Goal: Task Accomplishment & Management: Manage account settings

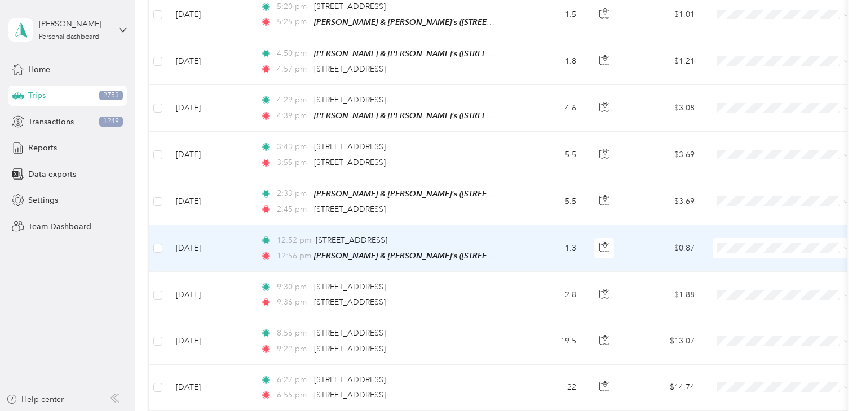
scroll to position [286, 0]
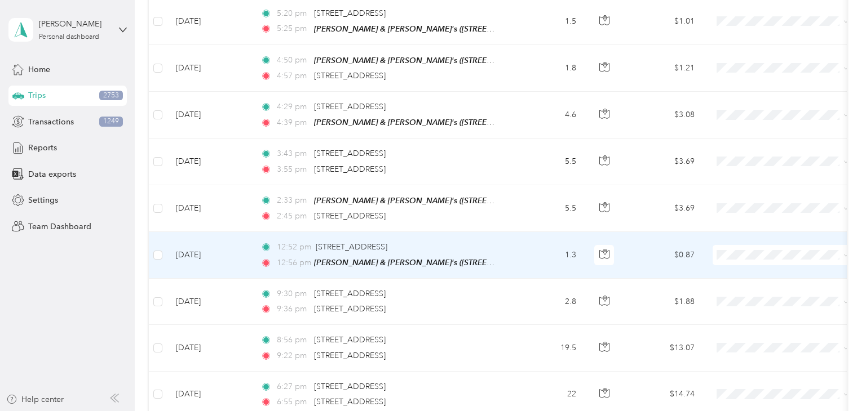
click at [743, 255] on span at bounding box center [782, 255] width 140 height 20
click at [754, 290] on span "Personal" at bounding box center [793, 291] width 104 height 12
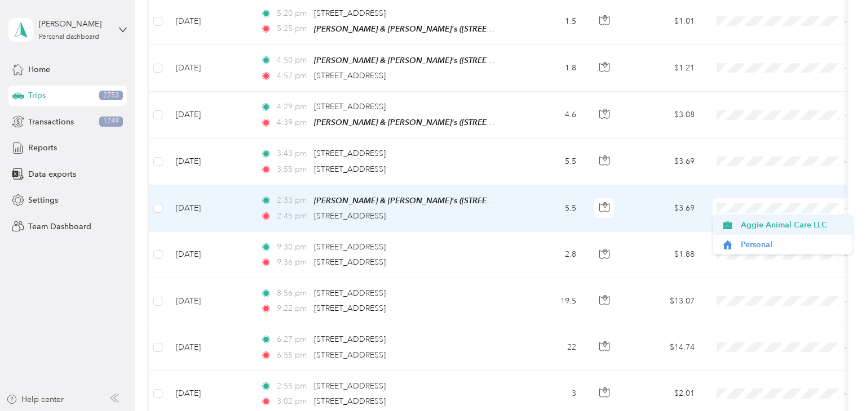
click at [740, 231] on li "Aggie Animal Care LLC" at bounding box center [782, 225] width 140 height 20
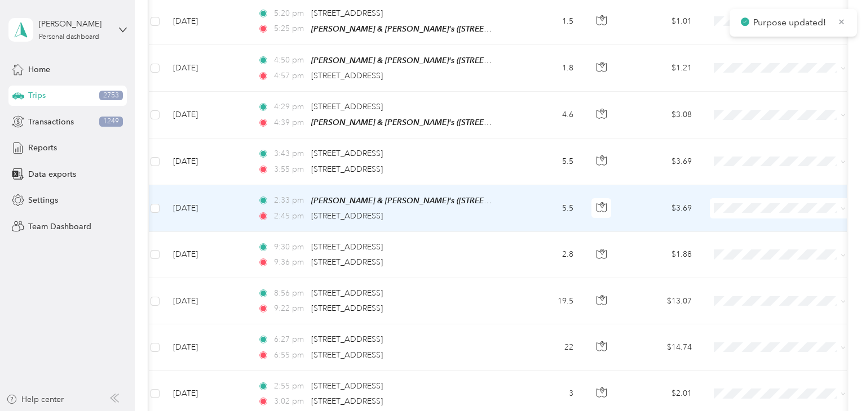
scroll to position [0, 0]
click at [560, 216] on td "5.5" at bounding box center [548, 208] width 74 height 47
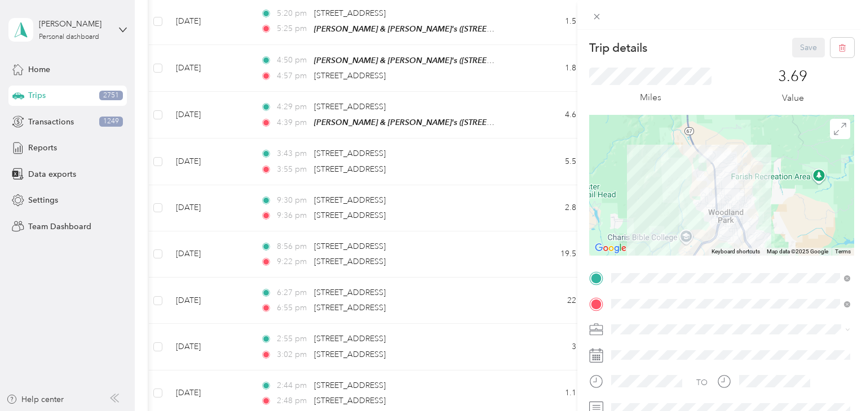
click at [520, 172] on div "Trip details Save This trip cannot be edited because it is either under review,…" at bounding box center [433, 205] width 866 height 411
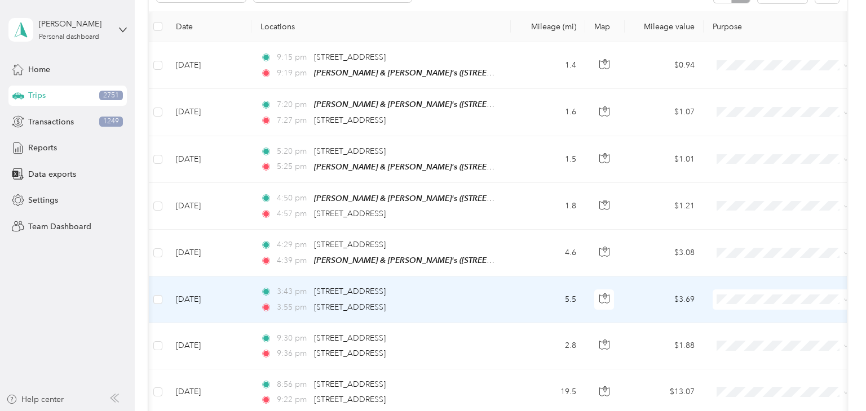
scroll to position [144, 0]
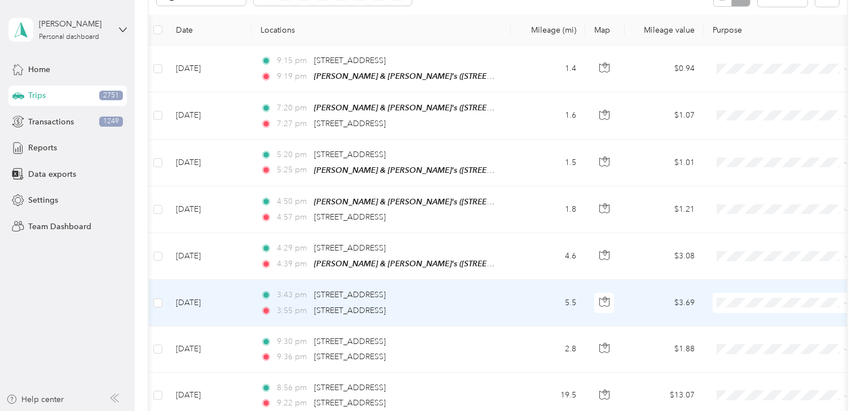
click at [742, 293] on span at bounding box center [782, 303] width 140 height 20
click at [743, 320] on span "Aggie Animal Care LLC" at bounding box center [792, 320] width 104 height 12
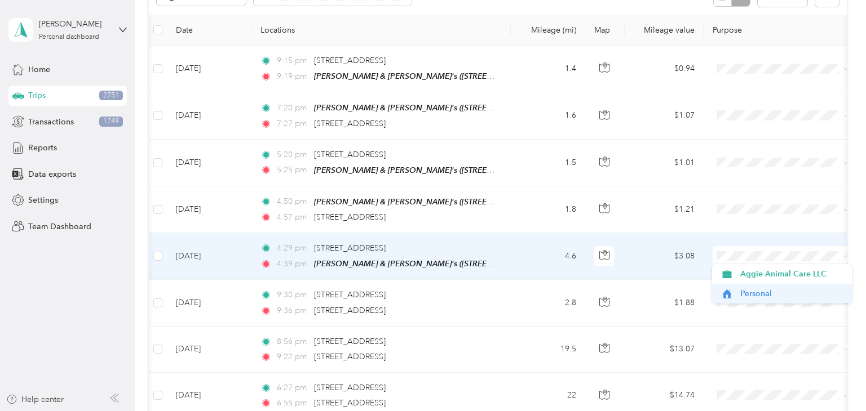
click at [746, 288] on span "Personal" at bounding box center [792, 294] width 104 height 12
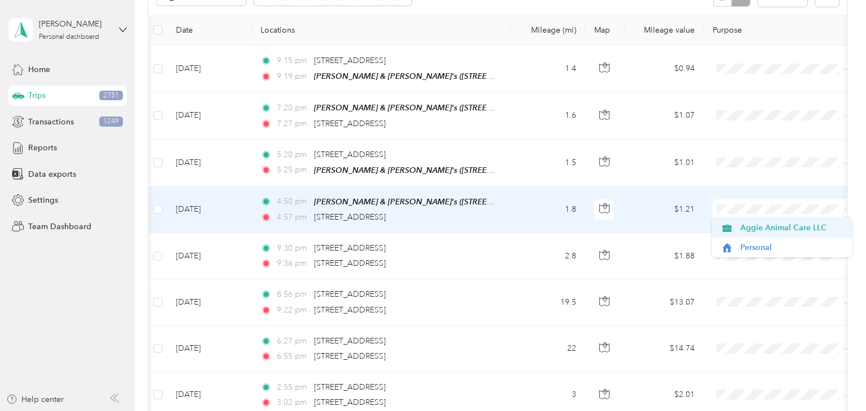
click at [737, 230] on span "Aggie Animal Care LLC" at bounding box center [782, 228] width 124 height 12
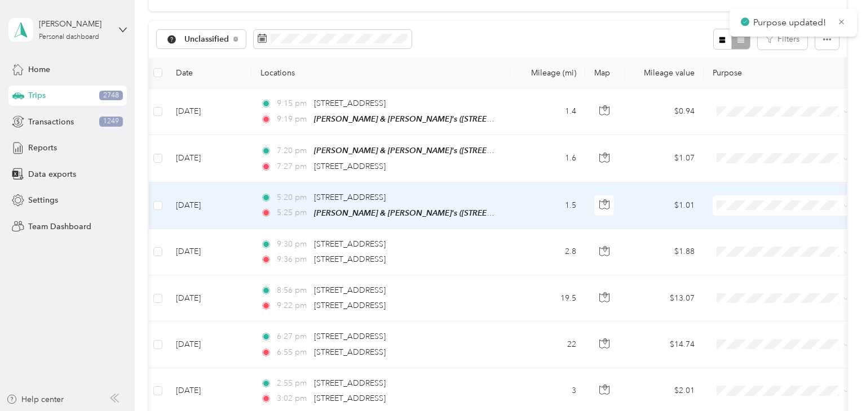
scroll to position [99, 0]
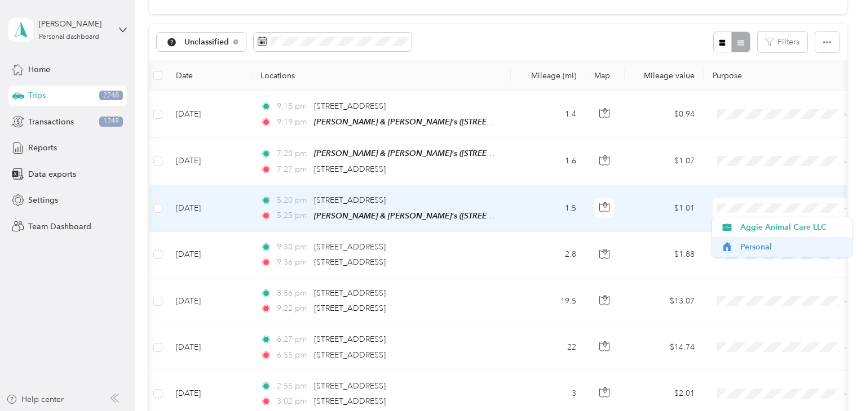
click at [752, 245] on span "Personal" at bounding box center [792, 247] width 104 height 12
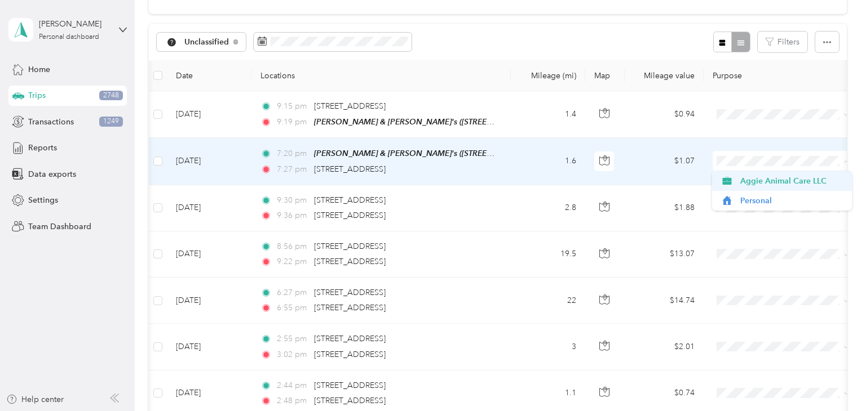
click at [759, 179] on span "Aggie Animal Care LLC" at bounding box center [792, 181] width 104 height 12
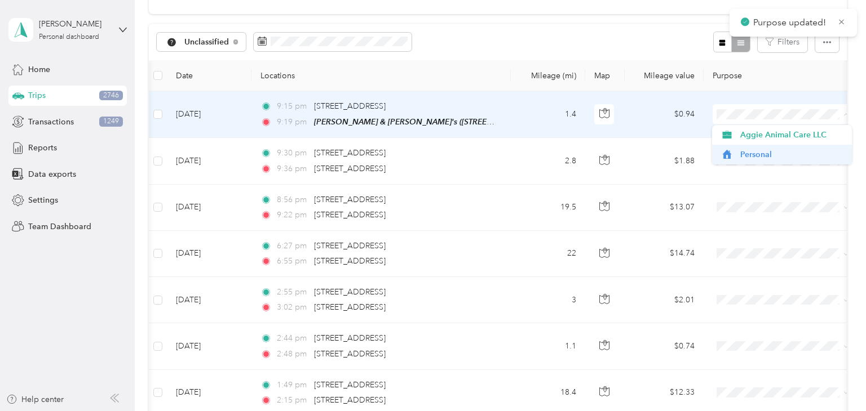
click at [757, 153] on span "Personal" at bounding box center [792, 155] width 104 height 12
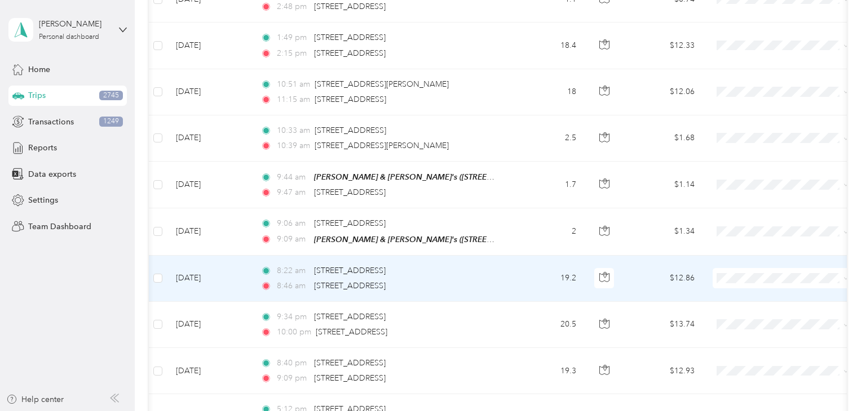
scroll to position [398, 0]
click at [750, 299] on span "Aggie Animal Care LLC" at bounding box center [792, 297] width 104 height 12
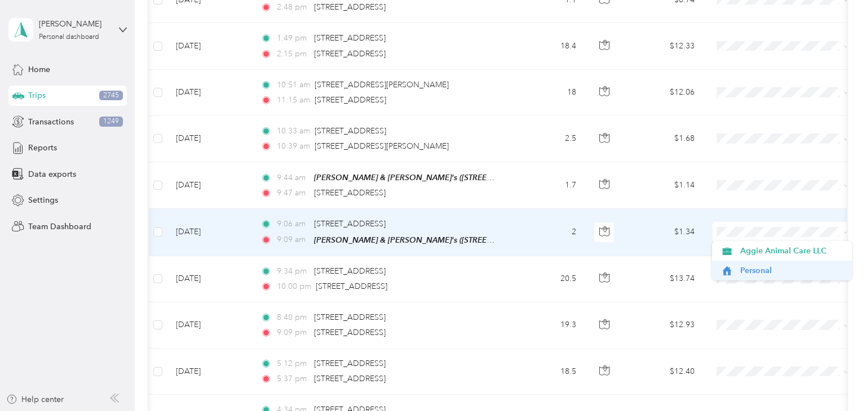
click at [741, 272] on span "Personal" at bounding box center [792, 271] width 104 height 12
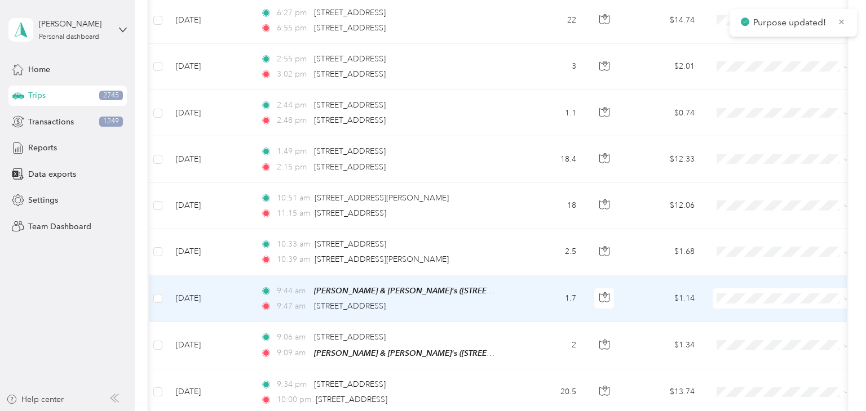
scroll to position [282, 0]
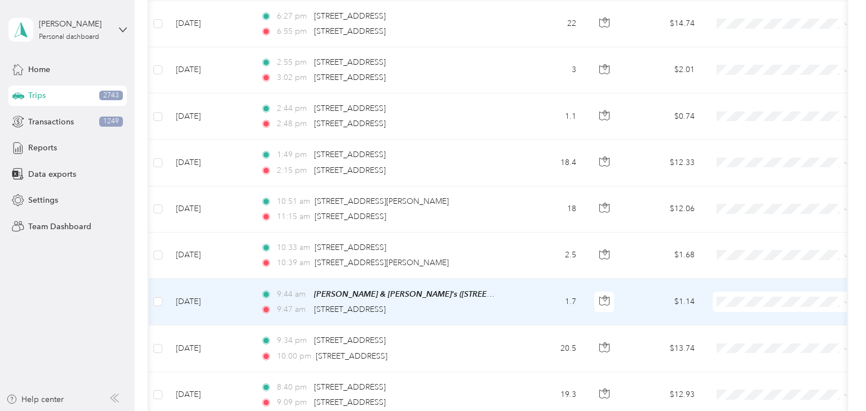
click at [769, 294] on span at bounding box center [782, 302] width 140 height 20
click at [752, 319] on span "Aggie Animal Care LLC" at bounding box center [792, 322] width 104 height 12
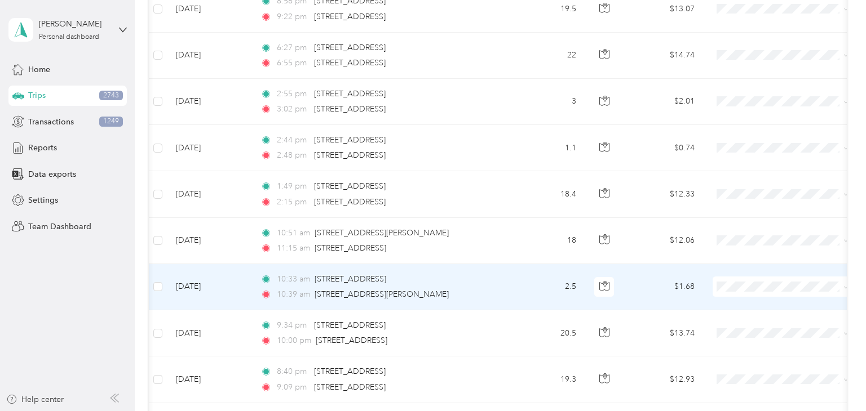
scroll to position [251, 0]
click at [524, 281] on td "2.5" at bounding box center [548, 286] width 74 height 46
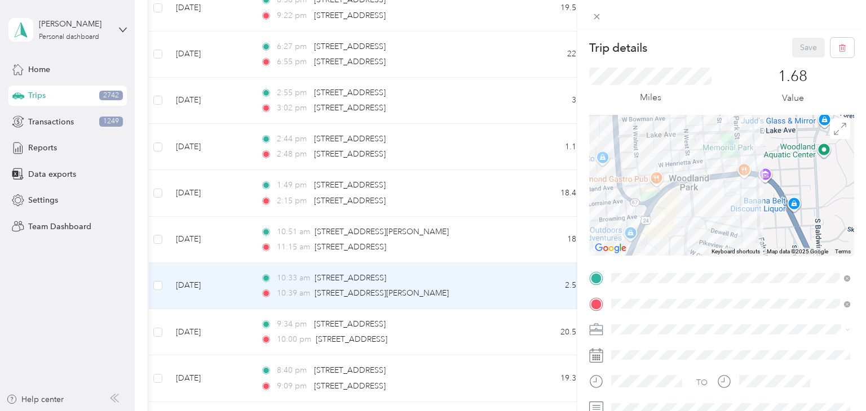
click at [540, 282] on div "Trip details Save This trip cannot be edited because it is either under review,…" at bounding box center [433, 205] width 866 height 411
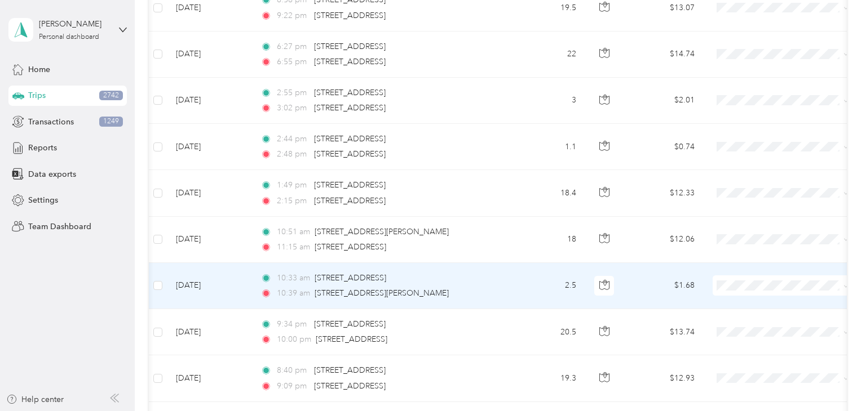
click at [757, 279] on span at bounding box center [782, 286] width 140 height 20
click at [759, 323] on span "Personal" at bounding box center [792, 326] width 104 height 12
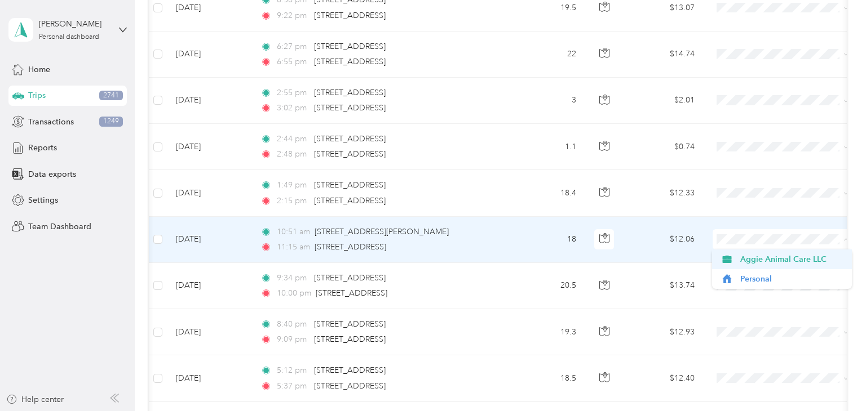
click at [756, 262] on span "Aggie Animal Care LLC" at bounding box center [792, 260] width 104 height 12
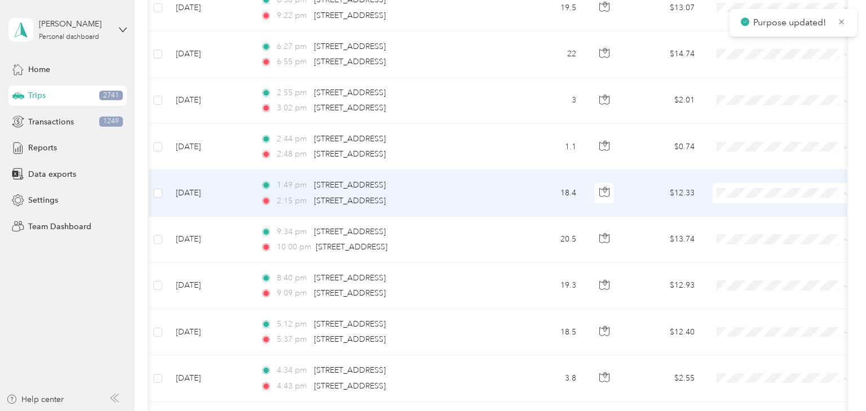
click at [522, 196] on td "18.4" at bounding box center [548, 193] width 74 height 46
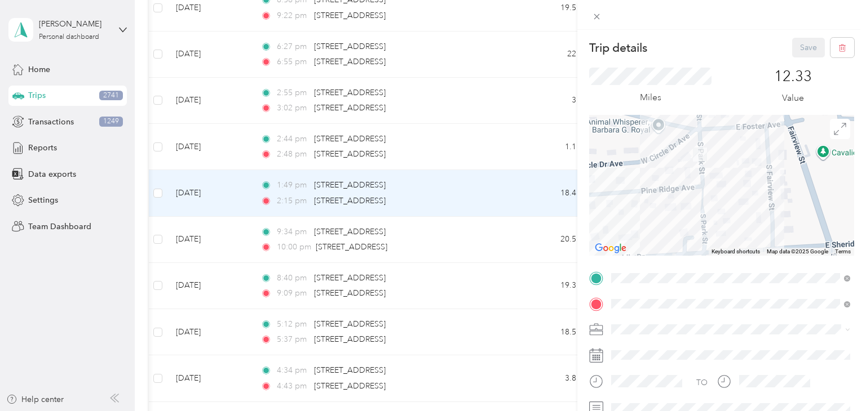
click at [520, 196] on div "Trip details Save This trip cannot be edited because it is either under review,…" at bounding box center [433, 205] width 866 height 411
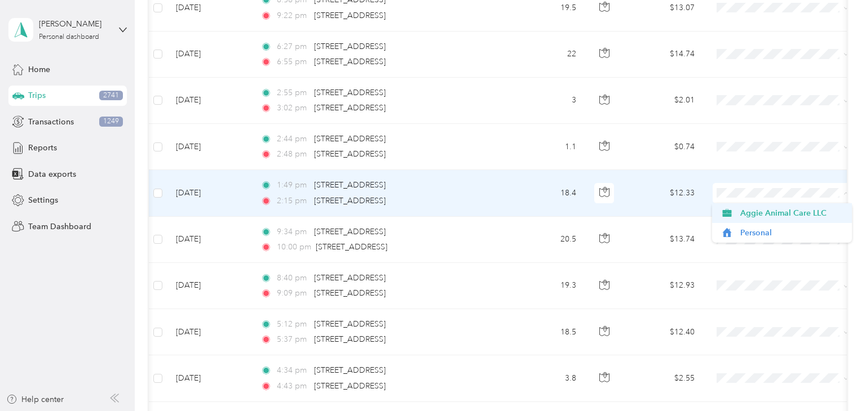
click at [737, 214] on span "Aggie Animal Care LLC" at bounding box center [782, 213] width 124 height 12
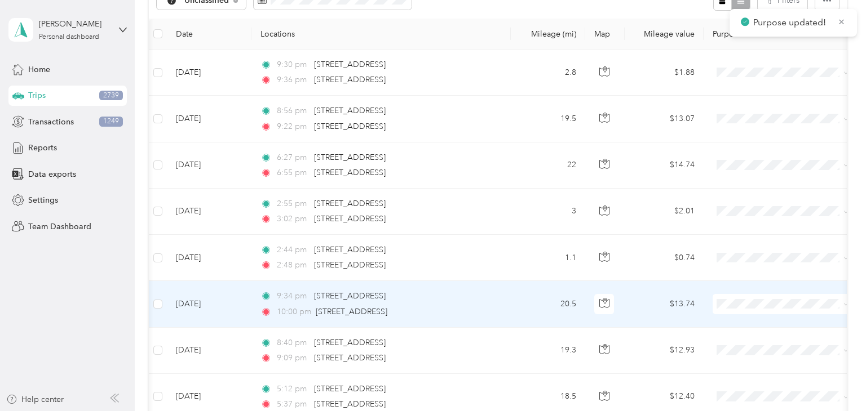
scroll to position [106, 0]
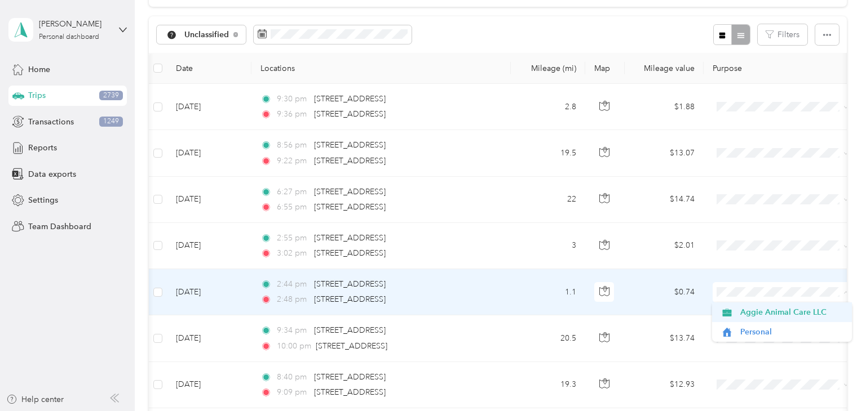
click at [736, 318] on span "Aggie Animal Care LLC" at bounding box center [782, 313] width 124 height 12
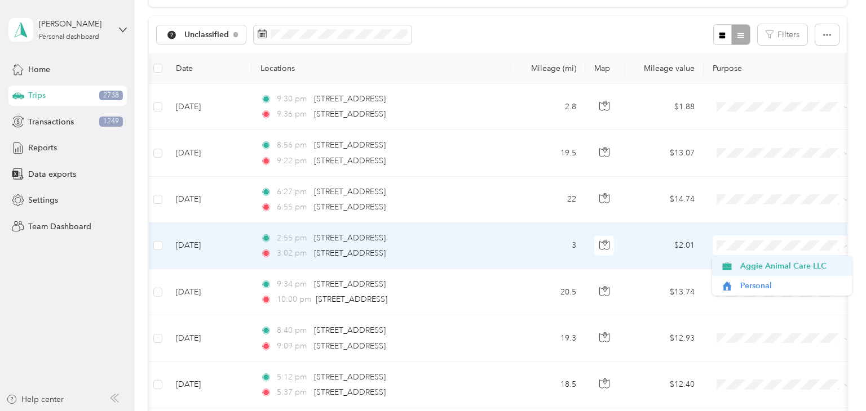
click at [747, 265] on span "Aggie Animal Care LLC" at bounding box center [792, 266] width 104 height 12
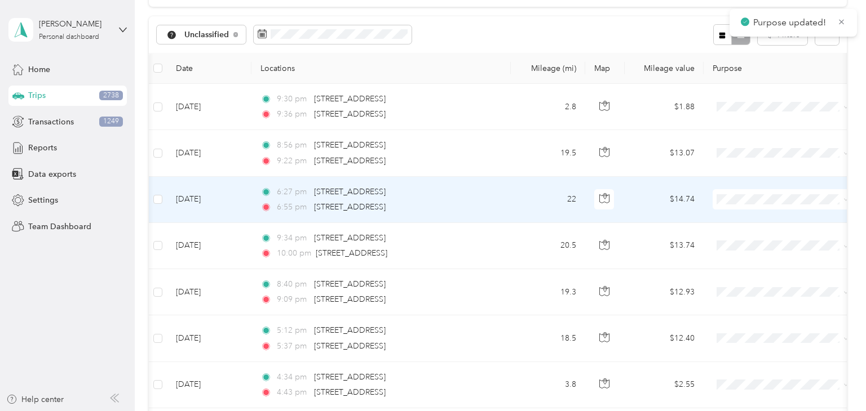
click at [763, 204] on span at bounding box center [782, 199] width 140 height 20
click at [756, 219] on span "Aggie Animal Care LLC" at bounding box center [792, 220] width 104 height 12
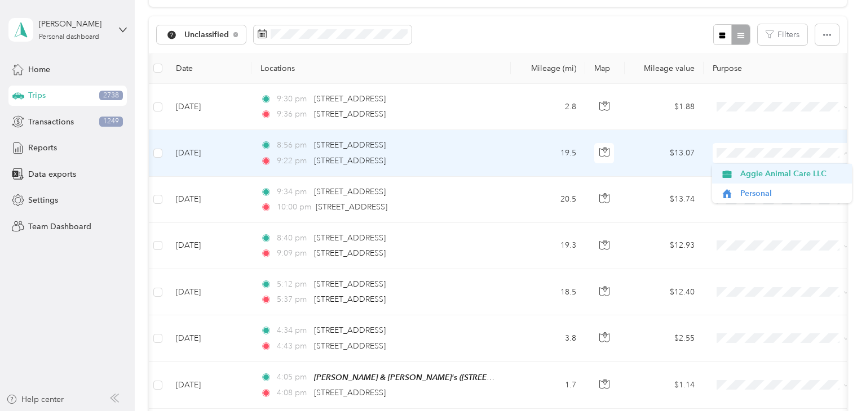
click at [748, 175] on span "Aggie Animal Care LLC" at bounding box center [792, 174] width 104 height 12
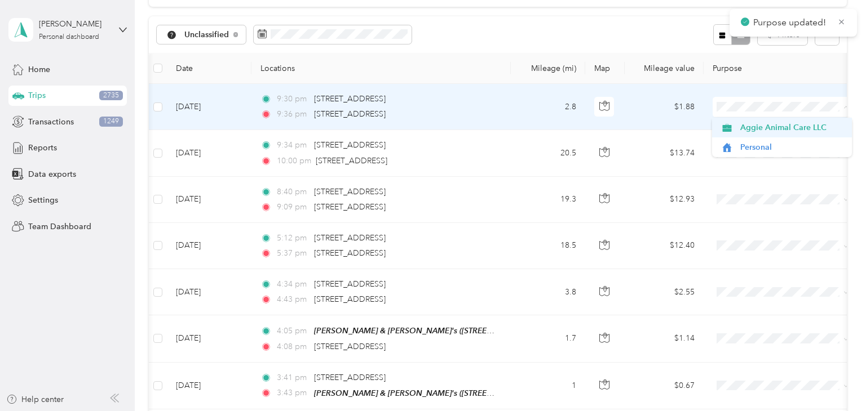
click at [752, 134] on li "Aggie Animal Care LLC" at bounding box center [782, 128] width 140 height 20
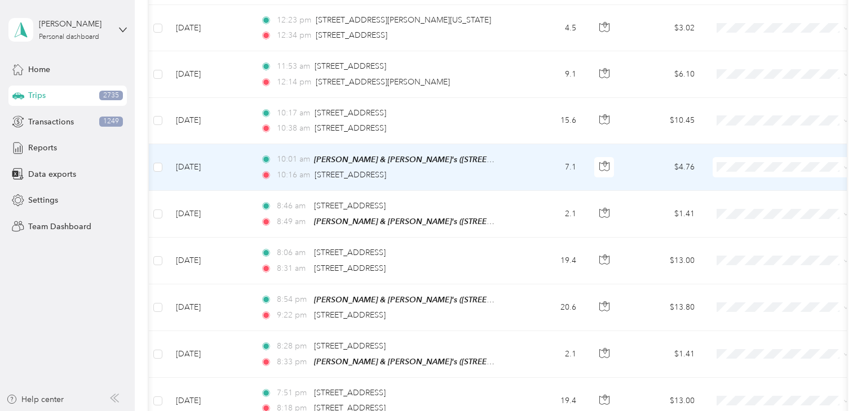
scroll to position [560, 0]
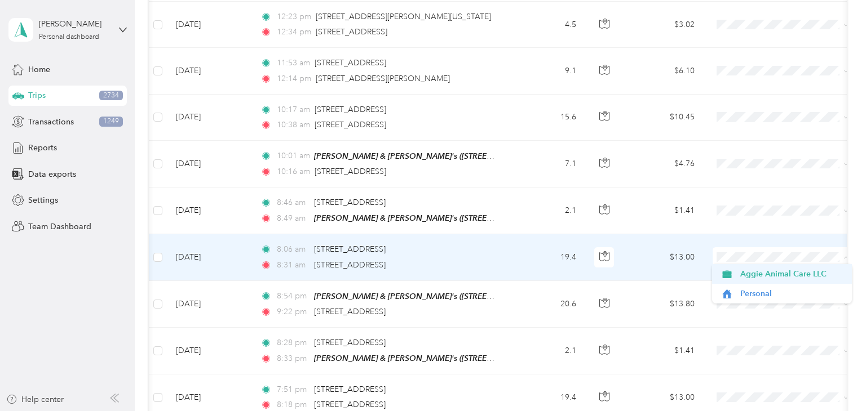
click at [737, 272] on span "Aggie Animal Care LLC" at bounding box center [782, 274] width 124 height 12
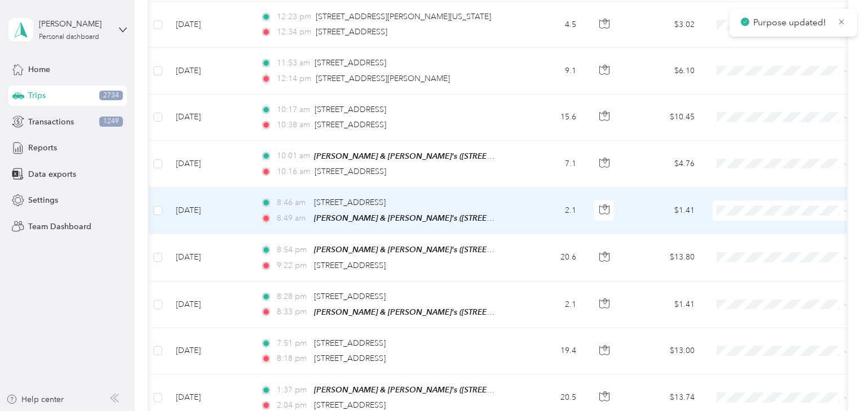
click at [762, 201] on span at bounding box center [782, 211] width 140 height 20
click at [754, 249] on span "Personal" at bounding box center [792, 248] width 104 height 12
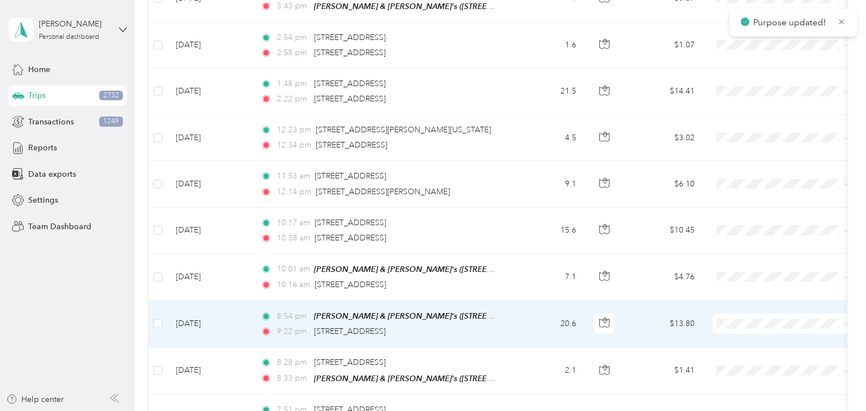
scroll to position [444, 0]
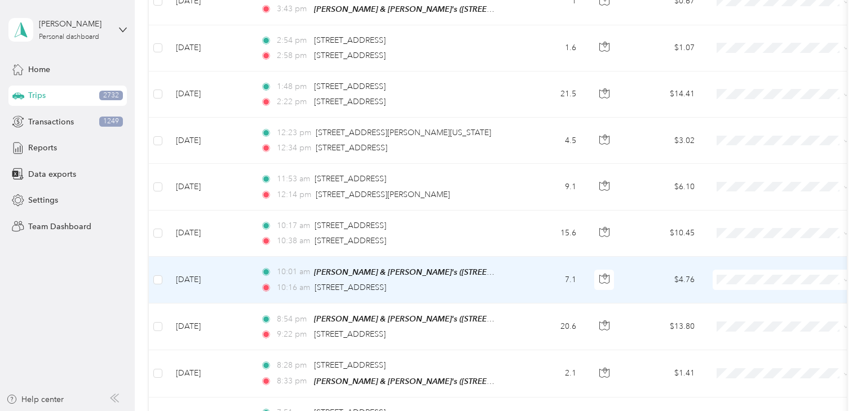
click at [542, 283] on td "7.1" at bounding box center [548, 280] width 74 height 47
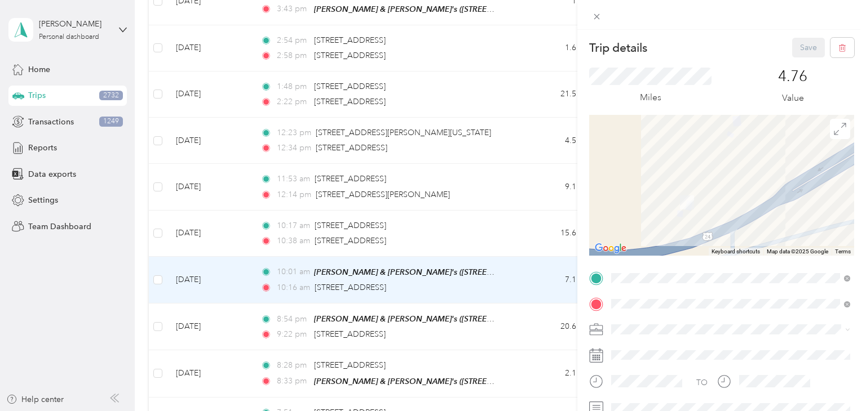
click at [523, 283] on div "Trip details Save This trip cannot be edited because it is either under review,…" at bounding box center [433, 205] width 866 height 411
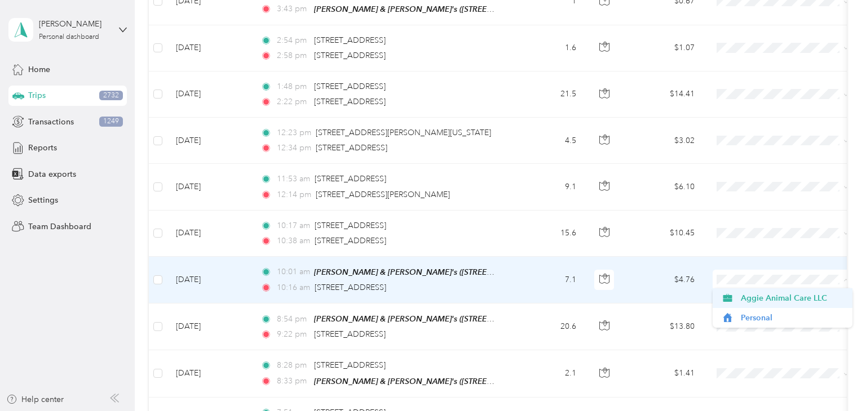
click at [746, 299] on span "Aggie Animal Care LLC" at bounding box center [793, 298] width 104 height 12
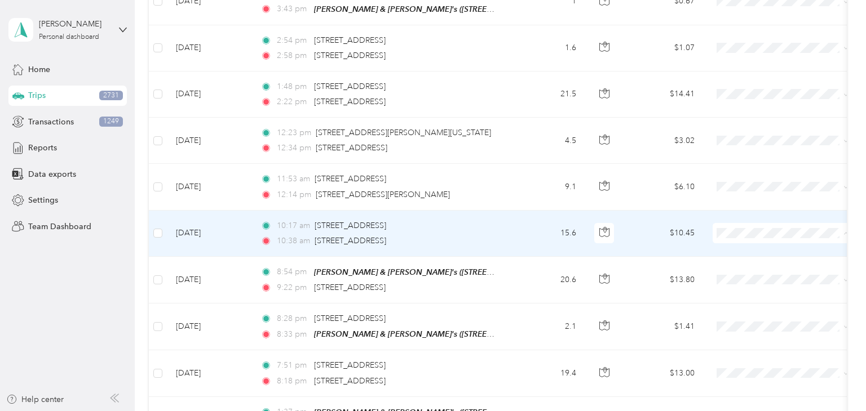
click at [750, 252] on span "Aggie Animal Care LLC" at bounding box center [793, 252] width 104 height 12
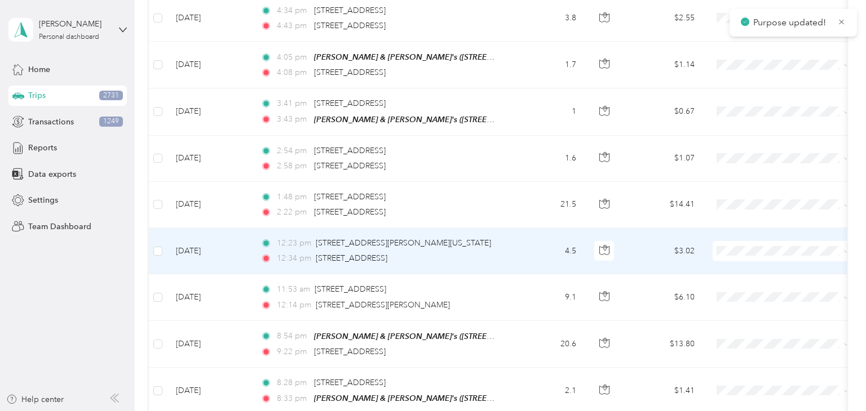
scroll to position [335, 0]
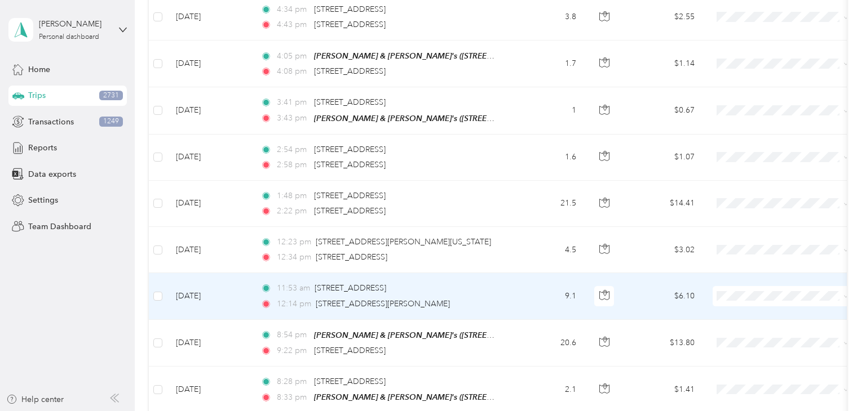
click at [524, 302] on td "9.1" at bounding box center [548, 296] width 74 height 46
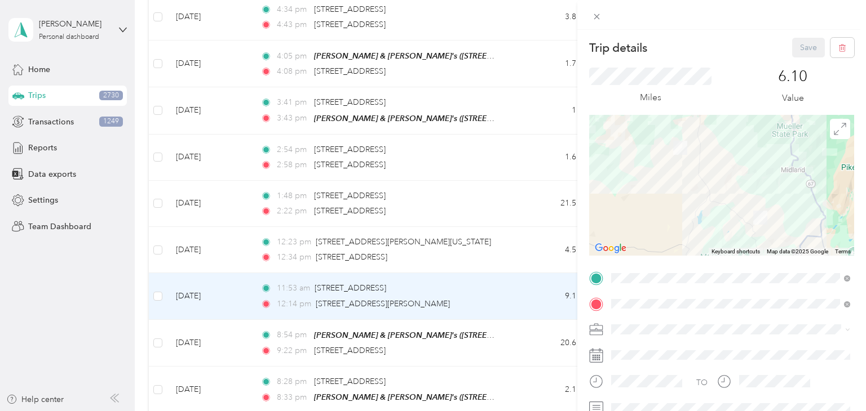
click at [524, 299] on div "Trip details Save This trip cannot be edited because it is either under review,…" at bounding box center [433, 205] width 866 height 411
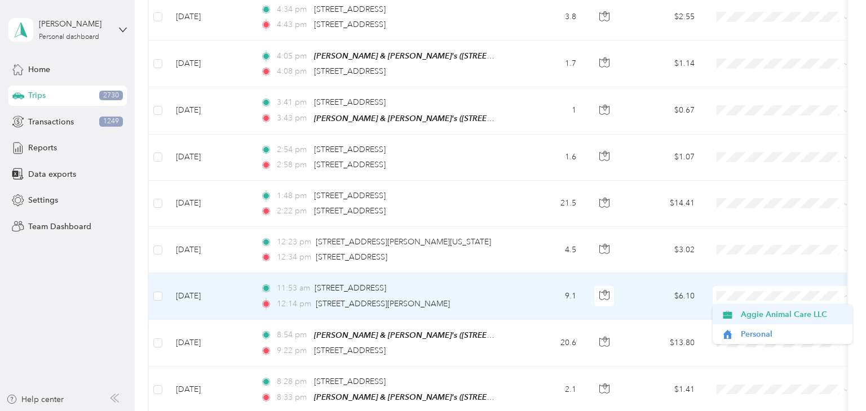
click at [738, 315] on span "Aggie Animal Care LLC" at bounding box center [782, 315] width 124 height 12
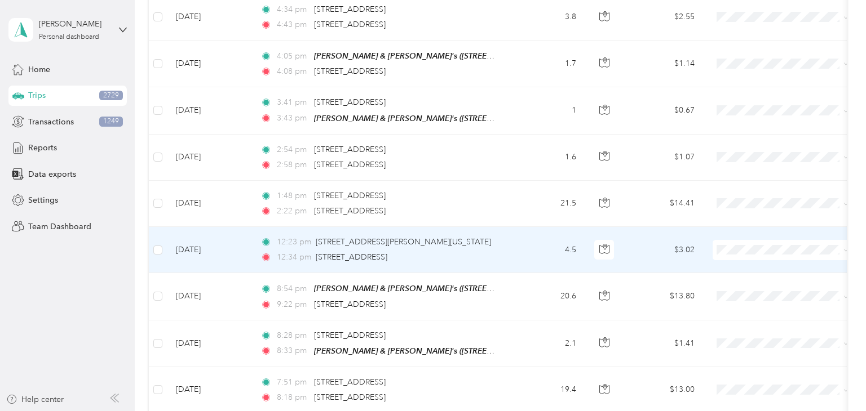
click at [514, 252] on td "4.5" at bounding box center [548, 250] width 74 height 46
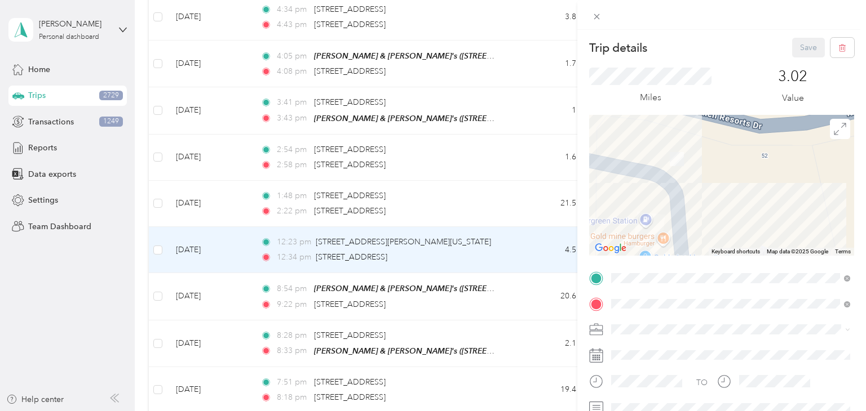
click at [504, 254] on div "Trip details Save This trip cannot be edited because it is either under review,…" at bounding box center [433, 205] width 866 height 411
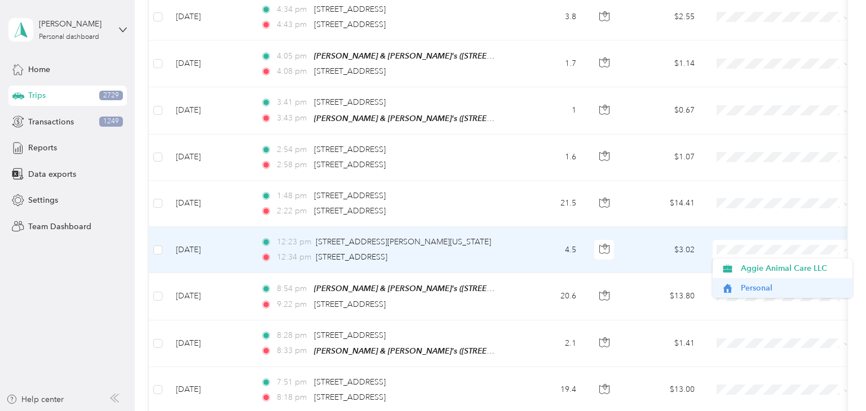
click at [749, 290] on span "Personal" at bounding box center [793, 288] width 104 height 12
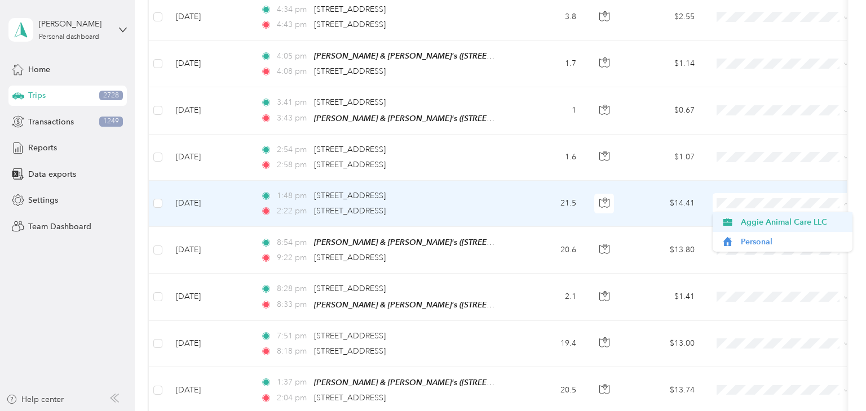
click at [756, 226] on span "Aggie Animal Care LLC" at bounding box center [793, 222] width 104 height 12
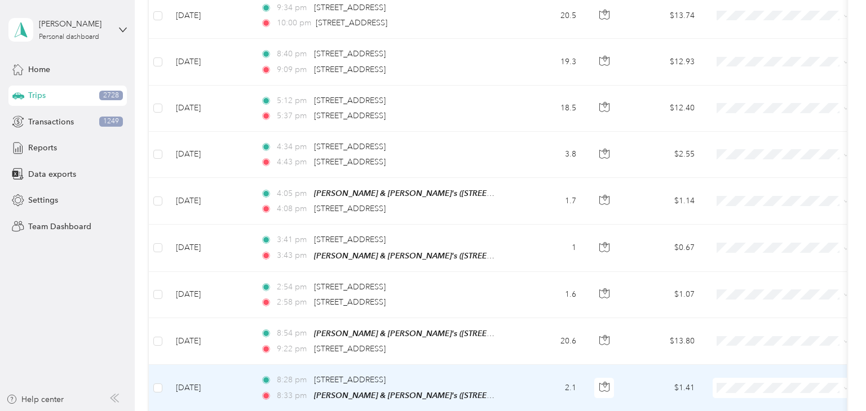
scroll to position [198, 0]
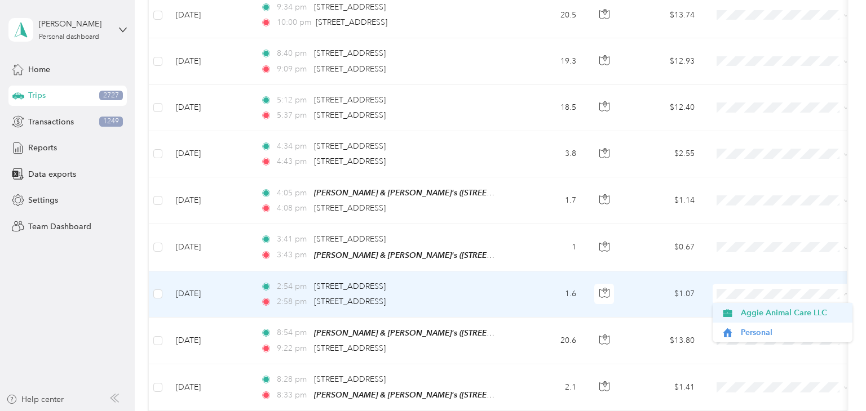
click at [749, 315] on span "Aggie Animal Care LLC" at bounding box center [793, 313] width 104 height 12
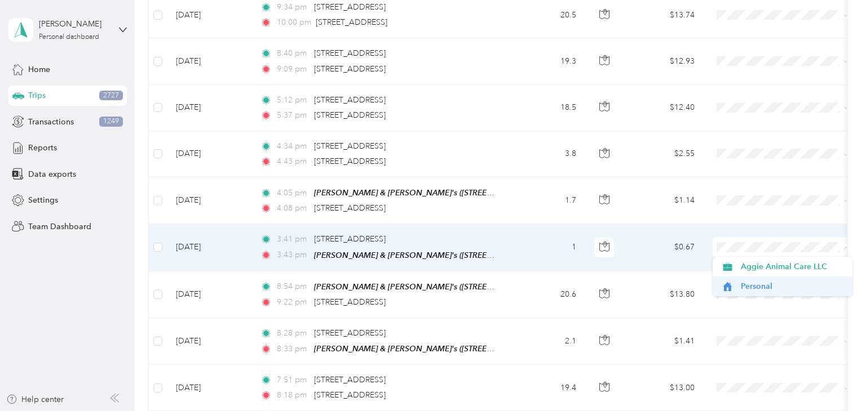
click at [751, 287] on span "Personal" at bounding box center [793, 287] width 104 height 12
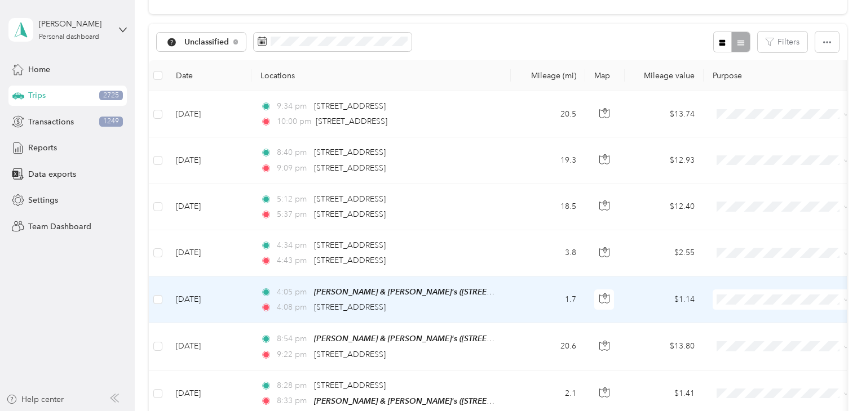
scroll to position [96, 0]
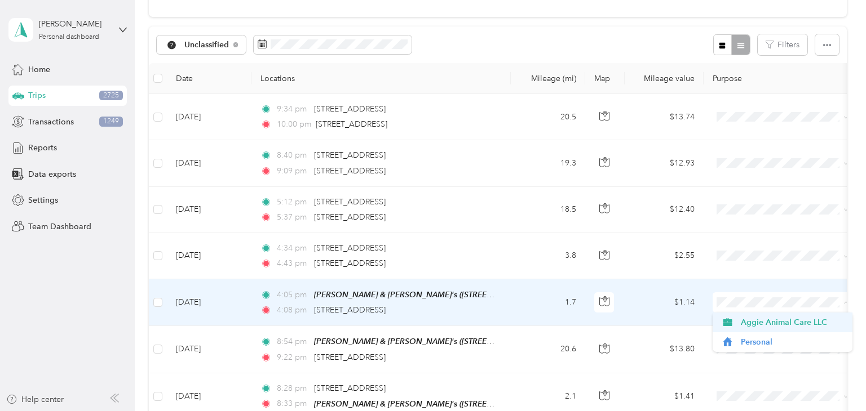
click at [730, 326] on icon at bounding box center [727, 322] width 9 height 8
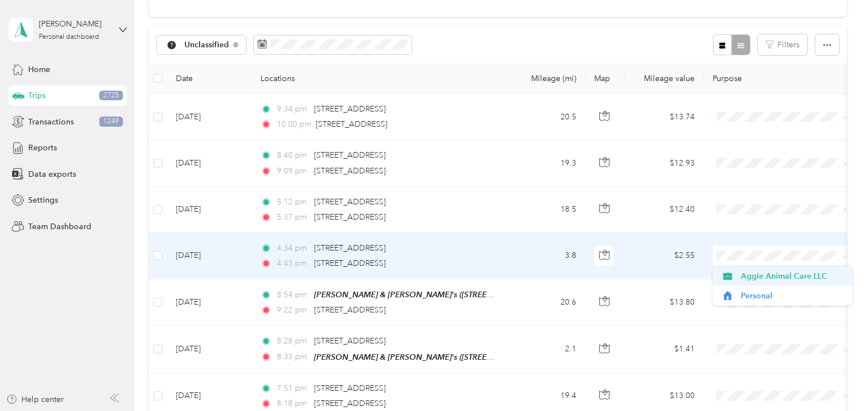
click at [748, 276] on span "Aggie Animal Care LLC" at bounding box center [793, 277] width 104 height 12
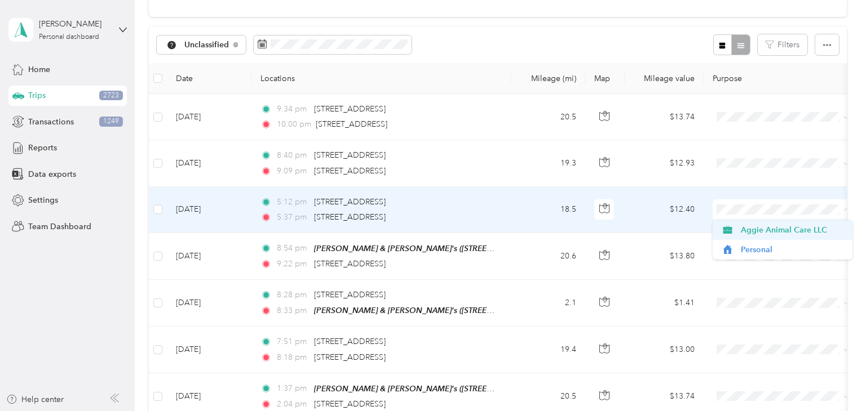
click at [750, 228] on span "Aggie Animal Care LLC" at bounding box center [793, 230] width 104 height 12
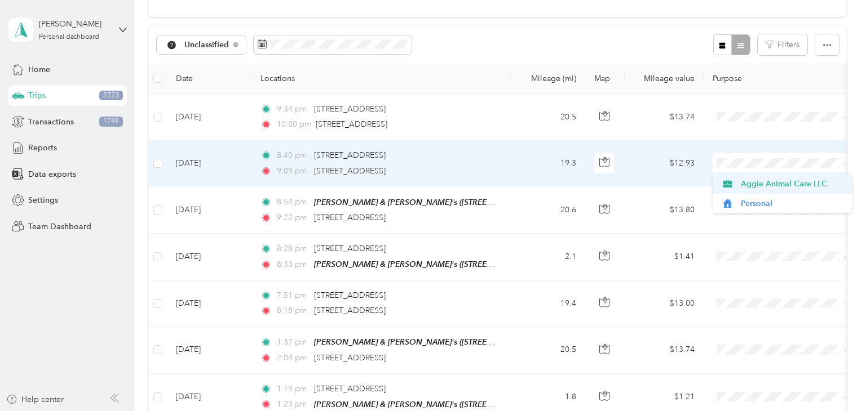
click at [765, 179] on span "Aggie Animal Care LLC" at bounding box center [793, 184] width 104 height 12
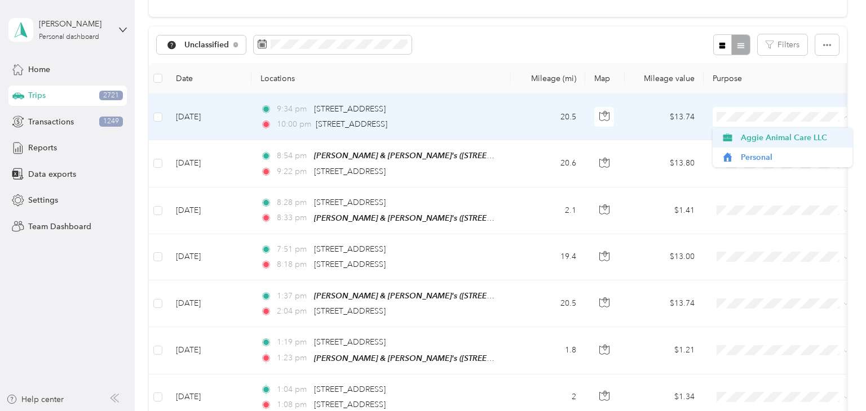
click at [780, 133] on span "Aggie Animal Care LLC" at bounding box center [793, 138] width 104 height 12
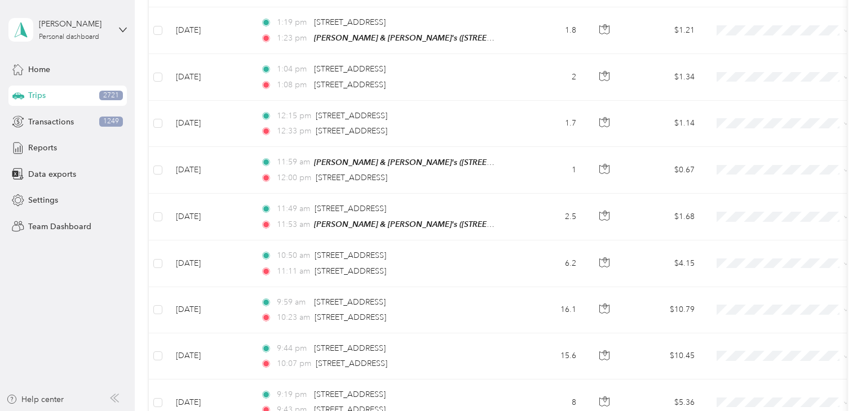
scroll to position [372, 0]
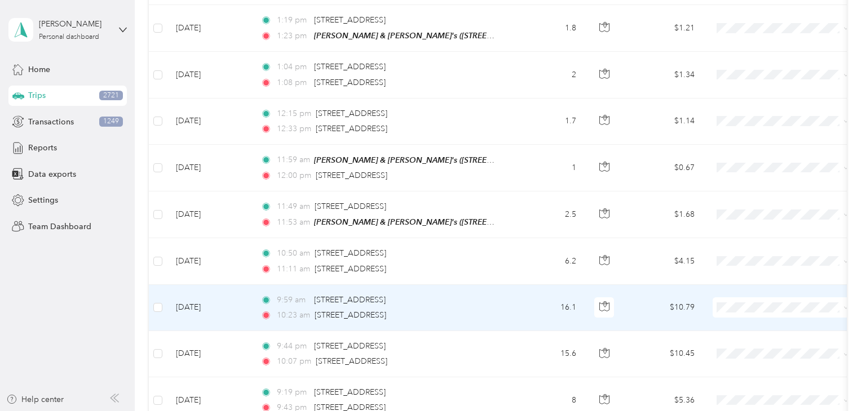
click at [512, 303] on td "16.1" at bounding box center [548, 308] width 74 height 46
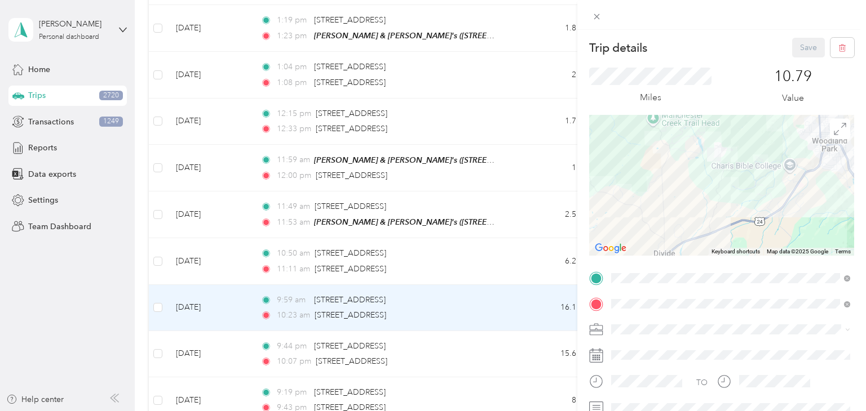
click at [519, 309] on div "Trip details Save This trip cannot be edited because it is either under review,…" at bounding box center [433, 205] width 866 height 411
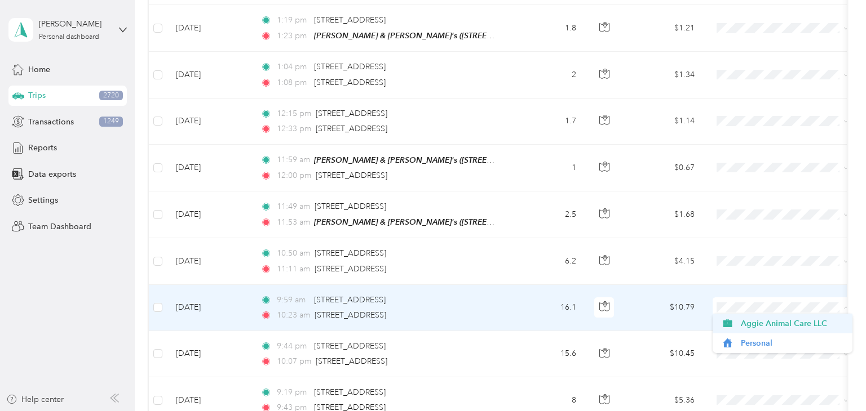
click at [751, 328] on span "Aggie Animal Care LLC" at bounding box center [793, 324] width 104 height 12
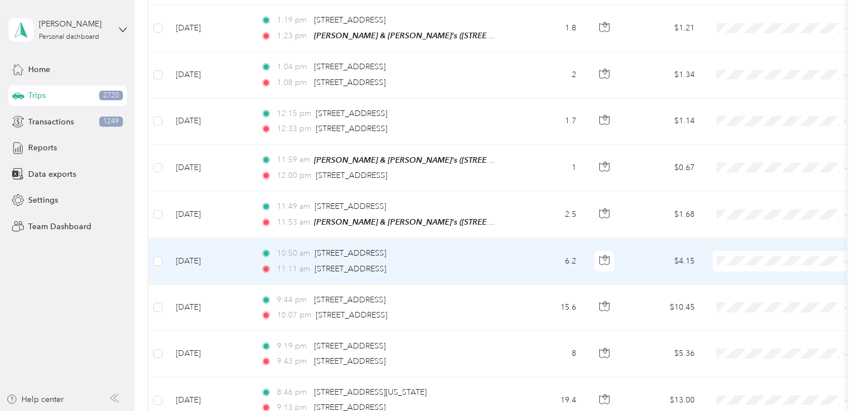
click at [509, 253] on td "10:50 am 15 Columbine Ln, [GEOGRAPHIC_DATA], [GEOGRAPHIC_DATA] 11:11 am [STREET…" at bounding box center [380, 261] width 259 height 46
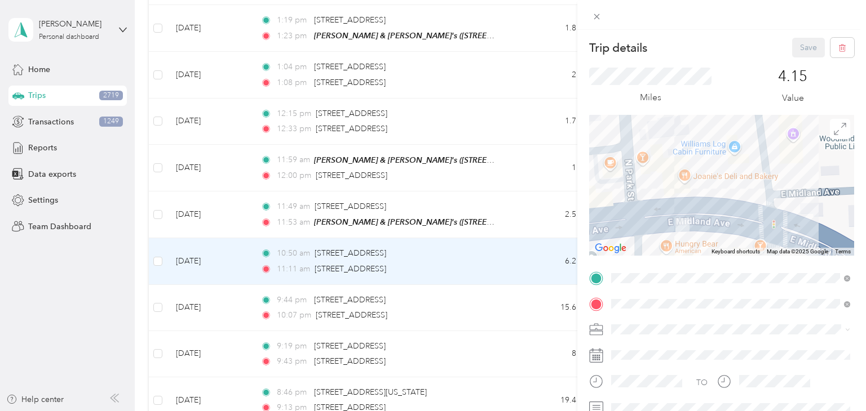
click at [501, 261] on div "Trip details Save This trip cannot be edited because it is either under review,…" at bounding box center [433, 205] width 866 height 411
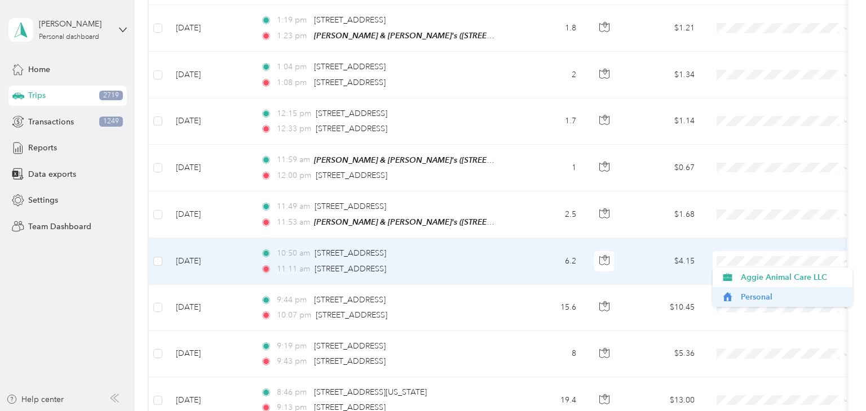
click at [751, 291] on span "Personal" at bounding box center [793, 297] width 104 height 12
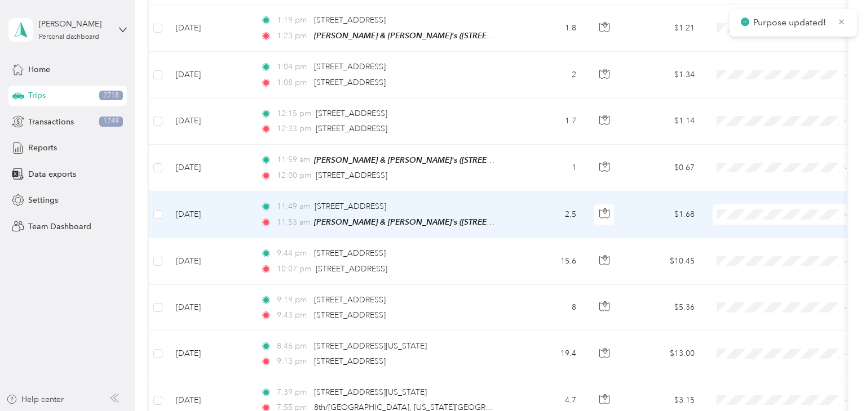
click at [760, 216] on span at bounding box center [782, 215] width 140 height 20
click at [751, 251] on span "Personal" at bounding box center [793, 251] width 104 height 12
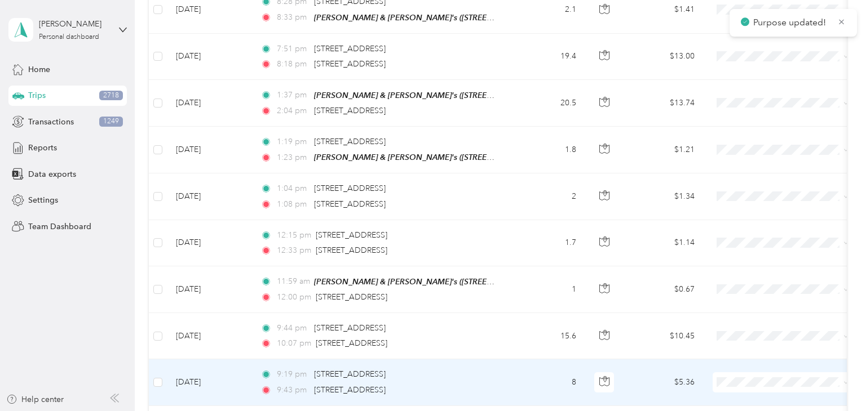
scroll to position [237, 0]
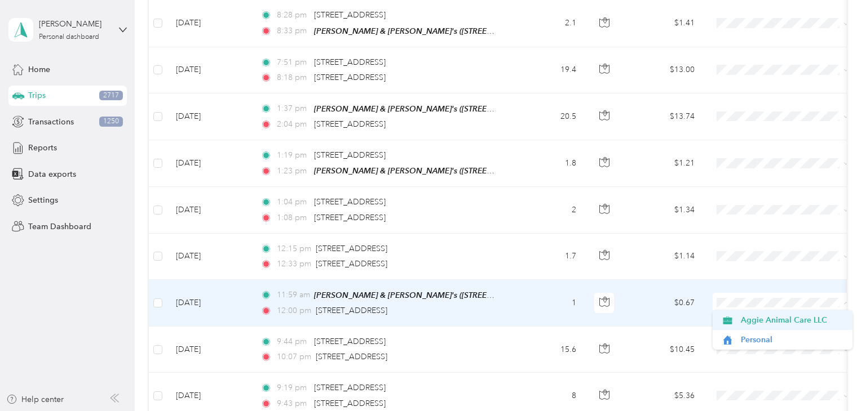
click at [757, 319] on span "Aggie Animal Care LLC" at bounding box center [793, 320] width 104 height 12
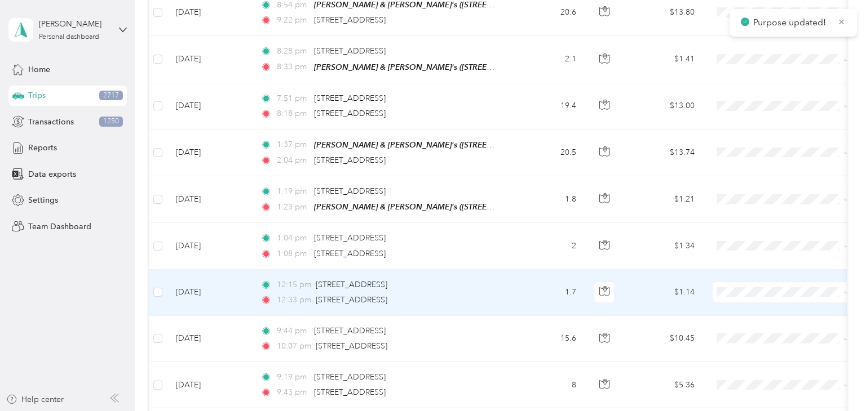
scroll to position [200, 0]
click at [742, 309] on span "Aggie Animal Care LLC" at bounding box center [793, 311] width 104 height 12
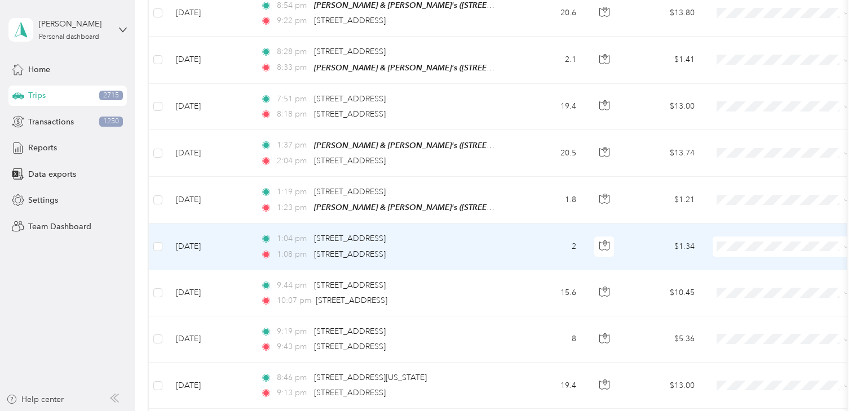
click at [788, 237] on span at bounding box center [782, 247] width 140 height 20
click at [757, 261] on span "Aggie Animal Care LLC" at bounding box center [793, 265] width 104 height 12
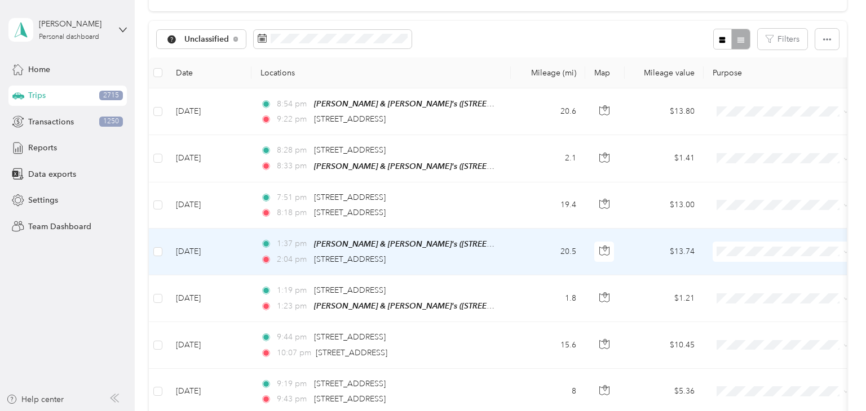
scroll to position [109, 0]
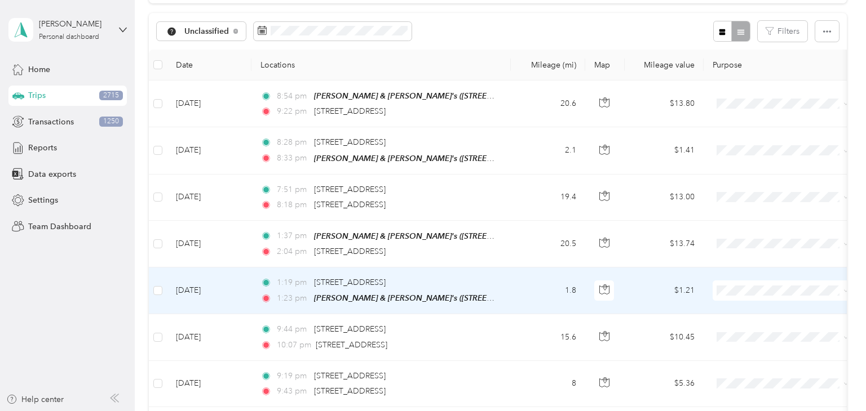
click at [760, 294] on span at bounding box center [782, 291] width 140 height 20
click at [748, 330] on span "Personal" at bounding box center [793, 329] width 104 height 12
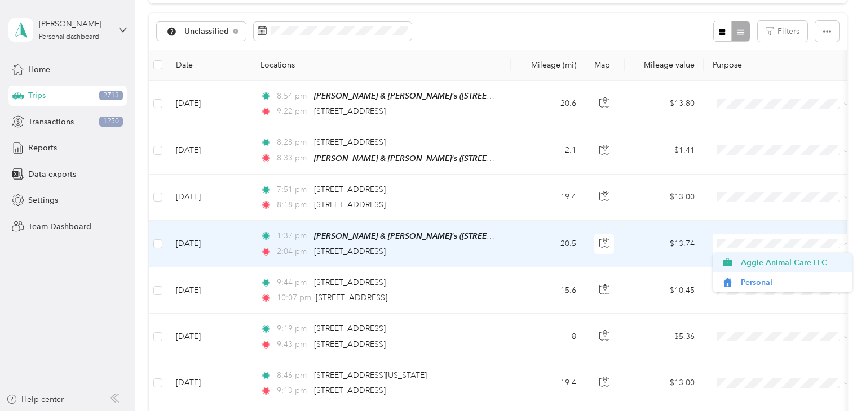
click at [765, 267] on span "Aggie Animal Care LLC" at bounding box center [793, 263] width 104 height 12
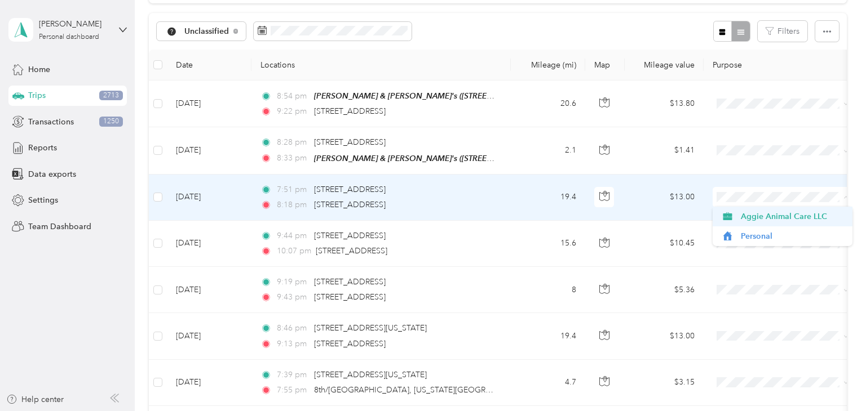
click at [744, 218] on span "Aggie Animal Care LLC" at bounding box center [793, 217] width 104 height 12
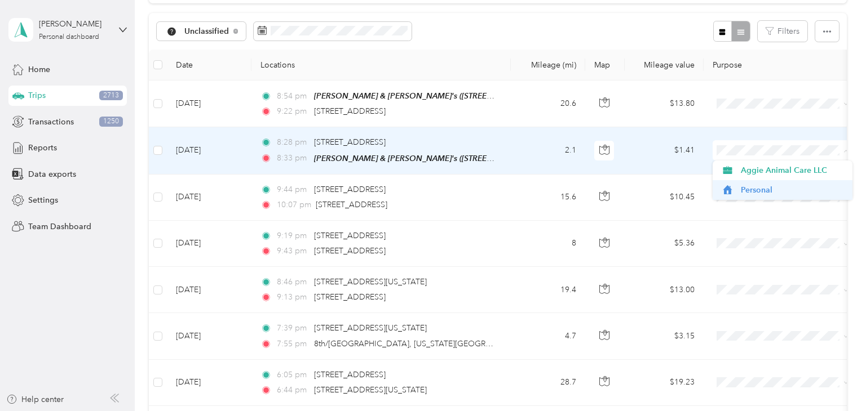
click at [748, 190] on span "Personal" at bounding box center [793, 190] width 104 height 12
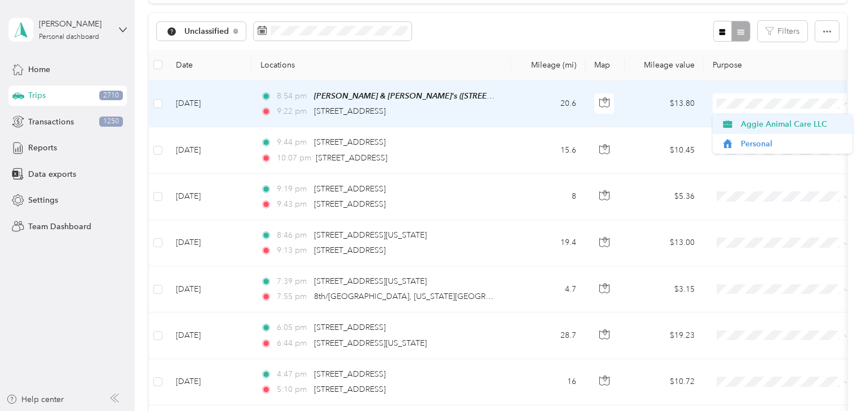
click at [767, 121] on span "Aggie Animal Care LLC" at bounding box center [793, 124] width 104 height 12
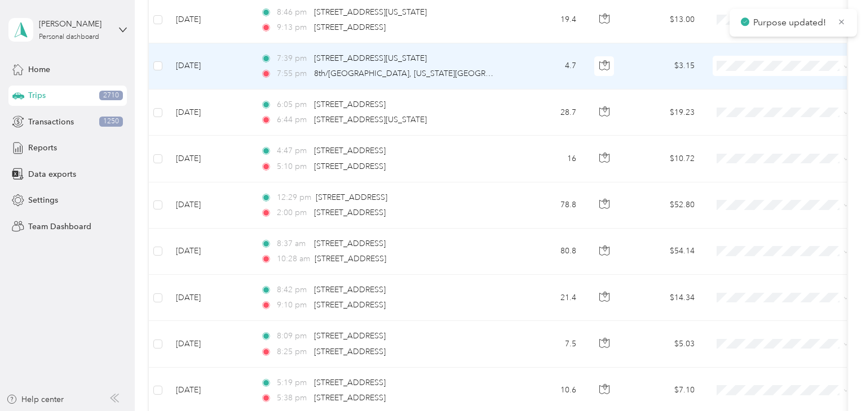
scroll to position [289, 0]
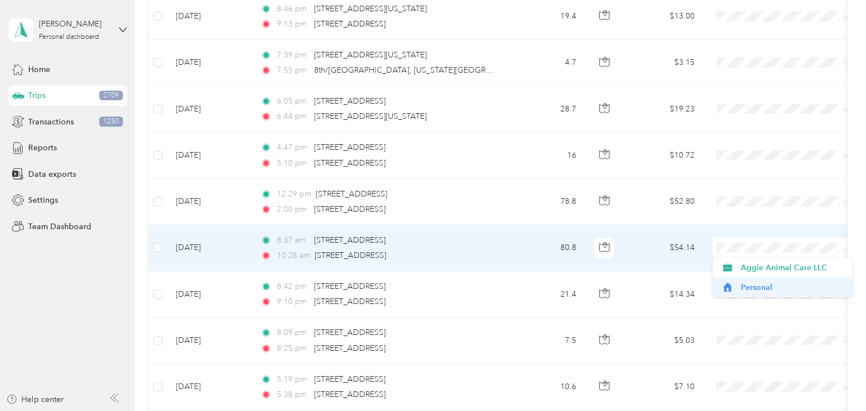
click at [752, 284] on span "Personal" at bounding box center [793, 288] width 104 height 12
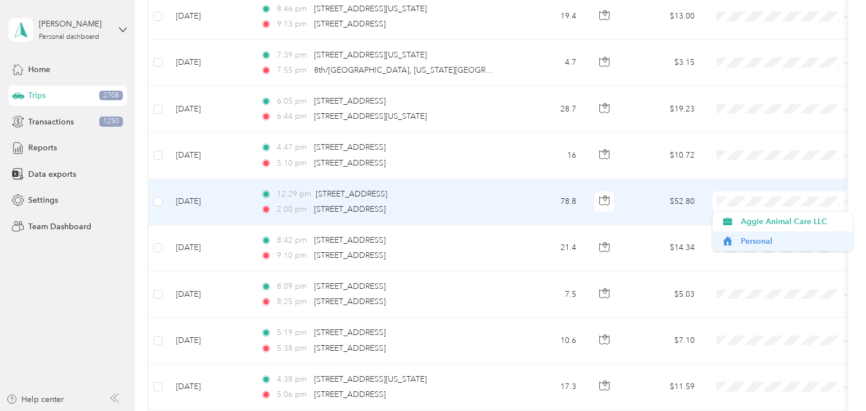
click at [764, 243] on span "Personal" at bounding box center [793, 242] width 104 height 12
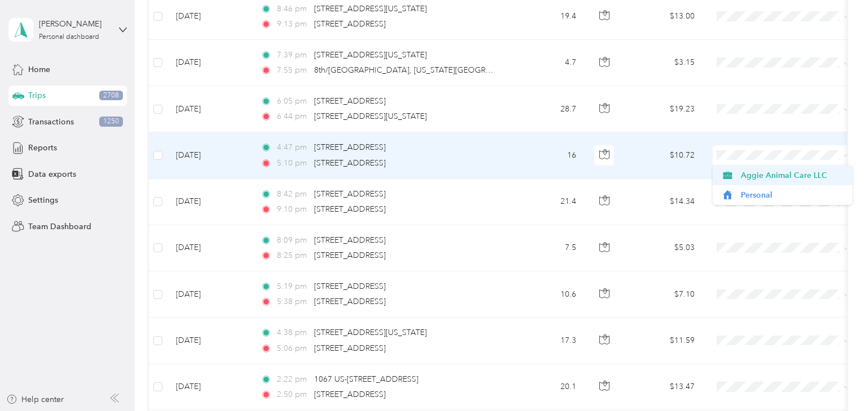
click at [733, 179] on icon at bounding box center [727, 175] width 14 height 9
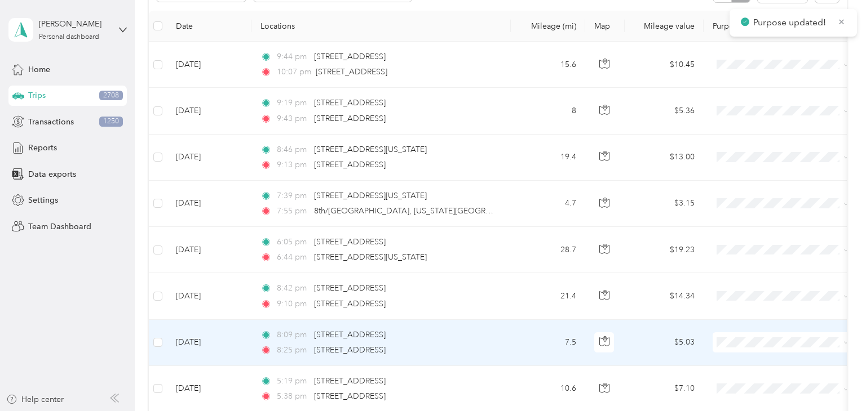
scroll to position [141, 0]
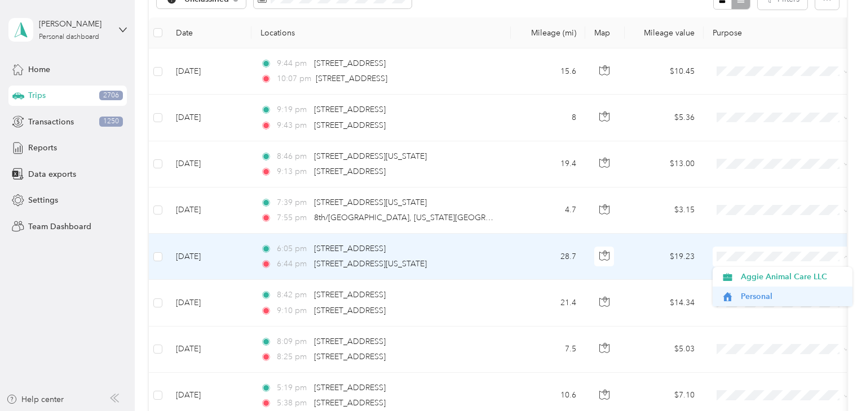
click at [741, 300] on span "Personal" at bounding box center [793, 297] width 104 height 12
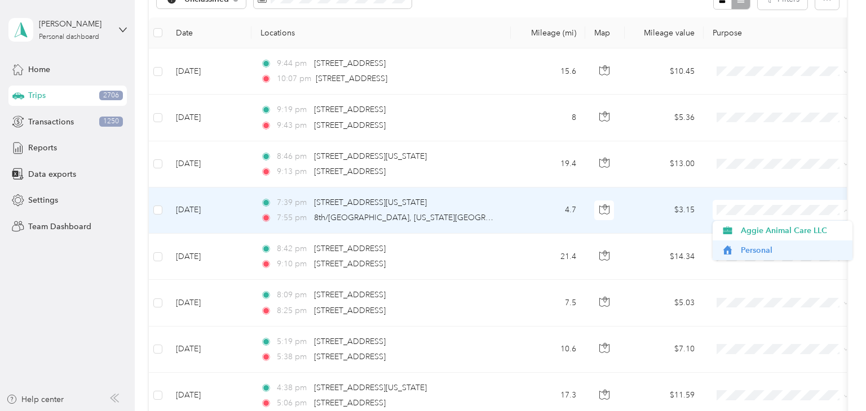
click at [746, 246] on span "Personal" at bounding box center [793, 251] width 104 height 12
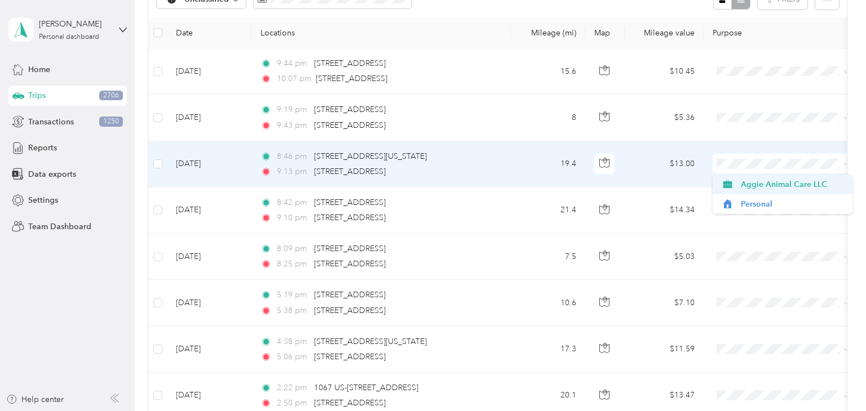
click at [762, 183] on span "Aggie Animal Care LLC" at bounding box center [793, 185] width 104 height 12
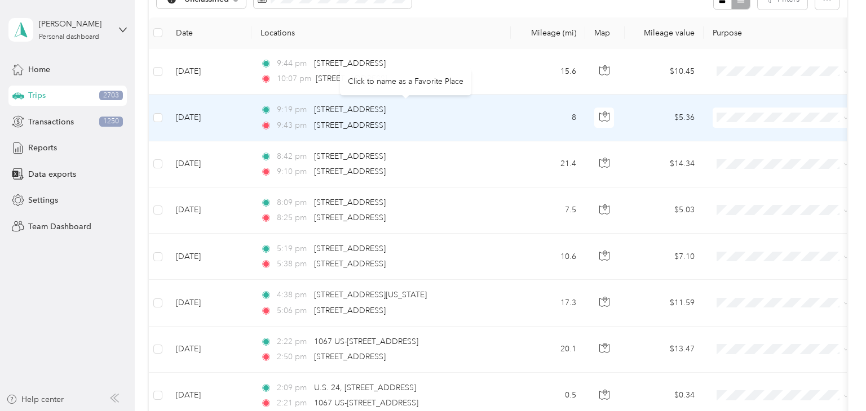
click at [494, 116] on div "9:19 pm [STREET_ADDRESS] 9:43 pm [STREET_ADDRESS]" at bounding box center [378, 118] width 237 height 28
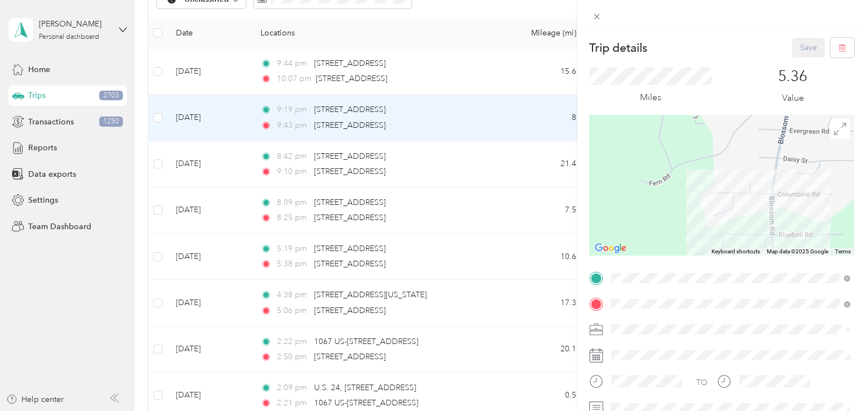
click at [507, 123] on div "Trip details Save This trip cannot be edited because it is either under review,…" at bounding box center [433, 205] width 866 height 411
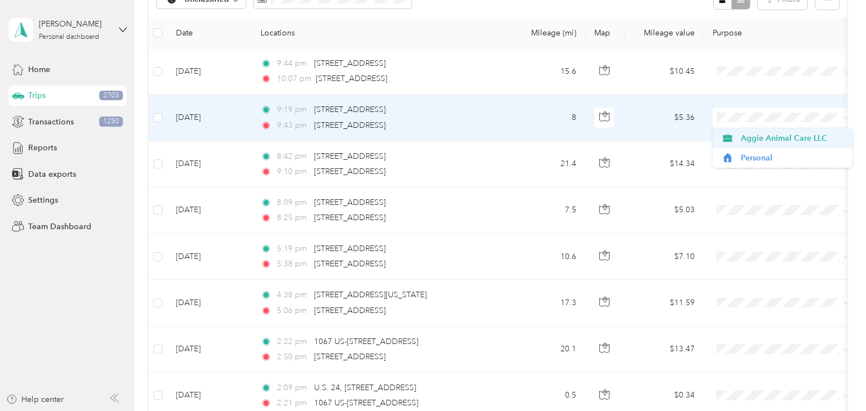
click at [749, 137] on span "Aggie Animal Care LLC" at bounding box center [793, 138] width 104 height 12
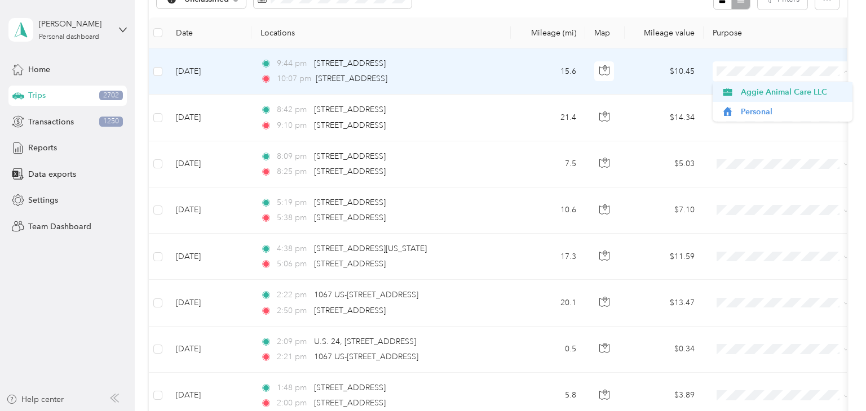
click at [743, 94] on span "Aggie Animal Care LLC" at bounding box center [793, 92] width 104 height 12
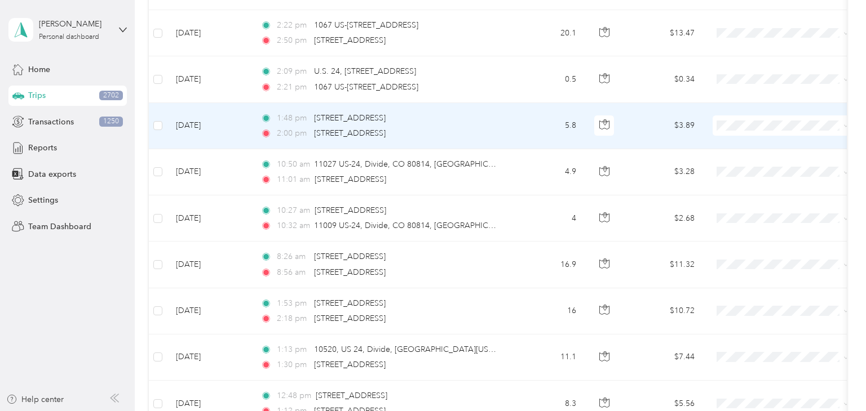
scroll to position [353, 0]
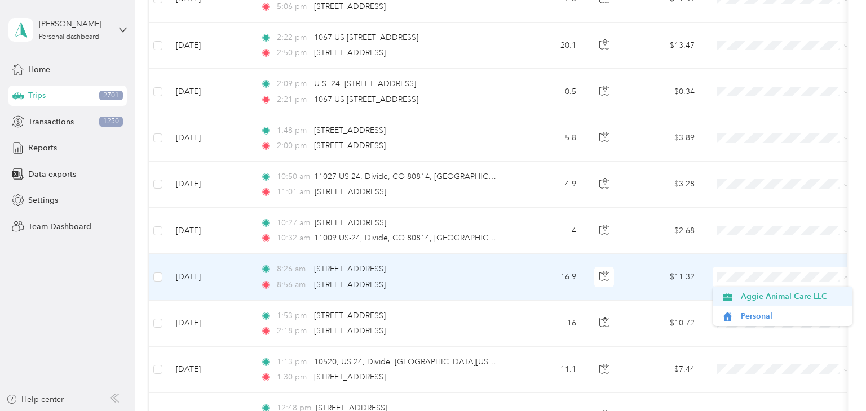
click at [750, 298] on span "Aggie Animal Care LLC" at bounding box center [793, 297] width 104 height 12
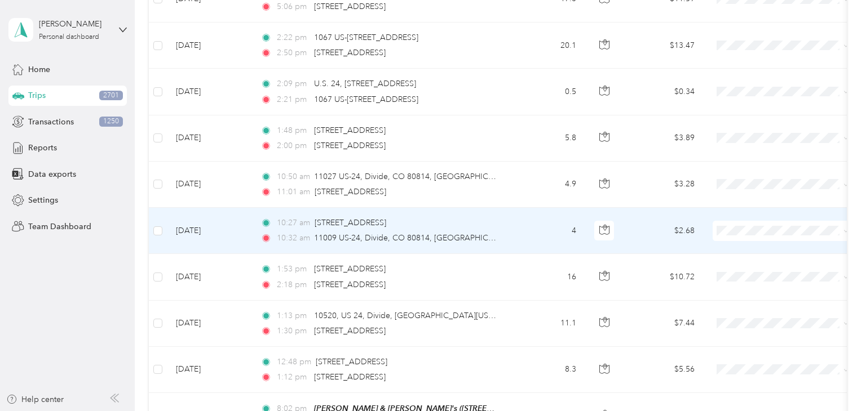
click at [491, 238] on div "10:32 am 11009 US-24, Divide, CO 80814, [GEOGRAPHIC_DATA]" at bounding box center [378, 238] width 237 height 12
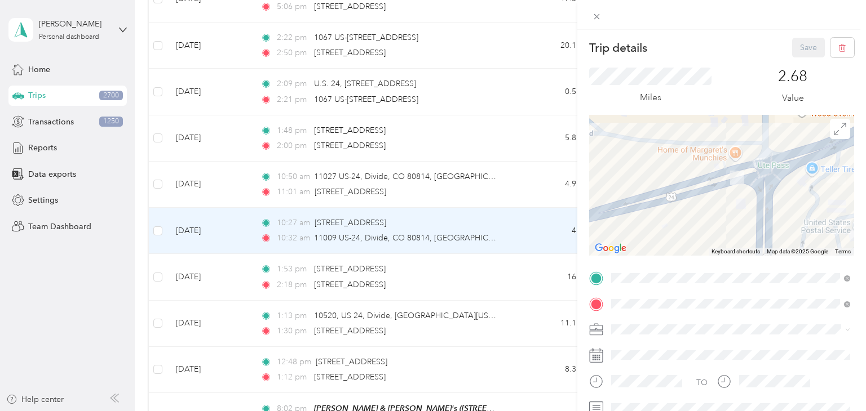
click at [507, 236] on div "Trip details Save This trip cannot be edited because it is either under review,…" at bounding box center [433, 205] width 866 height 411
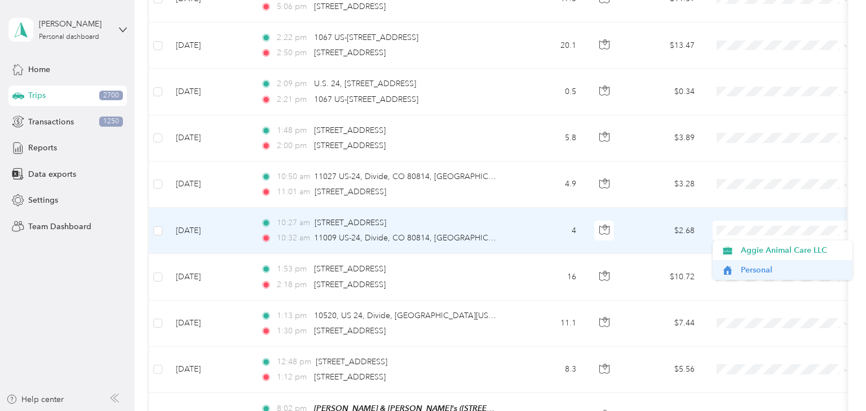
click at [739, 265] on span "Personal" at bounding box center [782, 270] width 124 height 12
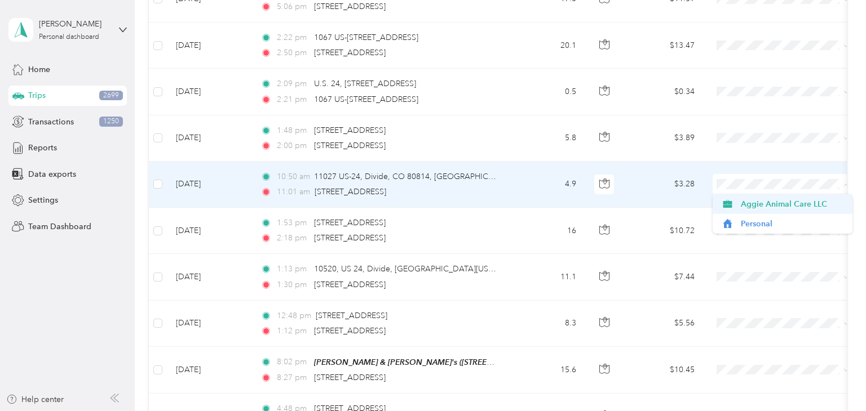
click at [769, 203] on span "Aggie Animal Care LLC" at bounding box center [793, 204] width 104 height 12
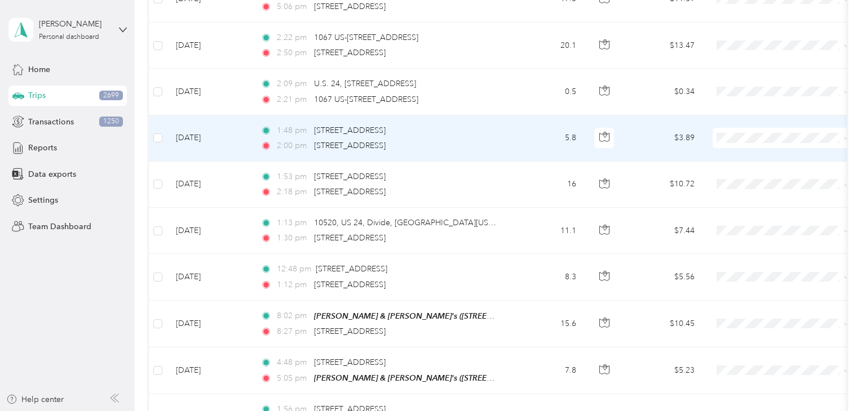
click at [539, 126] on td "5.8" at bounding box center [548, 139] width 74 height 46
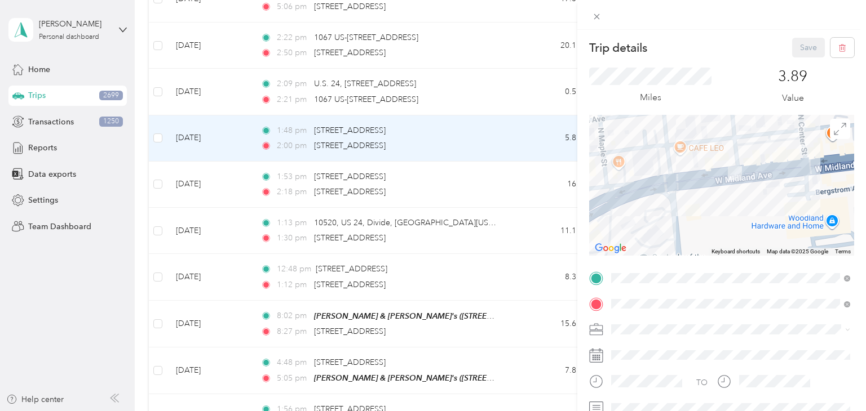
click at [528, 93] on div "Trip details Save This trip cannot be edited because it is either under review,…" at bounding box center [433, 205] width 866 height 411
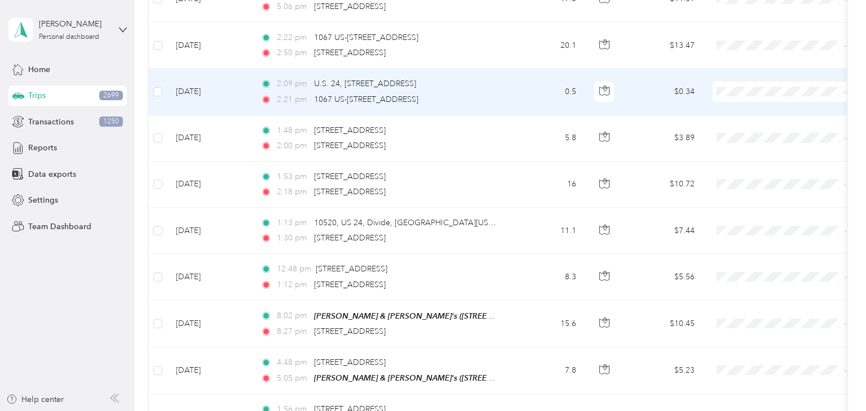
click at [528, 93] on td "0.5" at bounding box center [548, 92] width 74 height 46
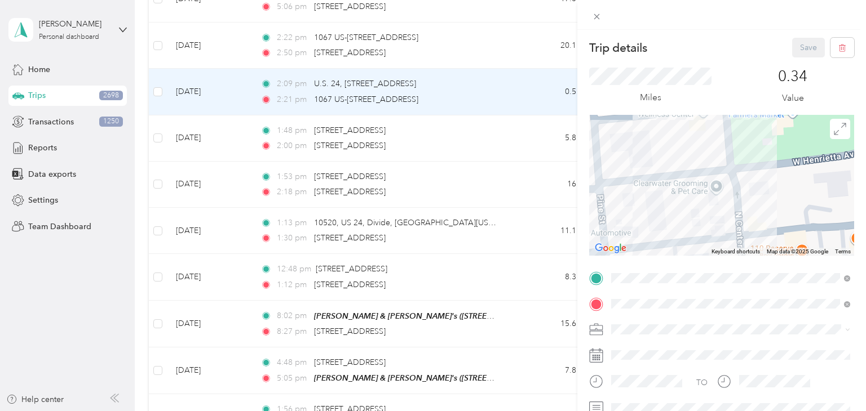
click at [522, 134] on div "Trip details Save This trip cannot be edited because it is either under review,…" at bounding box center [433, 205] width 866 height 411
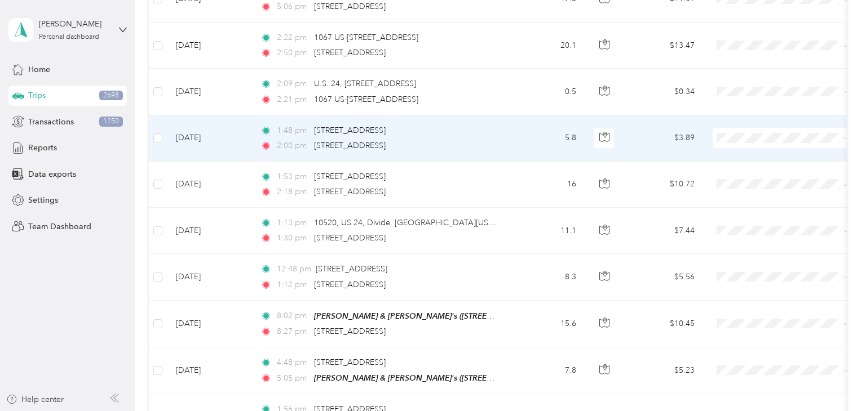
click at [522, 134] on td "5.8" at bounding box center [548, 139] width 74 height 46
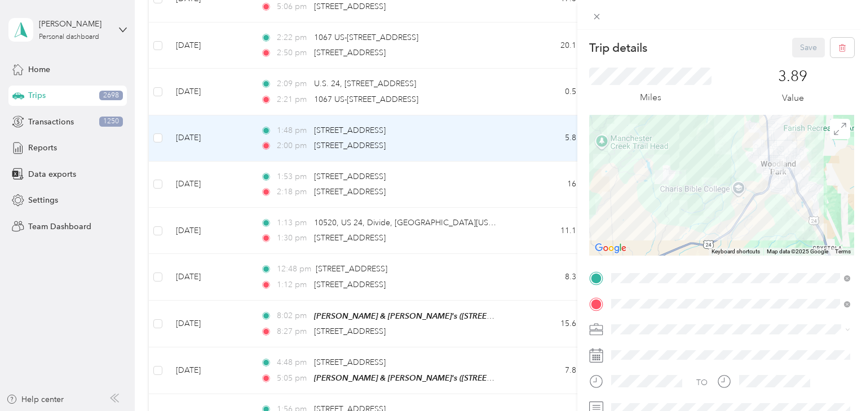
click at [528, 140] on div "Trip details Save This trip cannot be edited because it is either under review,…" at bounding box center [433, 205] width 866 height 411
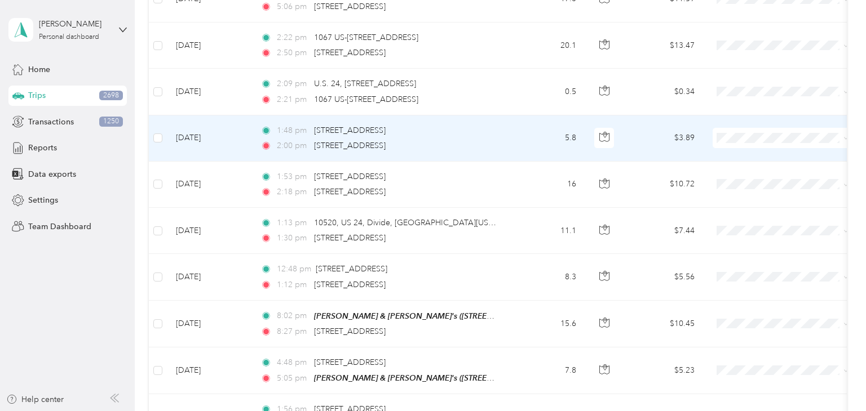
click at [747, 128] on span at bounding box center [782, 138] width 140 height 20
click at [747, 130] on span at bounding box center [782, 138] width 140 height 20
click at [743, 162] on span "Aggie Animal Care LLC" at bounding box center [793, 158] width 104 height 12
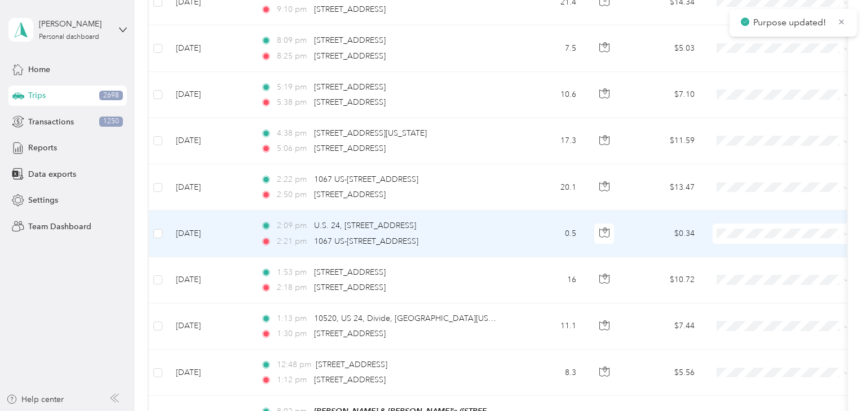
scroll to position [207, 0]
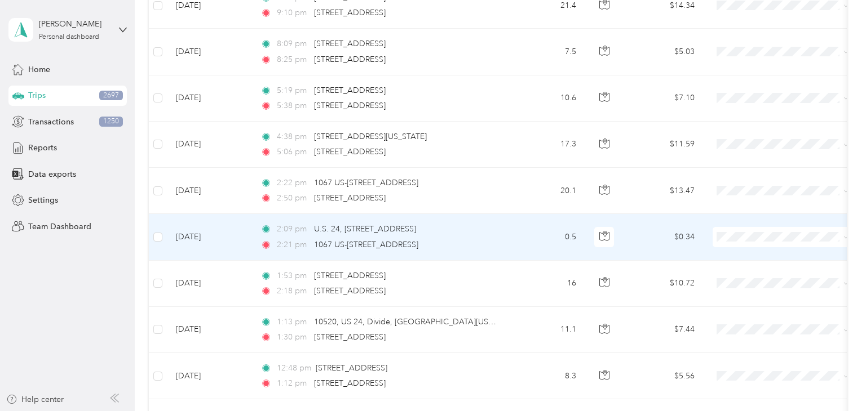
click at [526, 236] on td "0.5" at bounding box center [548, 237] width 74 height 46
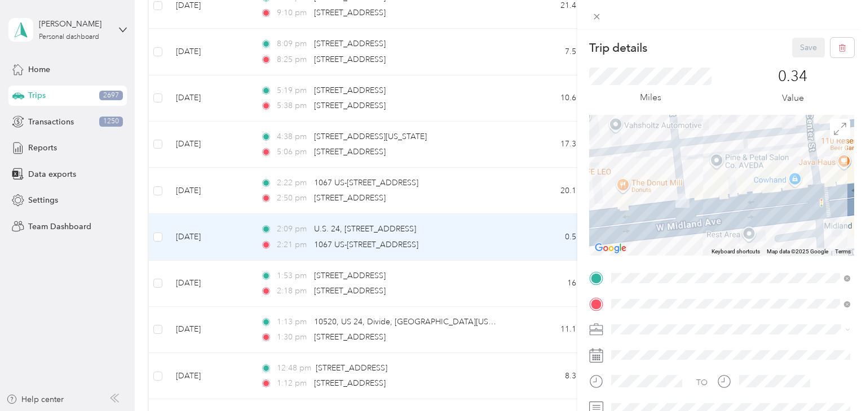
click at [523, 235] on div "Trip details Save This trip cannot be edited because it is either under review,…" at bounding box center [433, 205] width 866 height 411
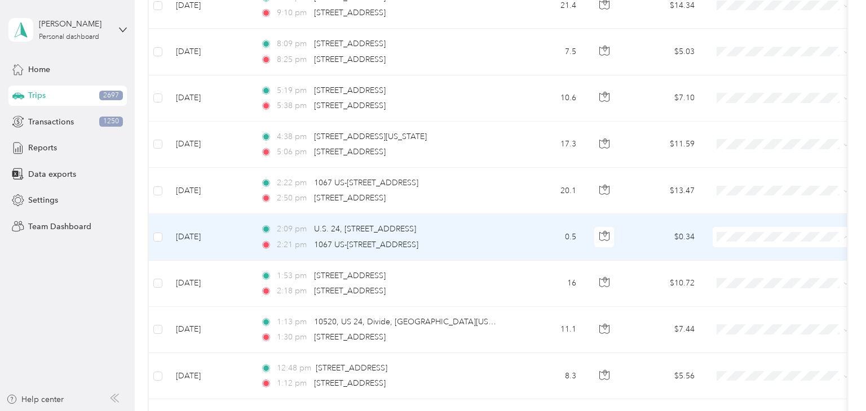
click at [749, 255] on span "Aggie Animal Care LLC" at bounding box center [793, 257] width 104 height 12
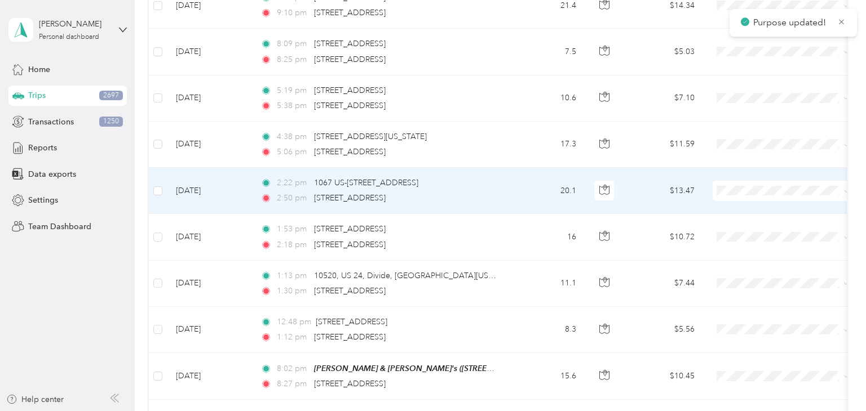
click at [763, 196] on span at bounding box center [782, 191] width 140 height 20
click at [757, 211] on span "Aggie Animal Care LLC" at bounding box center [793, 211] width 104 height 12
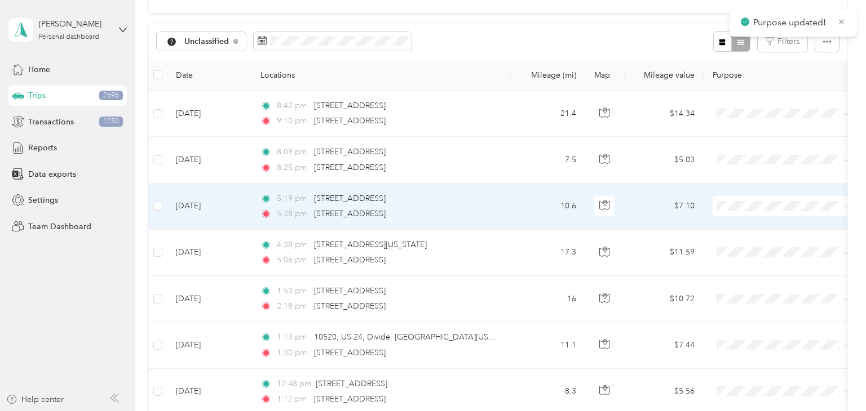
scroll to position [84, 0]
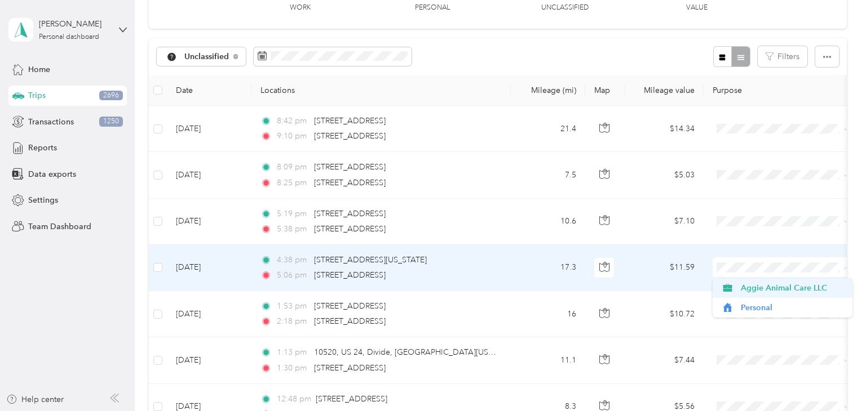
click at [747, 290] on span "Aggie Animal Care LLC" at bounding box center [793, 288] width 104 height 12
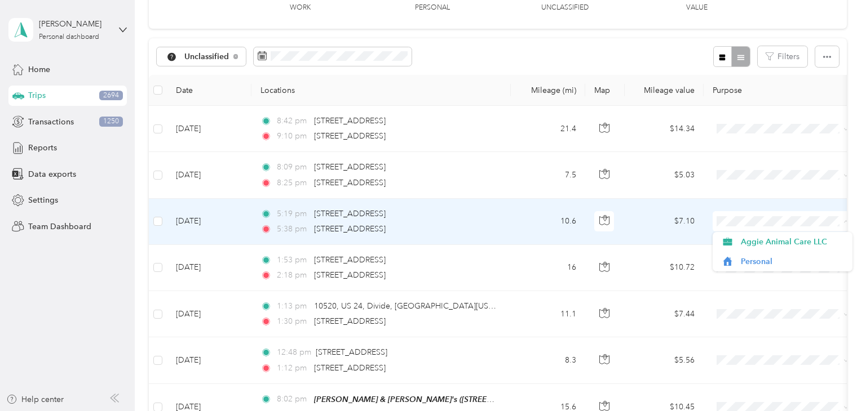
click at [519, 214] on td "10.6" at bounding box center [548, 222] width 74 height 46
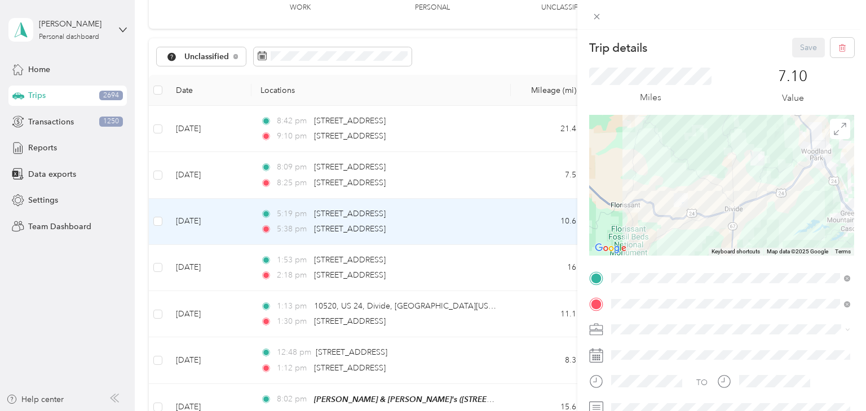
click at [519, 214] on div "Trip details Save This trip cannot be edited because it is either under review,…" at bounding box center [433, 205] width 866 height 411
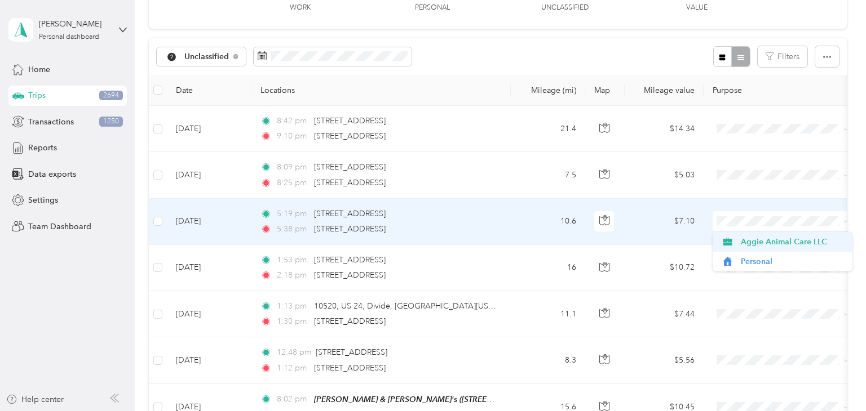
click at [738, 242] on span "Aggie Animal Care LLC" at bounding box center [782, 242] width 124 height 12
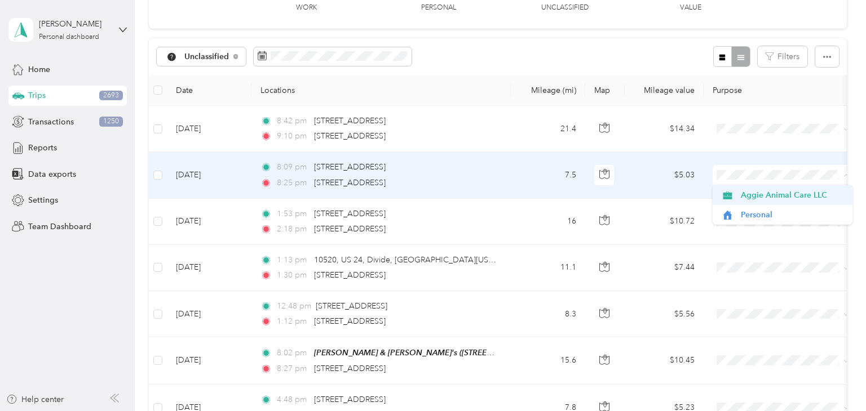
click at [766, 194] on span "Aggie Animal Care LLC" at bounding box center [793, 195] width 104 height 12
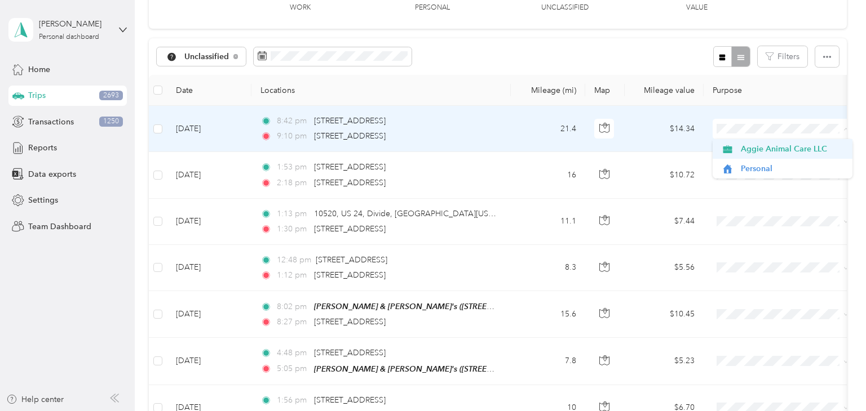
click at [765, 144] on span "Aggie Animal Care LLC" at bounding box center [793, 149] width 104 height 12
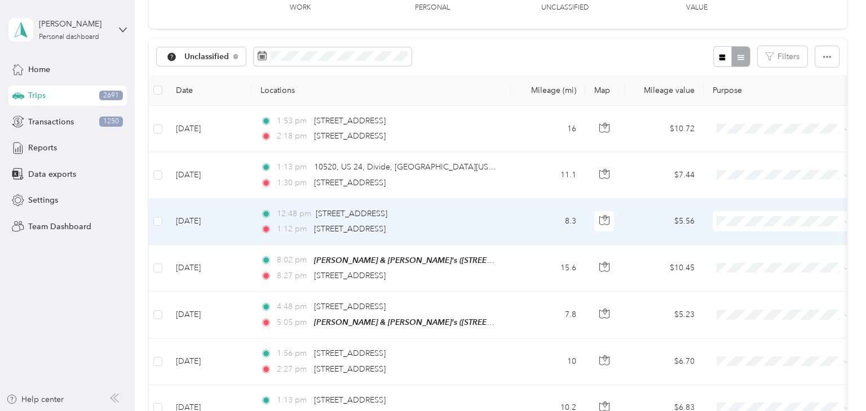
click at [504, 229] on td "12:48 pm [STREET_ADDRESS] 1:12 pm 10681 US-24, Divide, CO 80814, [GEOGRAPHIC_DA…" at bounding box center [380, 222] width 259 height 46
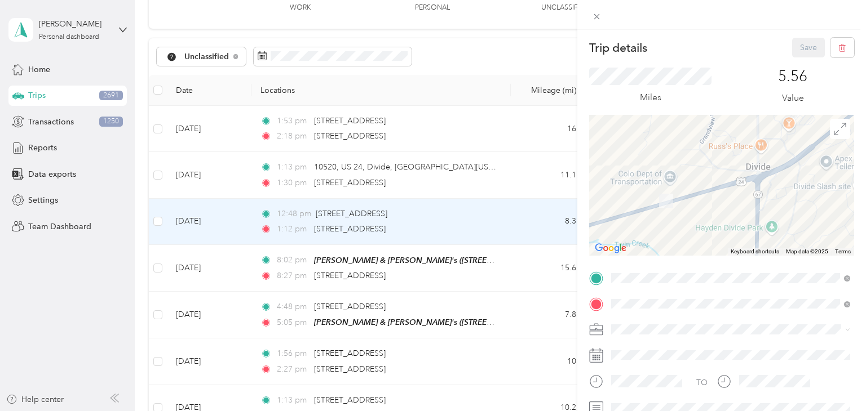
click at [512, 236] on div "Trip details Save This trip cannot be edited because it is either under review,…" at bounding box center [433, 205] width 866 height 411
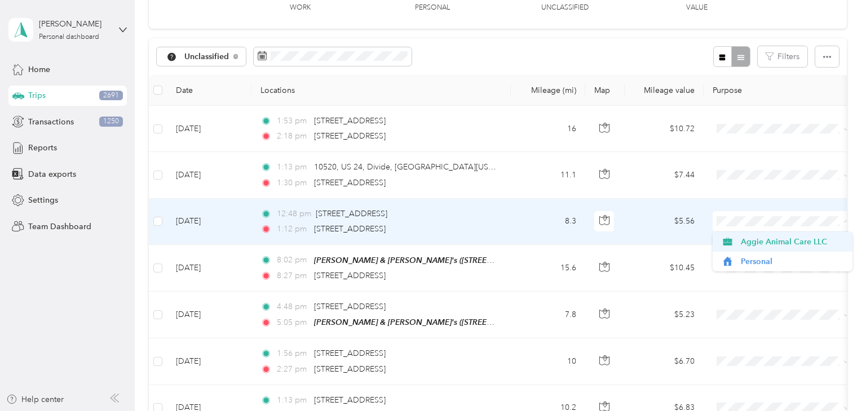
click at [742, 236] on span "Aggie Animal Care LLC" at bounding box center [793, 242] width 104 height 12
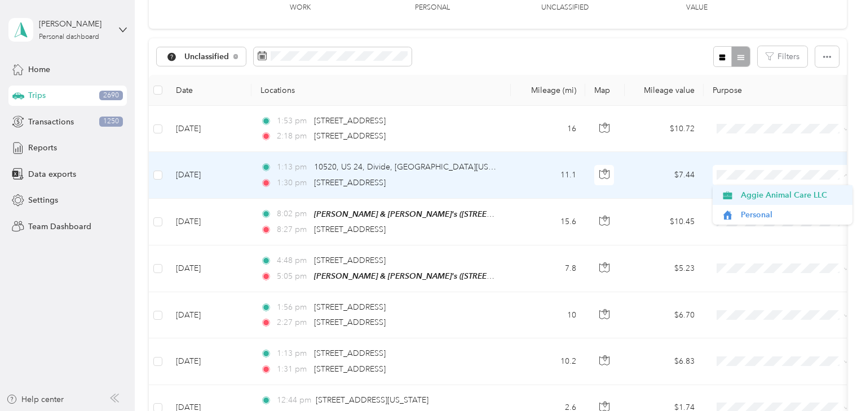
click at [757, 191] on span "Aggie Animal Care LLC" at bounding box center [793, 195] width 104 height 12
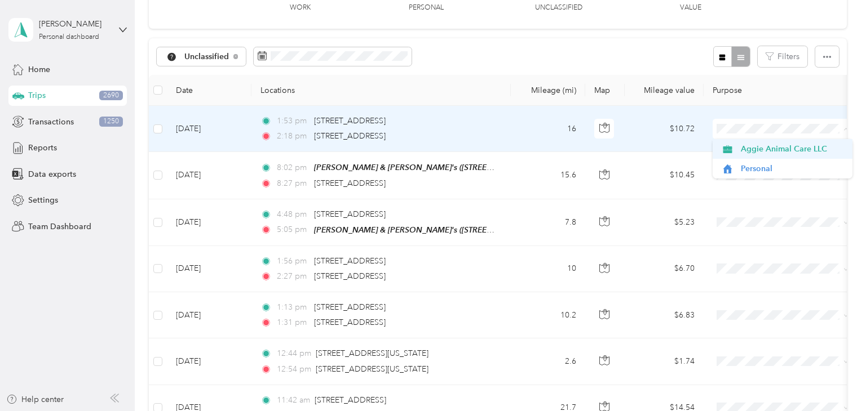
click at [756, 152] on span "Aggie Animal Care LLC" at bounding box center [793, 149] width 104 height 12
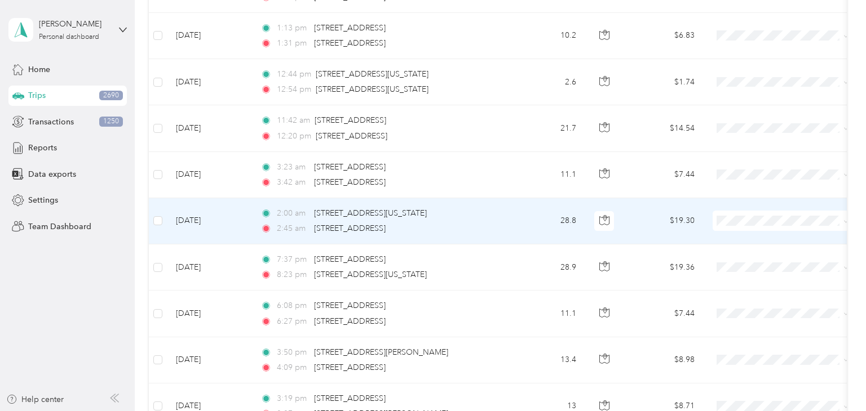
scroll to position [318, 0]
click at [529, 222] on td "28.8" at bounding box center [548, 221] width 74 height 46
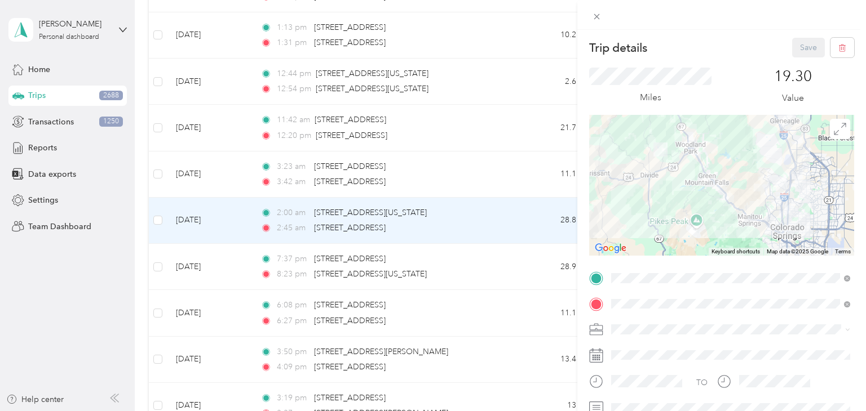
click at [519, 223] on div "Trip details Save This trip cannot be edited because it is either under review,…" at bounding box center [433, 205] width 866 height 411
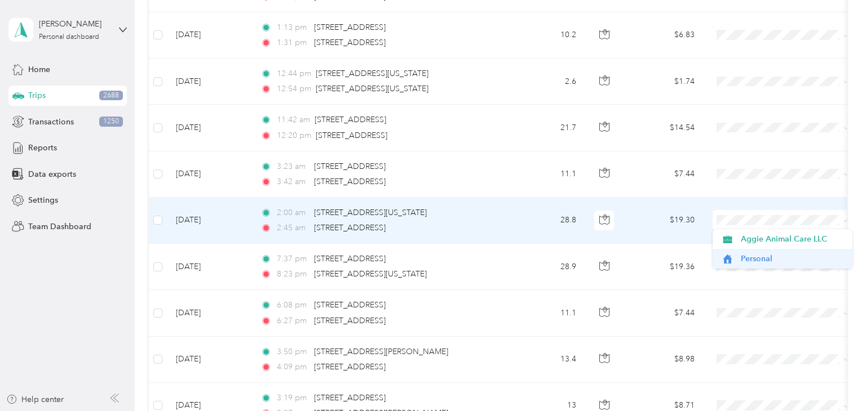
click at [734, 256] on icon at bounding box center [727, 259] width 14 height 9
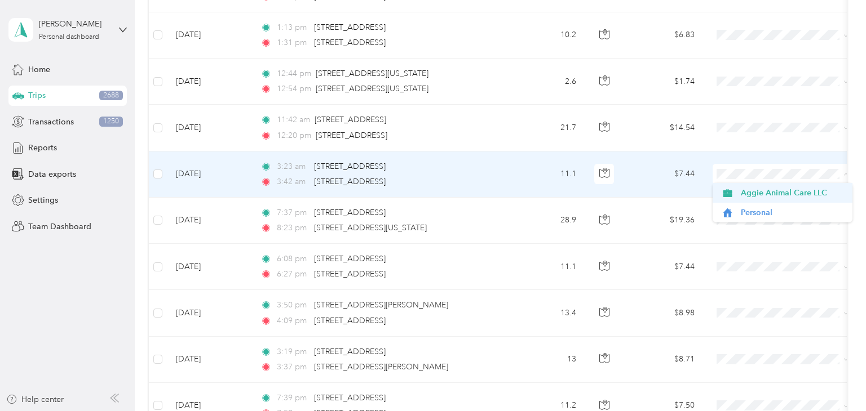
click at [756, 194] on span "Aggie Animal Care LLC" at bounding box center [793, 193] width 104 height 12
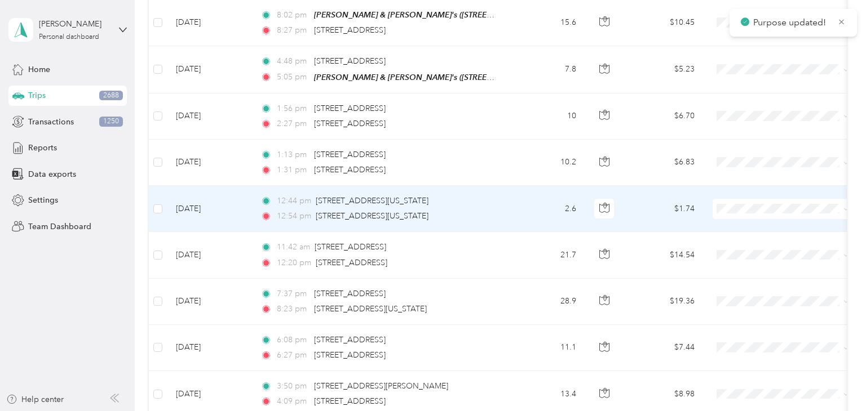
scroll to position [188, 0]
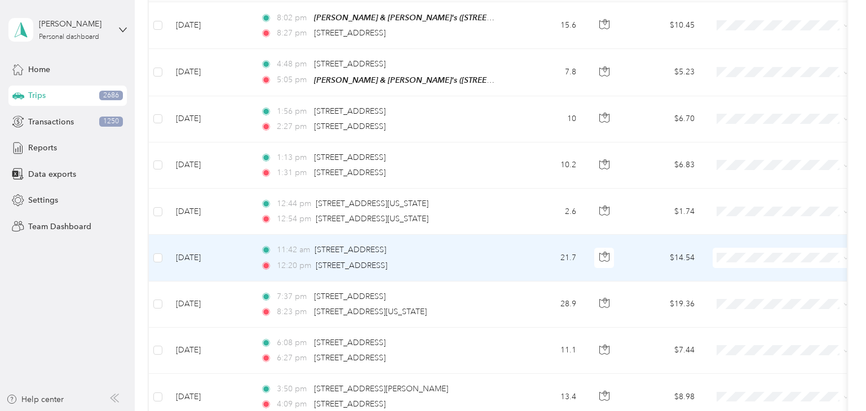
click at [512, 253] on td "21.7" at bounding box center [548, 258] width 74 height 46
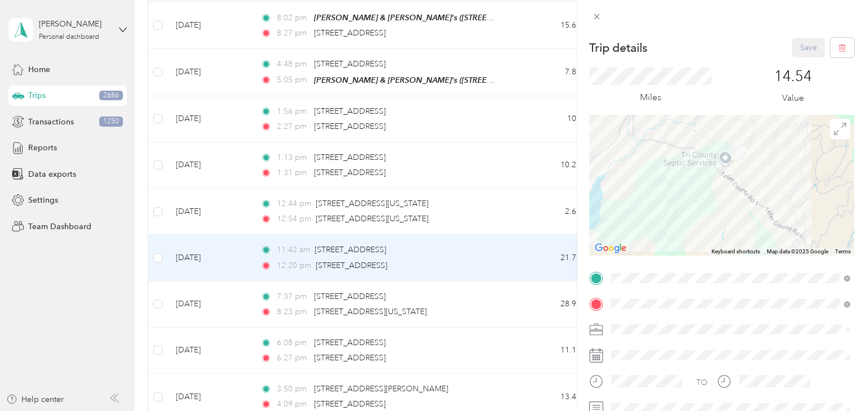
click at [524, 255] on div "Trip details Save This trip cannot be edited because it is either under review,…" at bounding box center [433, 205] width 866 height 411
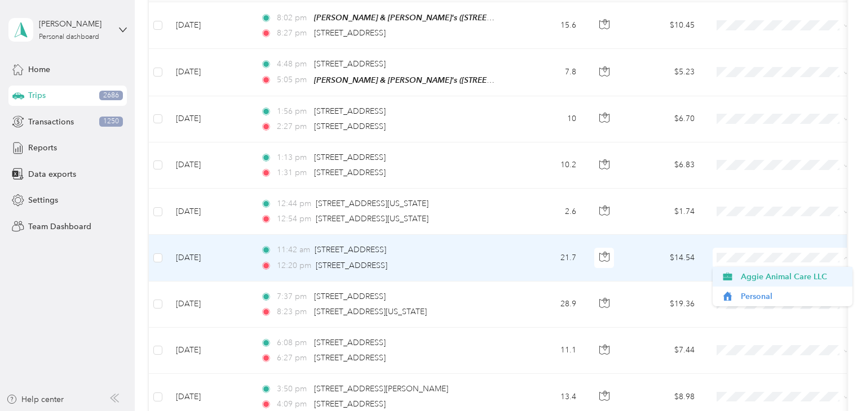
click at [751, 275] on span "Aggie Animal Care LLC" at bounding box center [793, 277] width 104 height 12
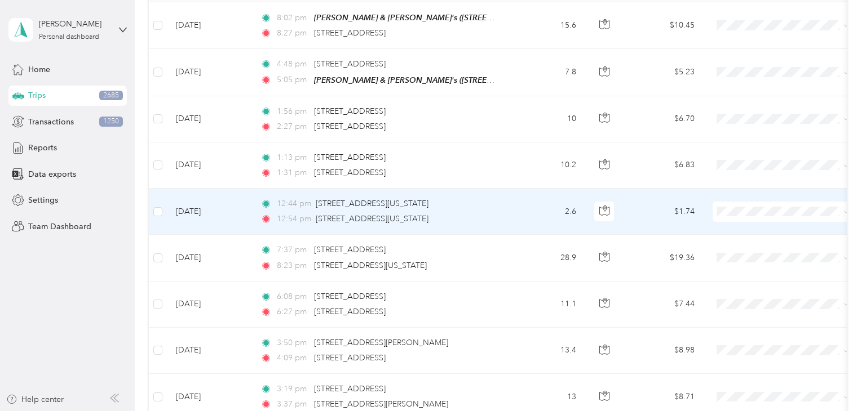
click at [522, 206] on td "2.6" at bounding box center [548, 212] width 74 height 46
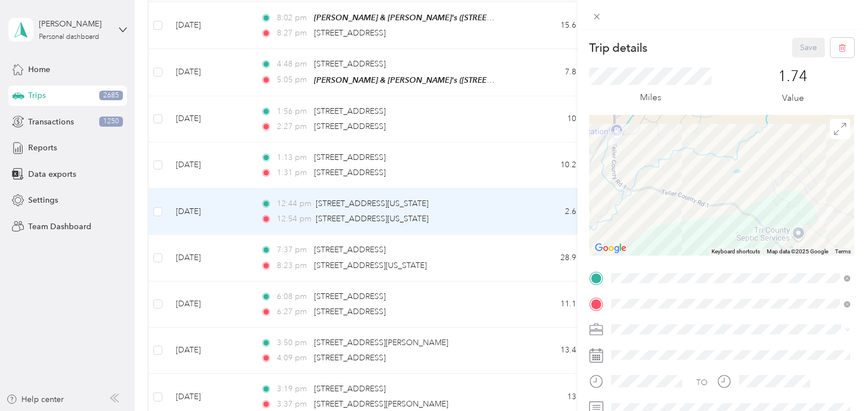
click at [522, 206] on div "Trip details Save This trip cannot be edited because it is either under review,…" at bounding box center [433, 205] width 866 height 411
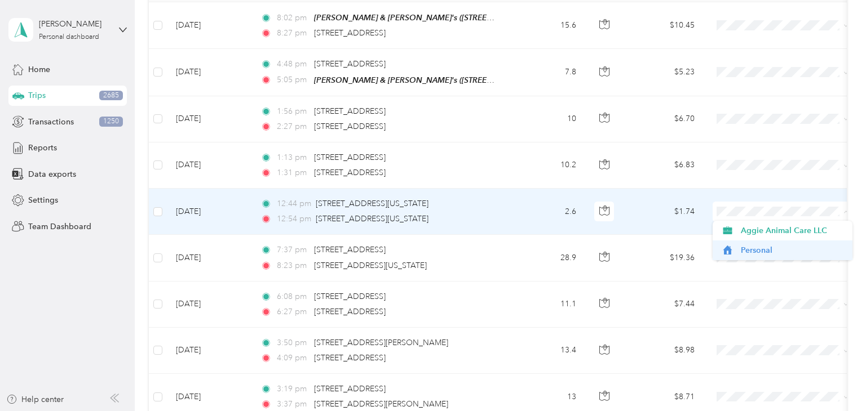
click at [739, 245] on span "Personal" at bounding box center [782, 251] width 124 height 12
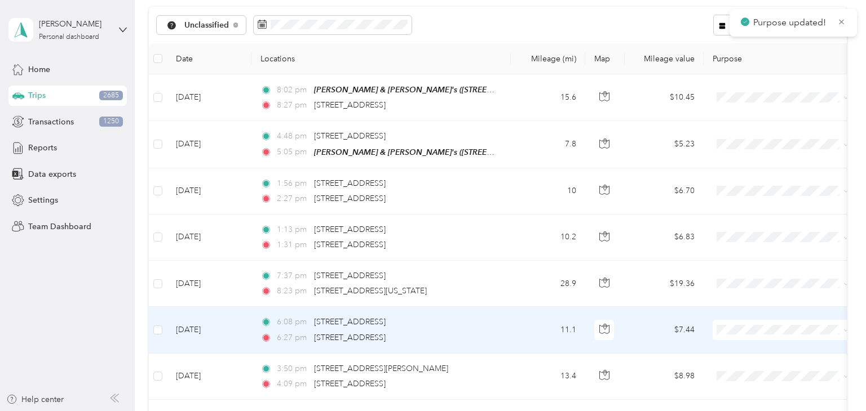
scroll to position [110, 0]
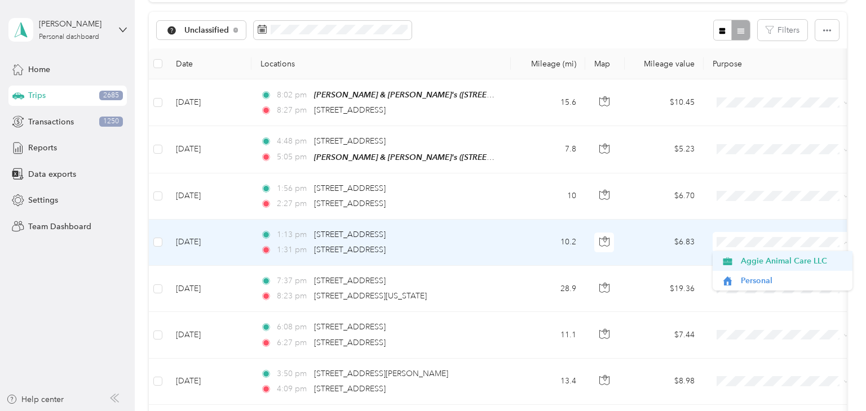
click at [751, 264] on span "Aggie Animal Care LLC" at bounding box center [793, 261] width 104 height 12
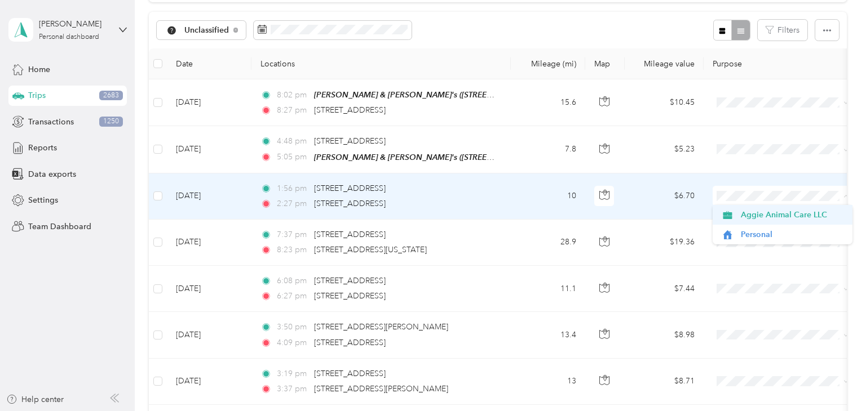
click at [765, 219] on span "Aggie Animal Care LLC" at bounding box center [793, 215] width 104 height 12
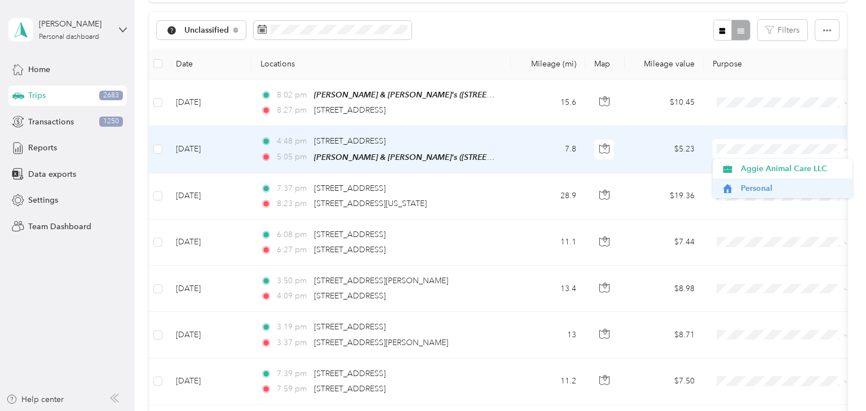
click at [758, 187] on span "Personal" at bounding box center [793, 189] width 104 height 12
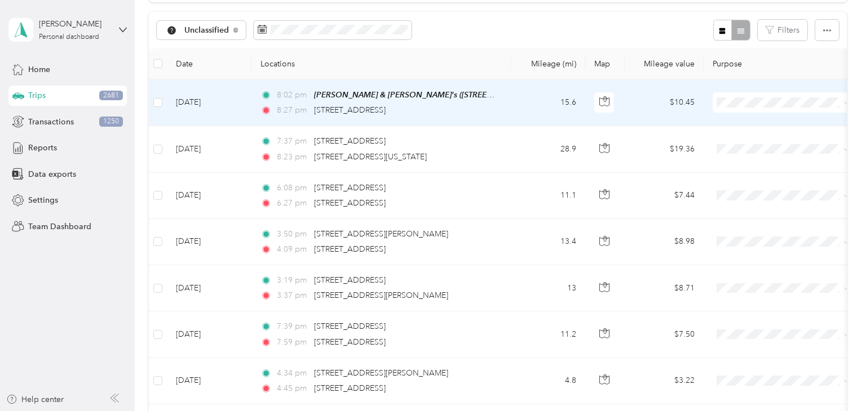
click at [778, 94] on span at bounding box center [782, 102] width 140 height 20
click at [774, 109] on span at bounding box center [782, 102] width 140 height 20
click at [763, 121] on span "Aggie Animal Care LLC" at bounding box center [793, 123] width 104 height 12
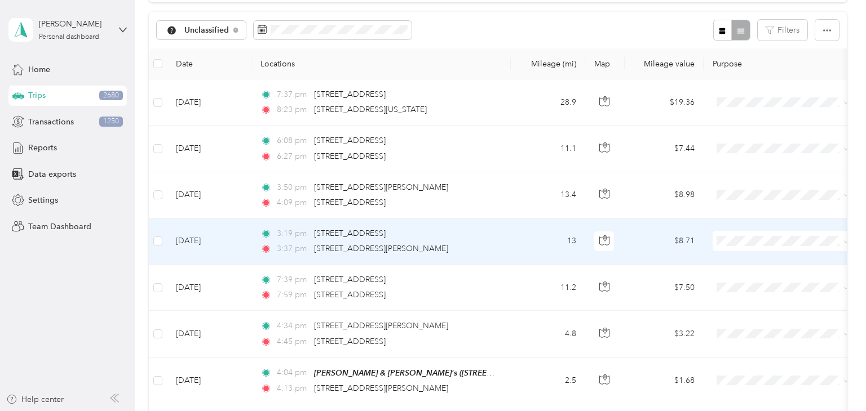
click at [507, 245] on td "3:19 pm [STREET_ADDRESS] 3:37 pm [STREET_ADDRESS][PERSON_NAME]" at bounding box center [380, 242] width 259 height 46
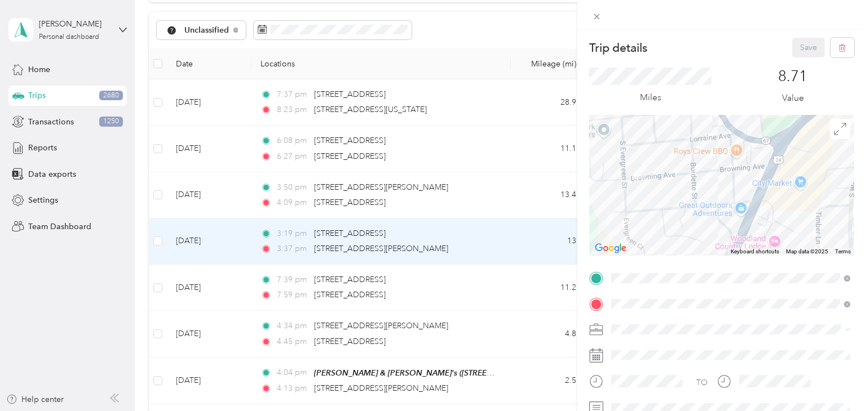
click at [488, 248] on div "Trip details Save This trip cannot be edited because it is either under review,…" at bounding box center [433, 205] width 866 height 411
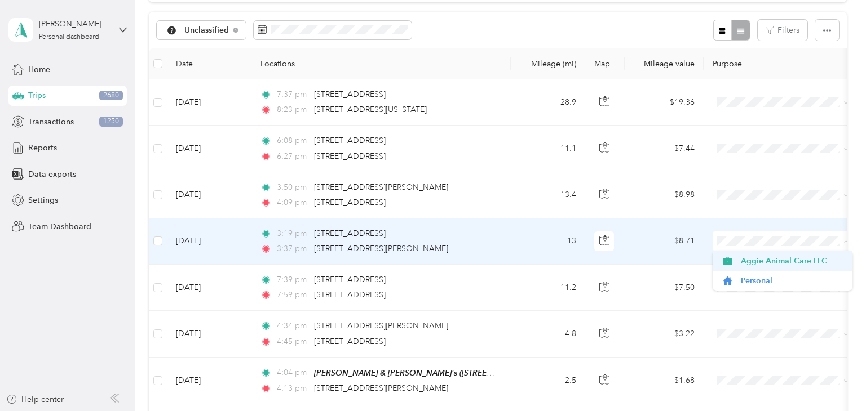
click at [750, 261] on span "Aggie Animal Care LLC" at bounding box center [793, 261] width 104 height 12
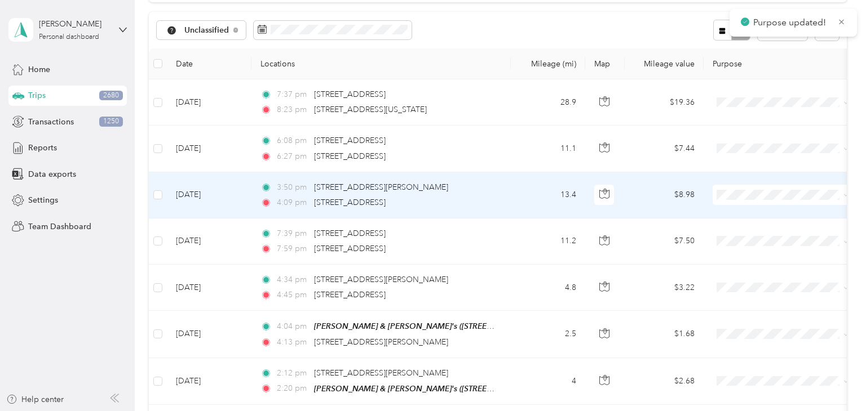
click at [762, 199] on span at bounding box center [782, 195] width 140 height 20
click at [749, 220] on span "Aggie Animal Care LLC" at bounding box center [793, 215] width 104 height 12
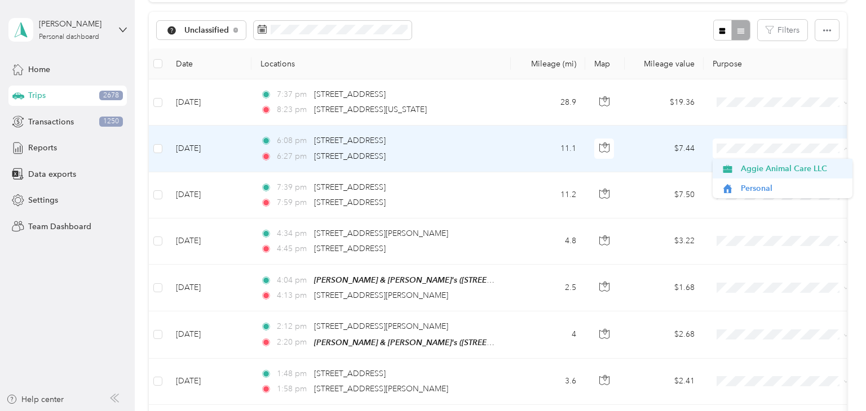
click at [755, 170] on span "Aggie Animal Care LLC" at bounding box center [793, 169] width 104 height 12
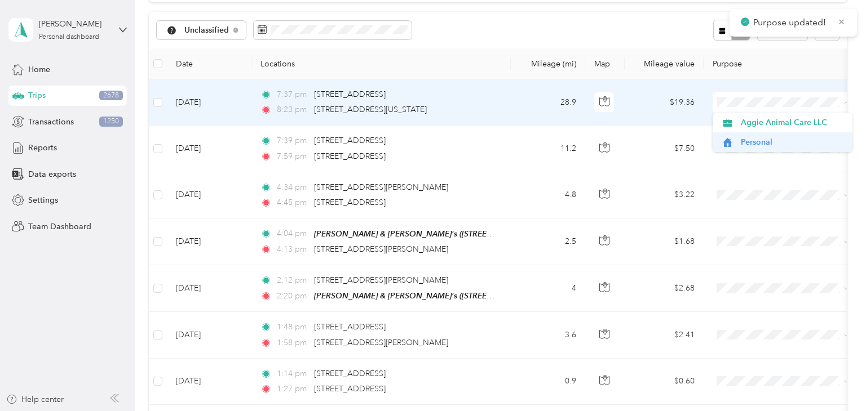
click at [750, 143] on span "Personal" at bounding box center [793, 142] width 104 height 12
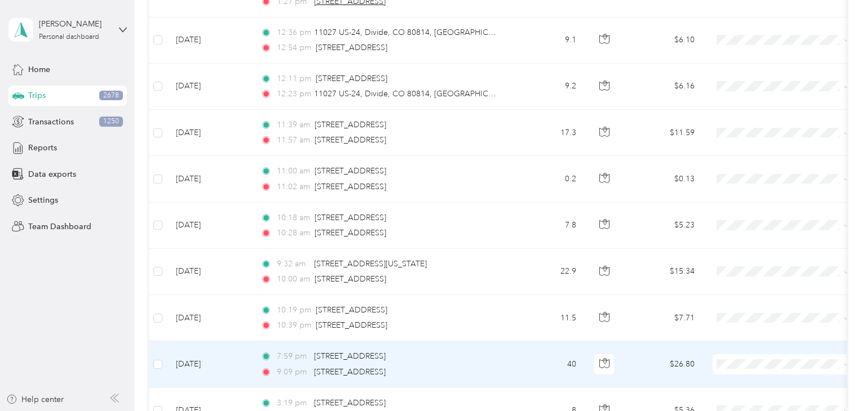
scroll to position [447, 0]
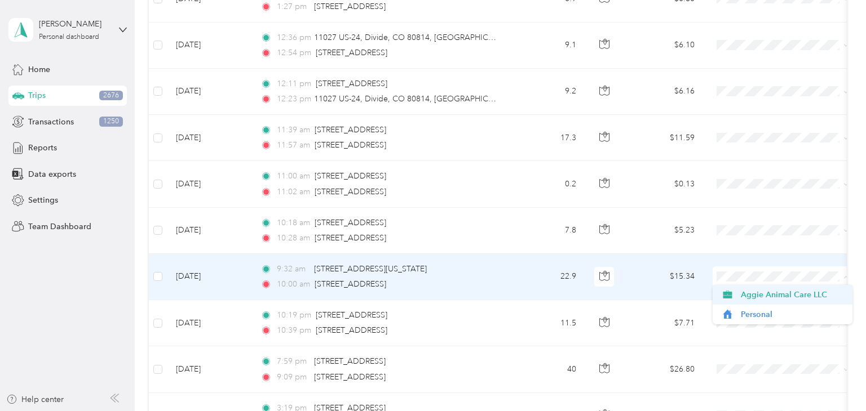
click at [758, 298] on span "Aggie Animal Care LLC" at bounding box center [793, 295] width 104 height 12
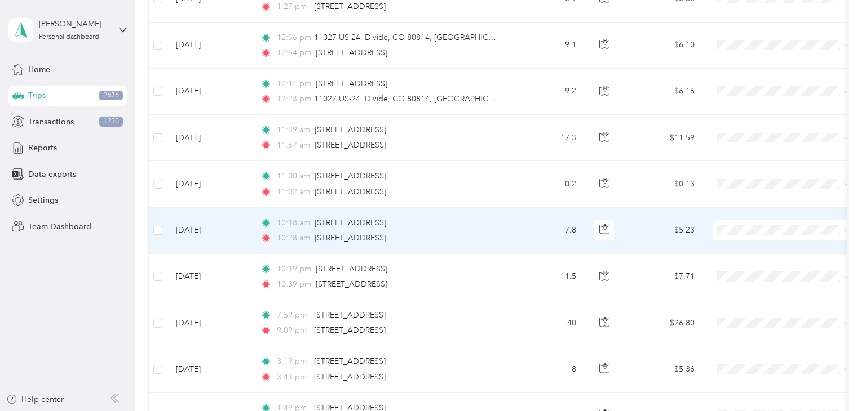
click at [525, 228] on td "7.8" at bounding box center [548, 231] width 74 height 46
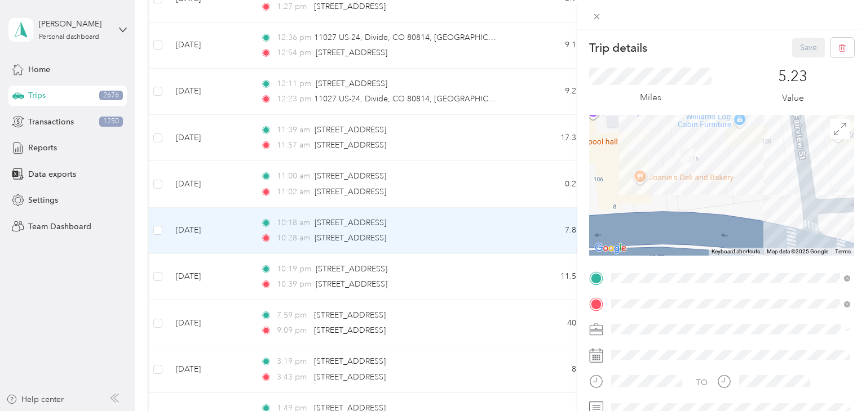
click at [515, 228] on div "Trip details Save This trip cannot be edited because it is either under review,…" at bounding box center [433, 205] width 866 height 411
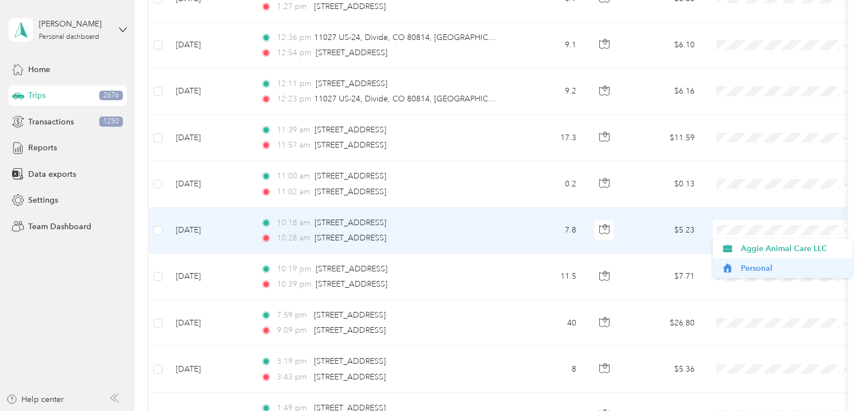
click at [731, 267] on icon at bounding box center [727, 268] width 14 height 9
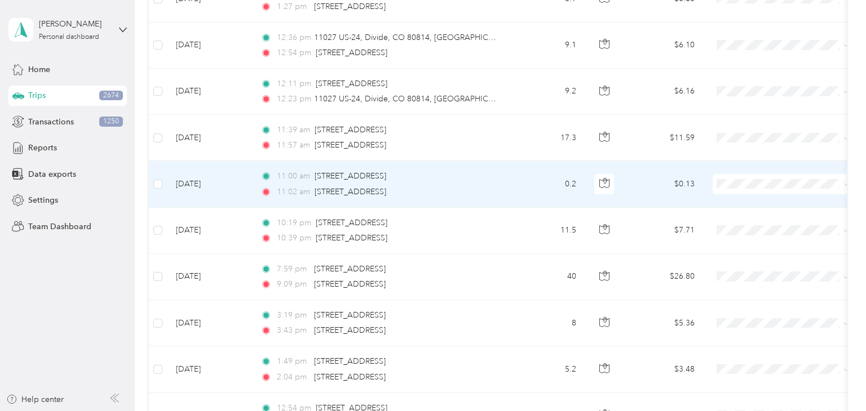
click at [521, 188] on td "0.2" at bounding box center [548, 184] width 74 height 46
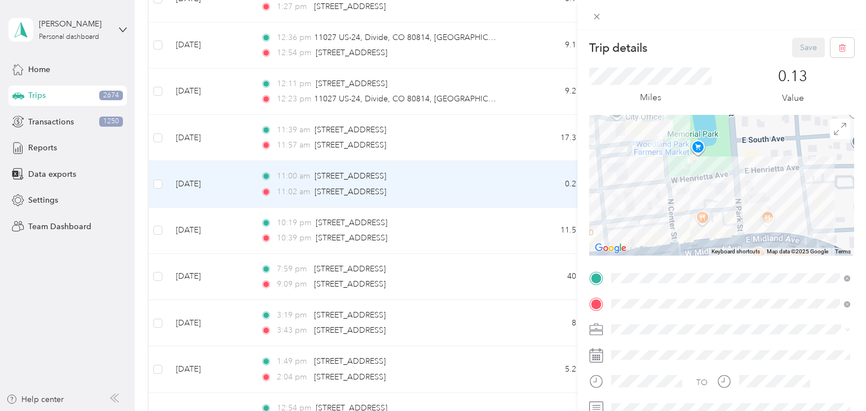
click at [530, 187] on div "Trip details Save This trip cannot be edited because it is either under review,…" at bounding box center [433, 205] width 866 height 411
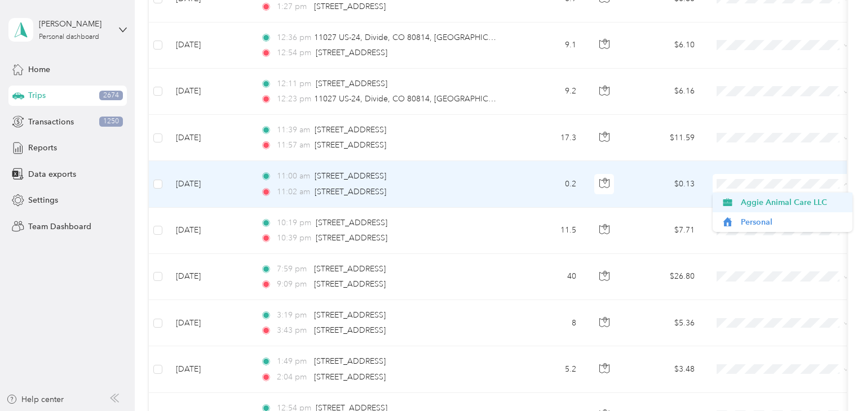
click at [735, 201] on span "Aggie Animal Care LLC" at bounding box center [782, 203] width 124 height 12
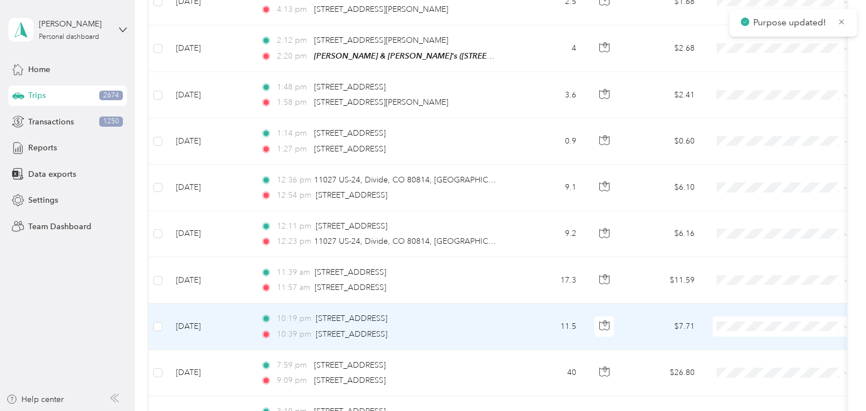
scroll to position [302, 0]
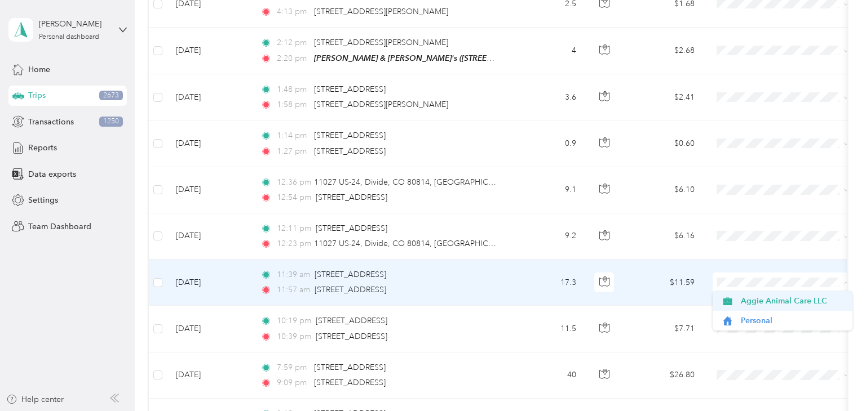
click at [764, 296] on span "Aggie Animal Care LLC" at bounding box center [793, 301] width 104 height 12
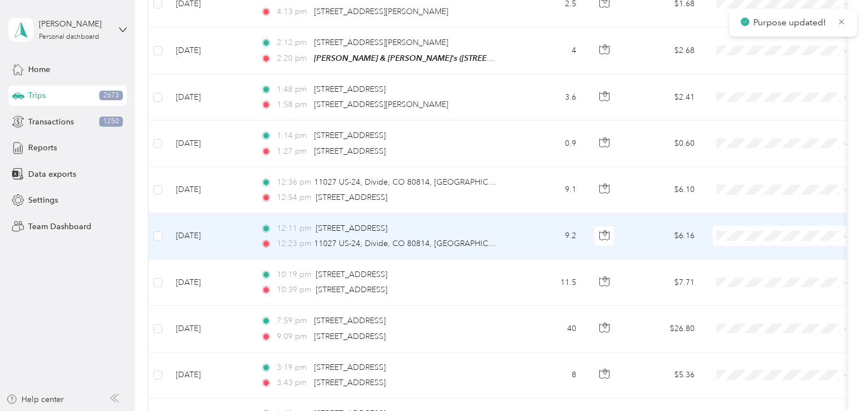
click at [540, 246] on td "9.2" at bounding box center [548, 237] width 74 height 46
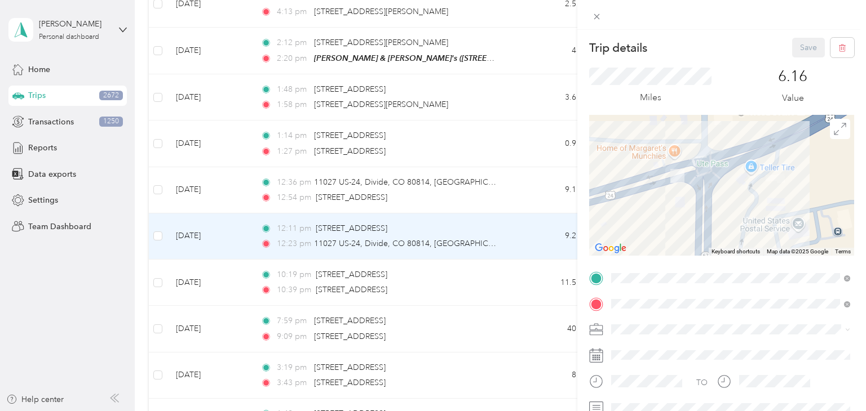
click at [538, 240] on div "Trip details Save This trip cannot be edited because it is either under review,…" at bounding box center [433, 205] width 866 height 411
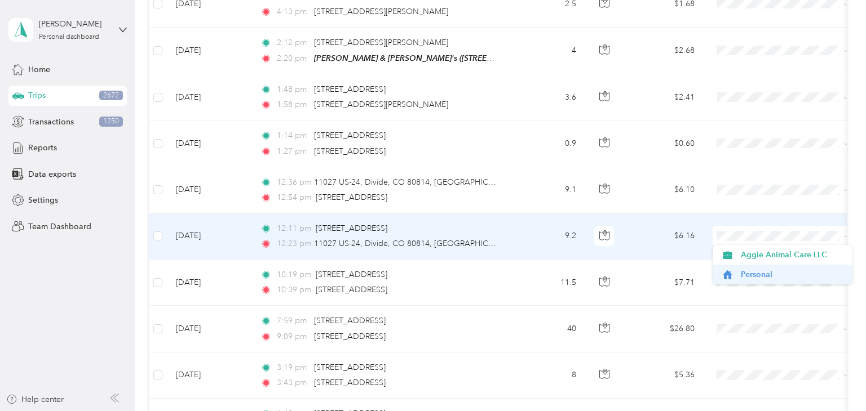
click at [755, 269] on span "Personal" at bounding box center [793, 275] width 104 height 12
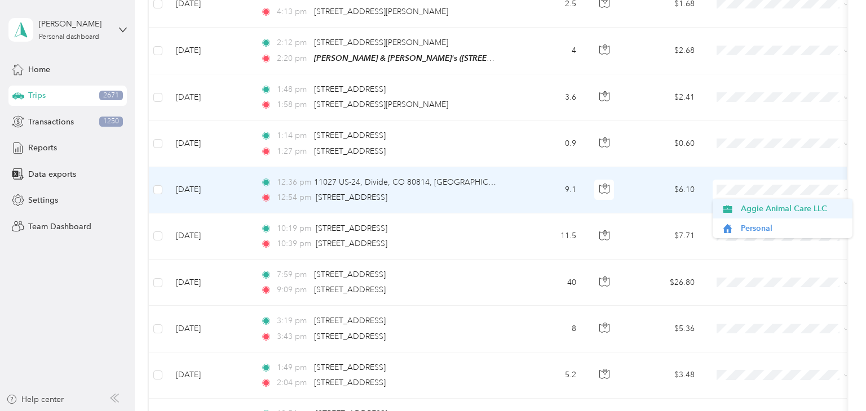
click at [759, 206] on span "Aggie Animal Care LLC" at bounding box center [793, 209] width 104 height 12
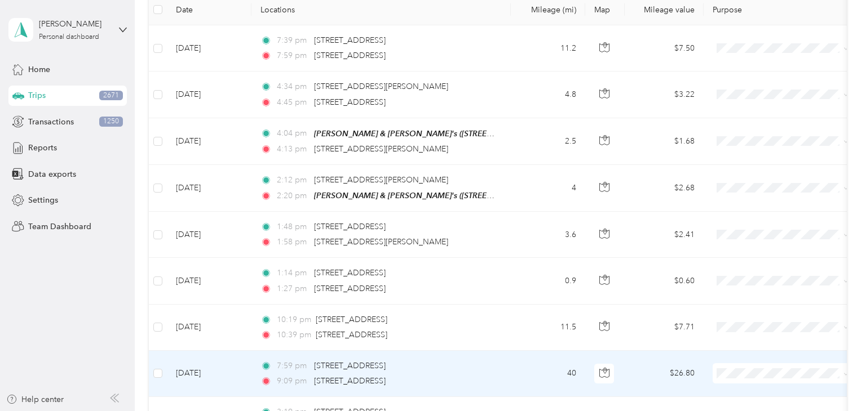
scroll to position [153, 0]
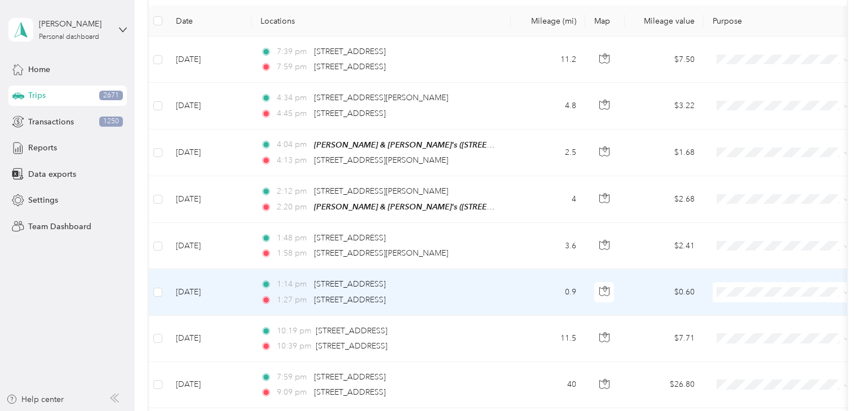
click at [552, 302] on td "0.9" at bounding box center [548, 292] width 74 height 46
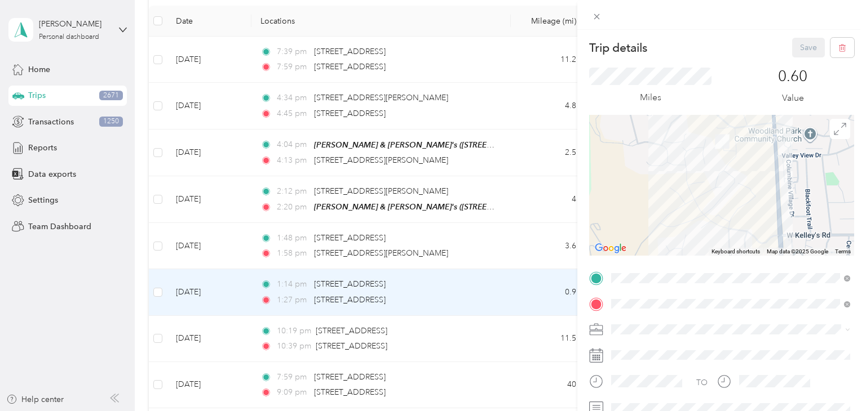
click at [552, 302] on div "Trip details Save This trip cannot be edited because it is either under review,…" at bounding box center [433, 205] width 866 height 411
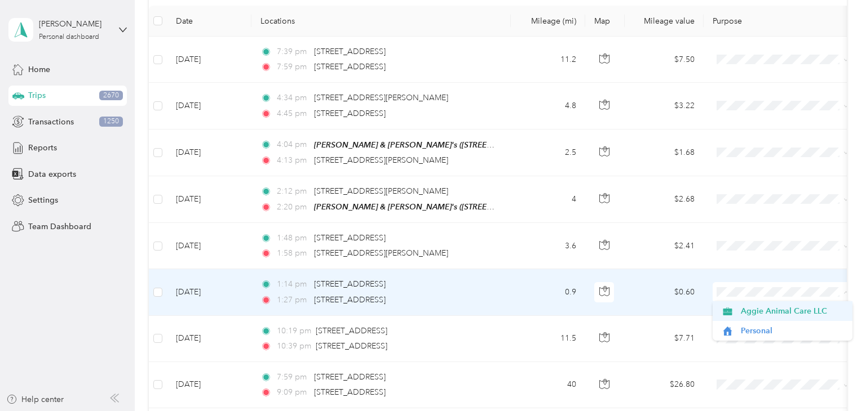
click at [761, 309] on span "Aggie Animal Care LLC" at bounding box center [793, 311] width 104 height 12
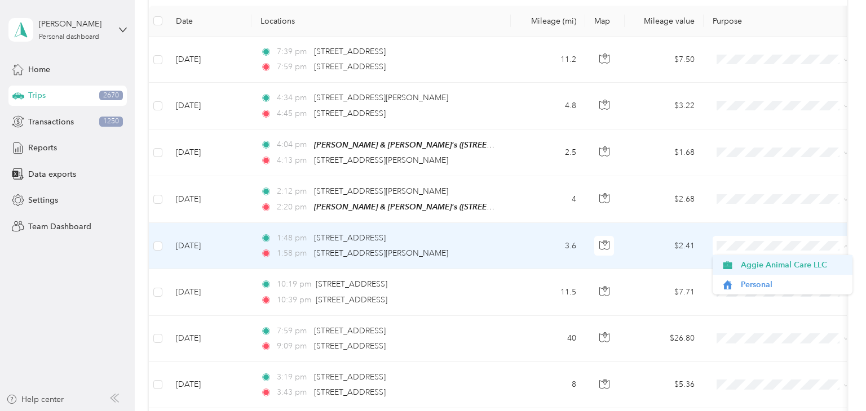
click at [773, 263] on span "Aggie Animal Care LLC" at bounding box center [793, 265] width 104 height 12
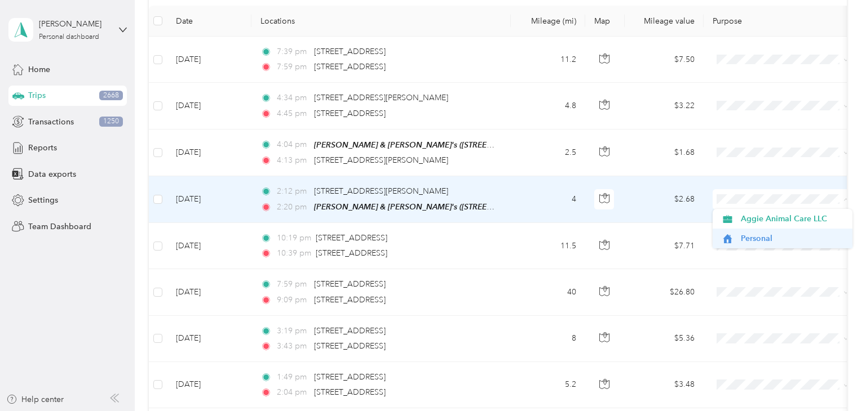
click at [744, 246] on li "Personal" at bounding box center [782, 239] width 140 height 20
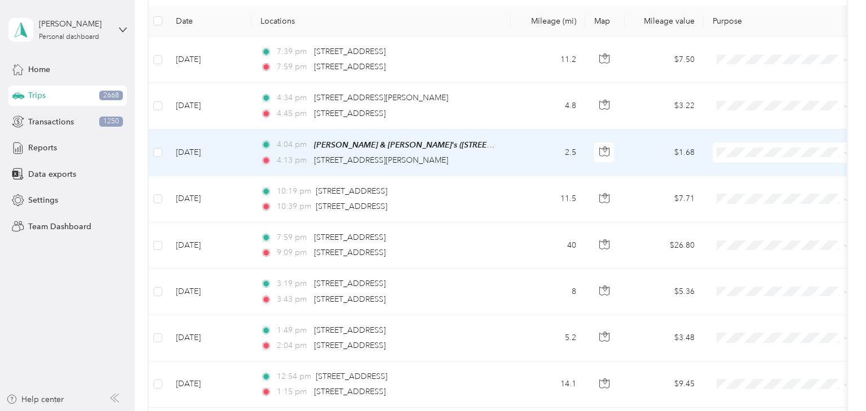
click at [543, 156] on td "2.5" at bounding box center [548, 153] width 74 height 47
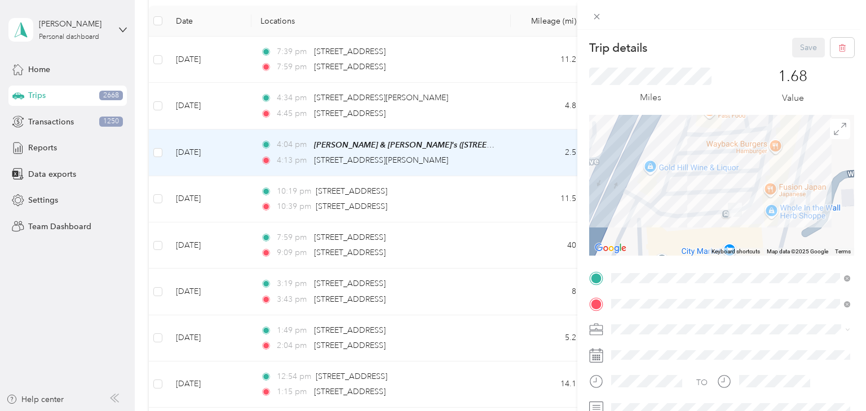
click at [526, 151] on div "Trip details Save This trip cannot be edited because it is either under review,…" at bounding box center [433, 205] width 866 height 411
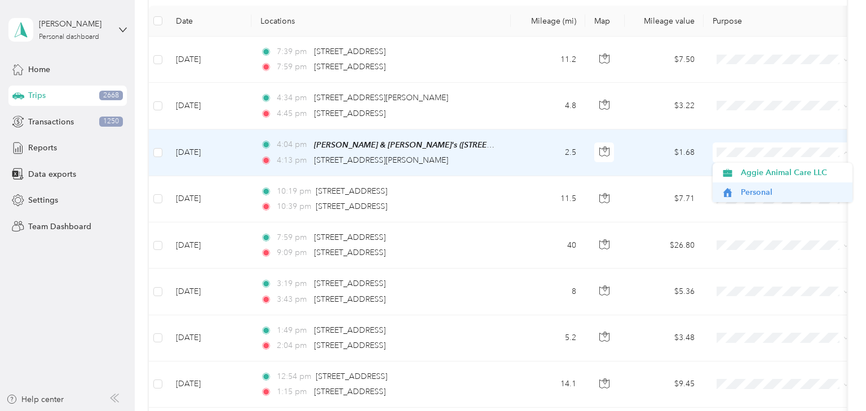
click at [747, 188] on span "Personal" at bounding box center [793, 193] width 104 height 12
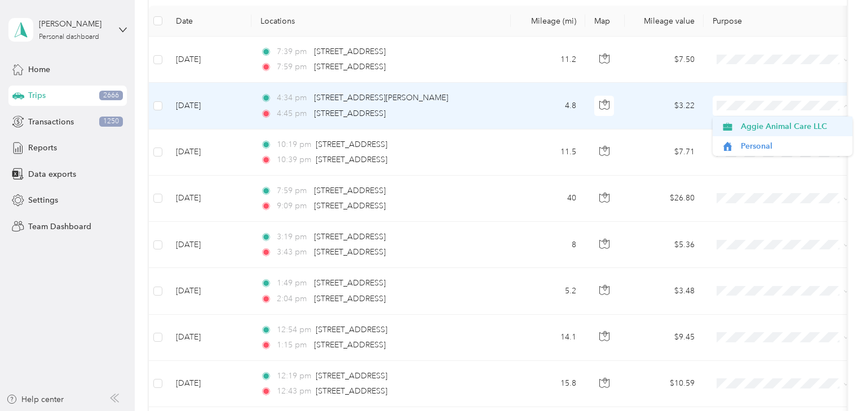
click at [752, 125] on span "Aggie Animal Care LLC" at bounding box center [793, 127] width 104 height 12
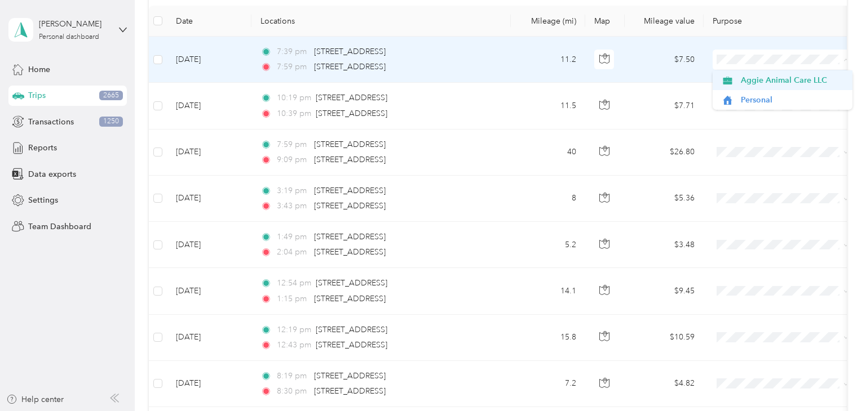
click at [756, 81] on span "Aggie Animal Care LLC" at bounding box center [793, 80] width 104 height 12
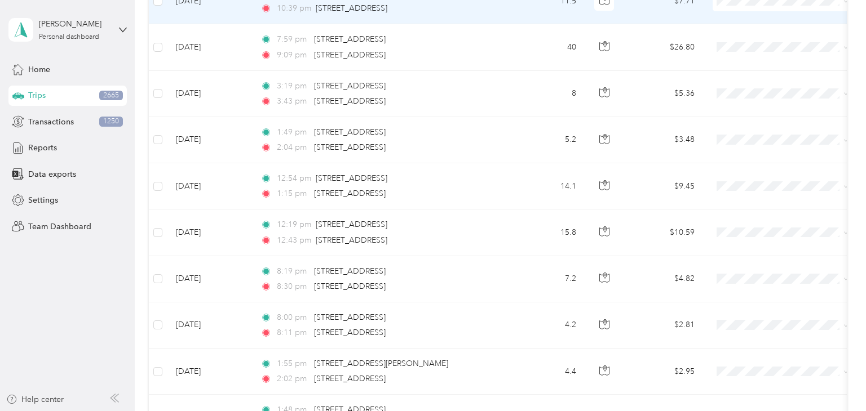
scroll to position [211, 0]
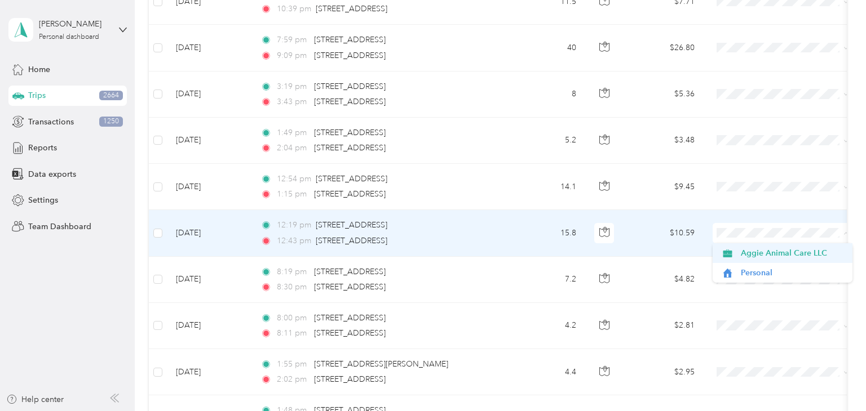
click at [741, 255] on span "Aggie Animal Care LLC" at bounding box center [793, 253] width 104 height 12
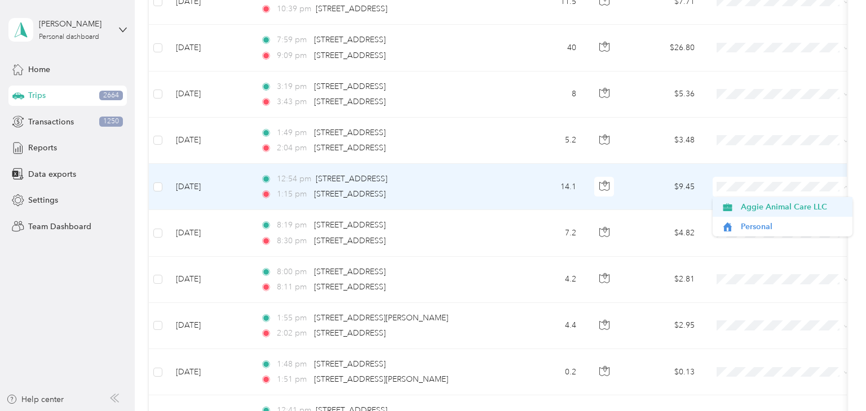
click at [750, 206] on span "Aggie Animal Care LLC" at bounding box center [793, 207] width 104 height 12
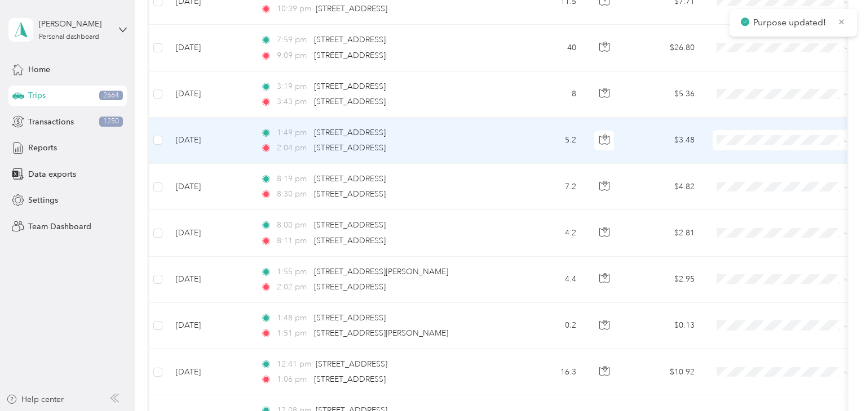
click at [528, 143] on td "5.2" at bounding box center [548, 141] width 74 height 46
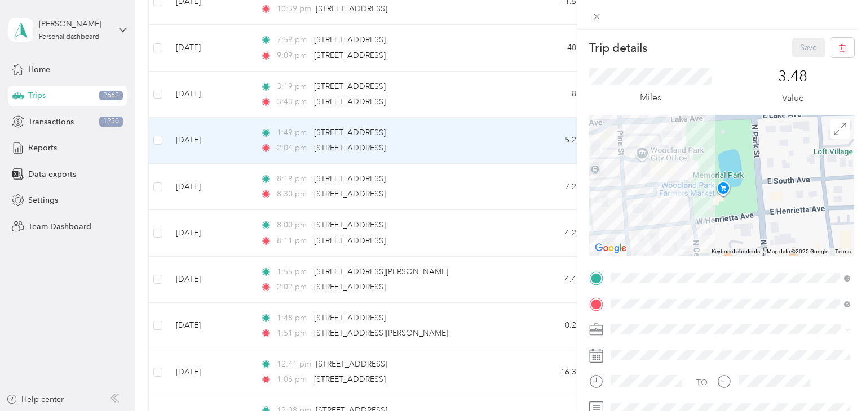
click at [521, 137] on div "Trip details Save This trip cannot be edited because it is either under review,…" at bounding box center [433, 205] width 866 height 411
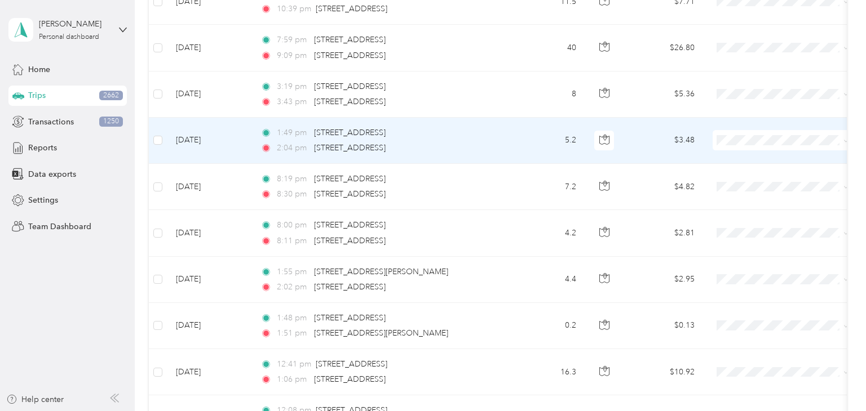
click at [525, 139] on td "5.2" at bounding box center [548, 141] width 74 height 46
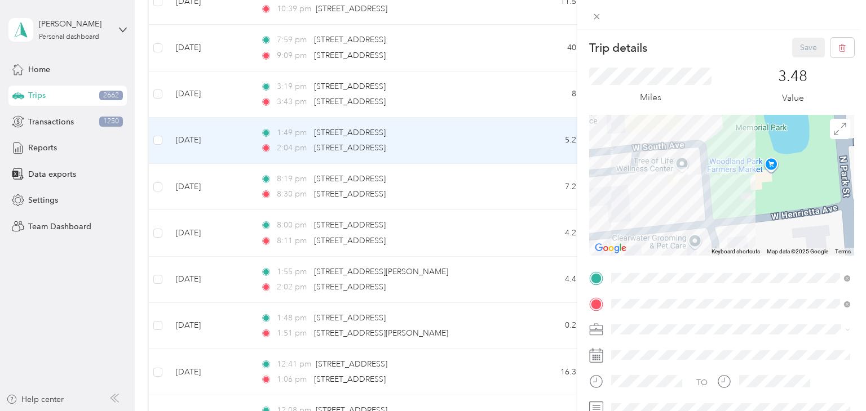
click at [537, 135] on div "Trip details Save This trip cannot be edited because it is either under review,…" at bounding box center [433, 205] width 866 height 411
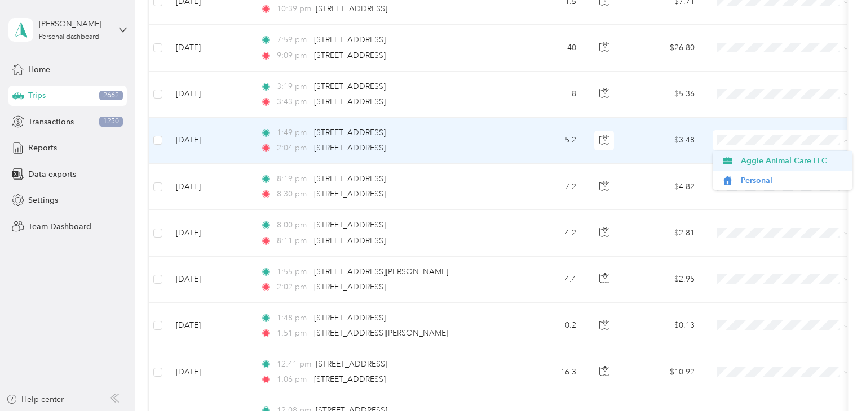
click at [735, 162] on span "Aggie Animal Care LLC" at bounding box center [782, 161] width 124 height 12
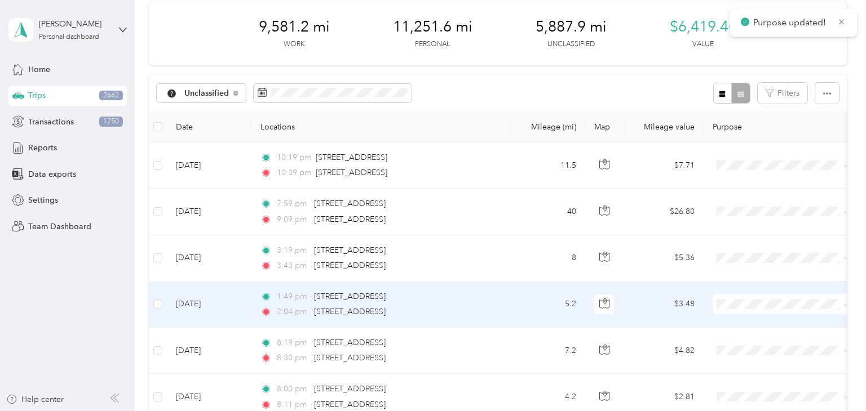
scroll to position [47, 0]
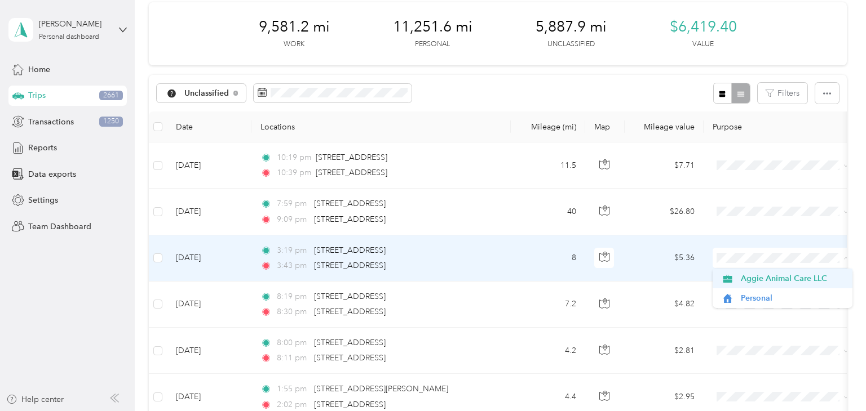
click at [749, 282] on span "Aggie Animal Care LLC" at bounding box center [793, 279] width 104 height 12
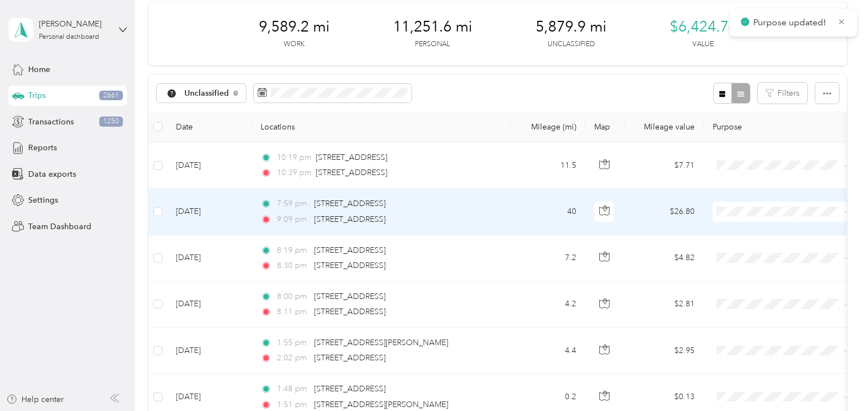
click at [508, 217] on td "7:59 pm 15 Columbine Ln, Florissant, CO 80816, [GEOGRAPHIC_DATA] 9:09 pm 15 Col…" at bounding box center [380, 212] width 259 height 46
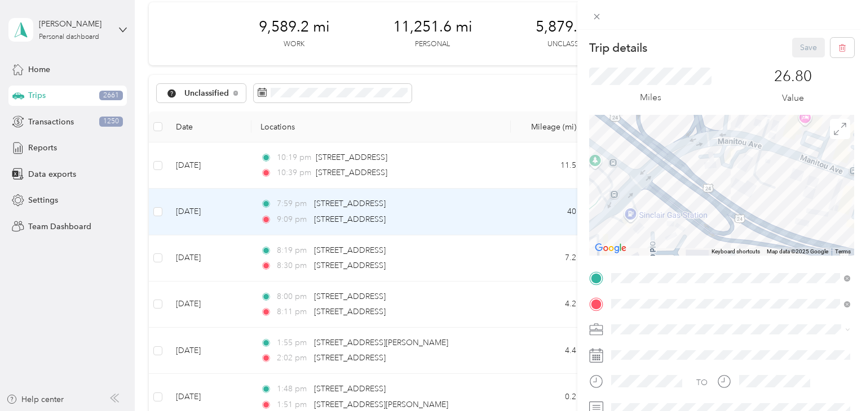
click at [511, 213] on div "Trip details Save This trip cannot be edited because it is either under review,…" at bounding box center [433, 205] width 866 height 411
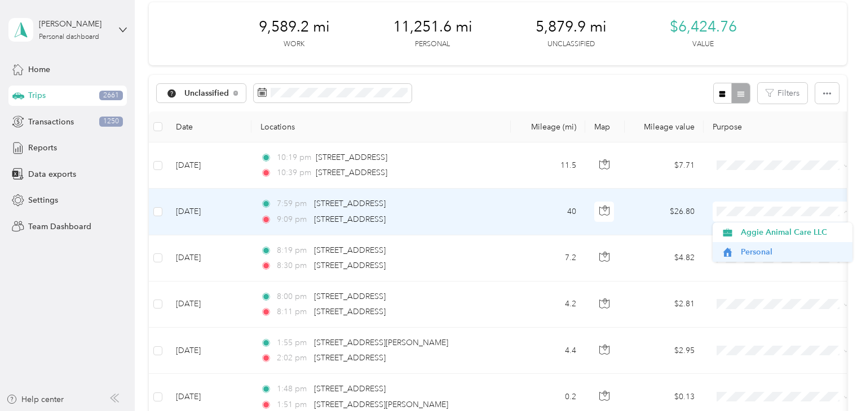
click at [750, 251] on span "Personal" at bounding box center [793, 252] width 104 height 12
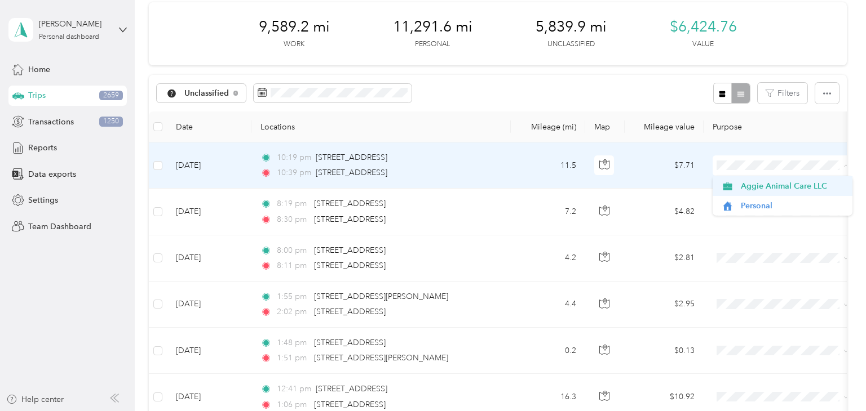
click at [769, 189] on span "Aggie Animal Care LLC" at bounding box center [793, 186] width 104 height 12
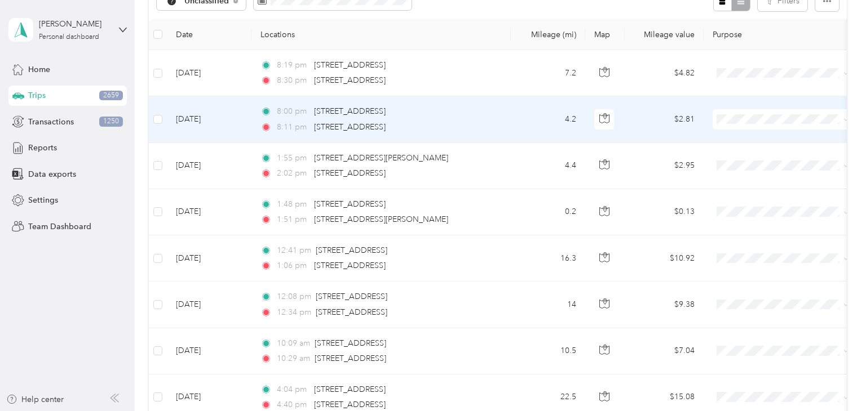
scroll to position [139, 0]
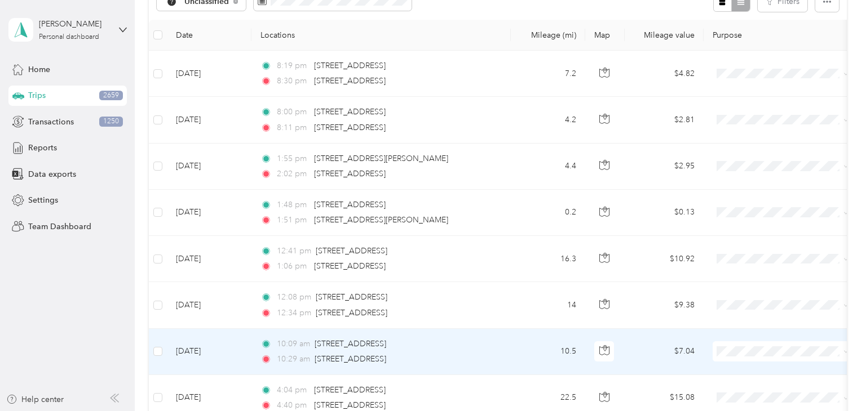
click at [523, 349] on td "10.5" at bounding box center [548, 352] width 74 height 46
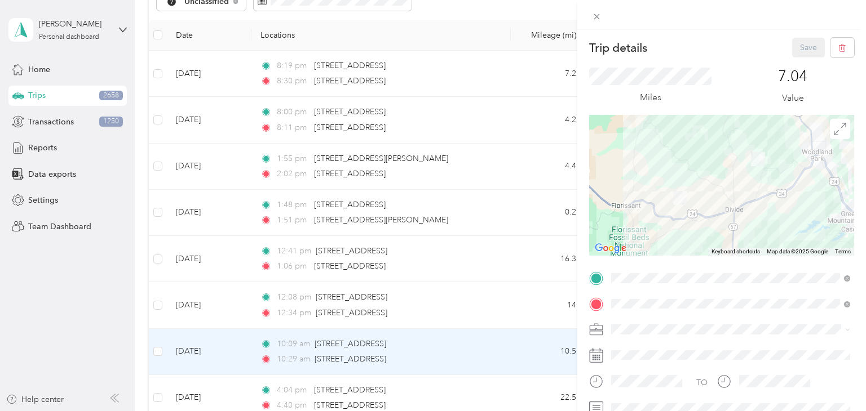
click at [527, 352] on div "Trip details Save This trip cannot be edited because it is either under review,…" at bounding box center [433, 205] width 866 height 411
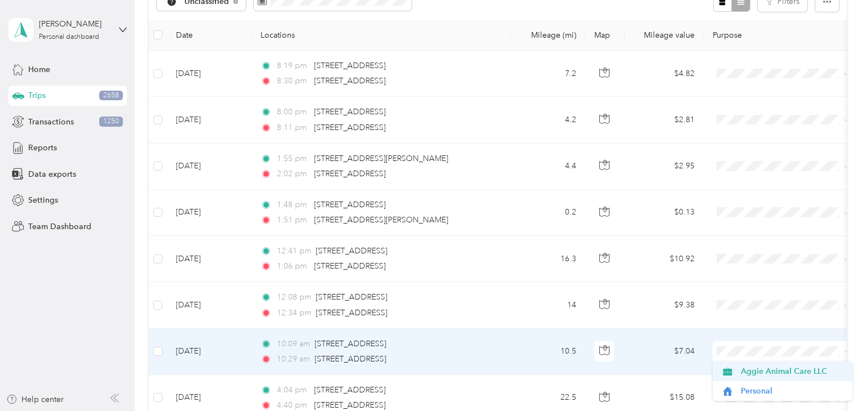
click at [743, 373] on span "Aggie Animal Care LLC" at bounding box center [793, 372] width 104 height 12
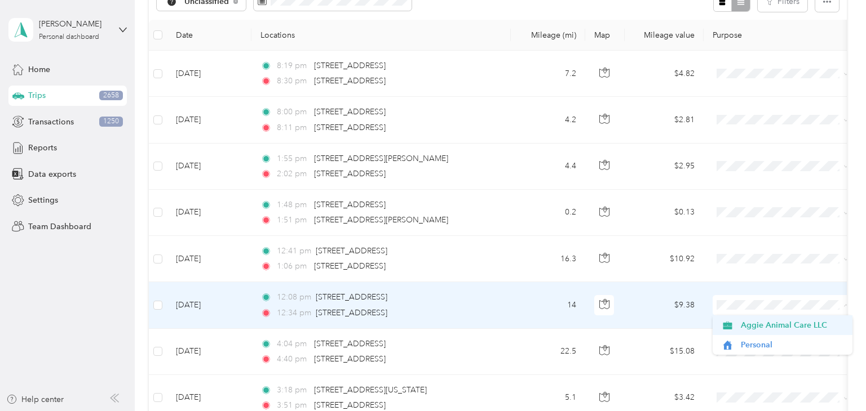
click at [764, 327] on span "Aggie Animal Care LLC" at bounding box center [793, 326] width 104 height 12
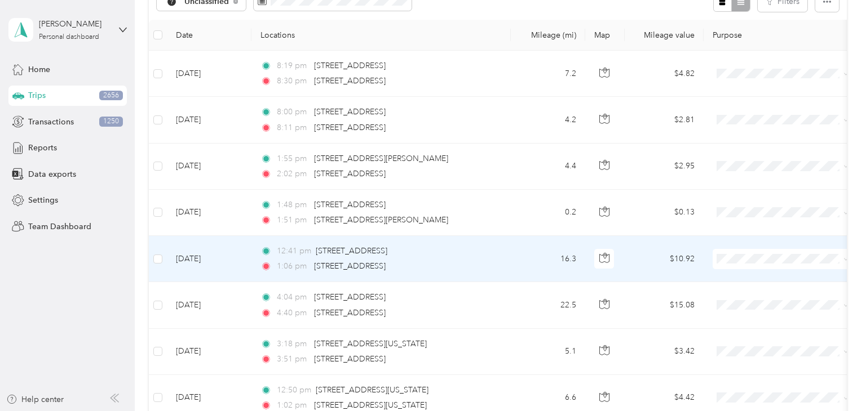
click at [540, 259] on td "16.3" at bounding box center [548, 259] width 74 height 46
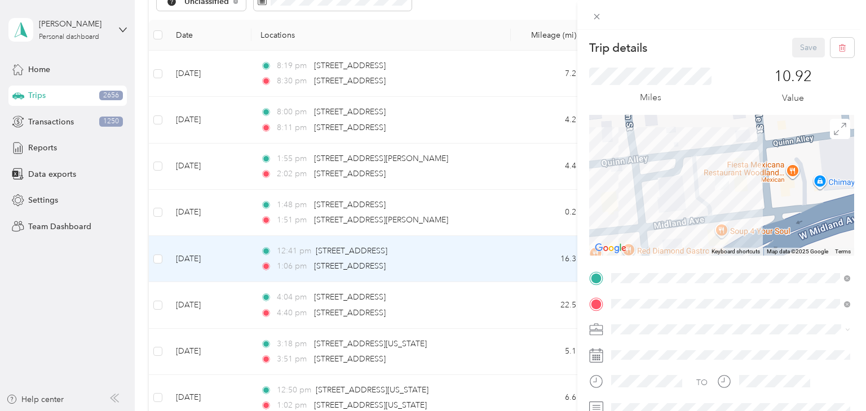
click at [516, 264] on div "Trip details Save This trip cannot be edited because it is either under review,…" at bounding box center [433, 205] width 866 height 411
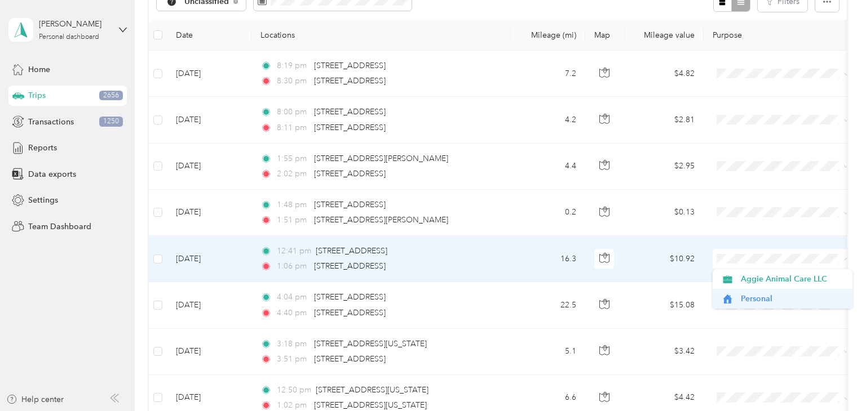
click at [739, 299] on span "Personal" at bounding box center [782, 299] width 124 height 12
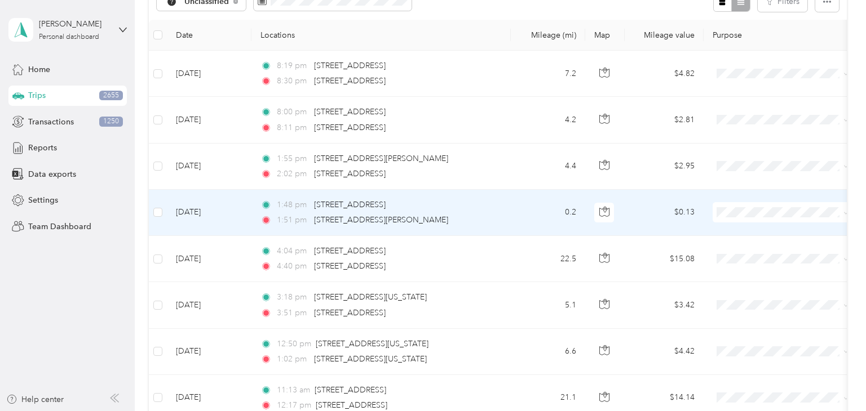
click at [528, 217] on td "0.2" at bounding box center [548, 213] width 74 height 46
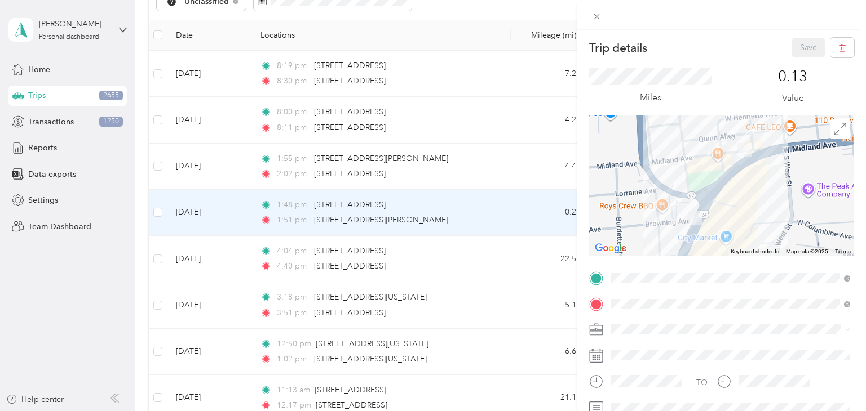
click at [546, 212] on div "Trip details Save This trip cannot be edited because it is either under review,…" at bounding box center [433, 205] width 866 height 411
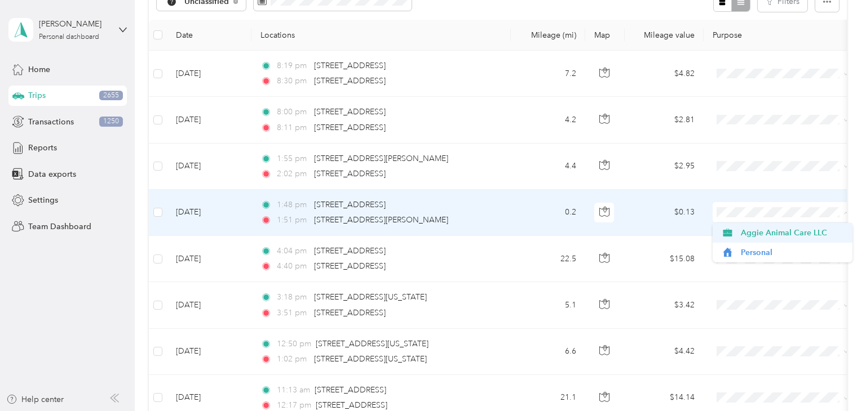
click at [743, 229] on span "Aggie Animal Care LLC" at bounding box center [793, 233] width 104 height 12
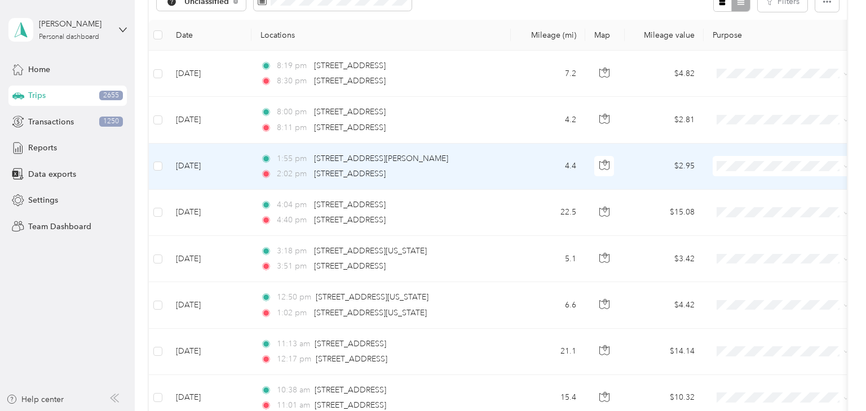
click at [760, 172] on span at bounding box center [782, 166] width 140 height 20
click at [759, 157] on span at bounding box center [782, 166] width 140 height 20
click at [758, 189] on span "Aggie Animal Care LLC" at bounding box center [793, 187] width 104 height 12
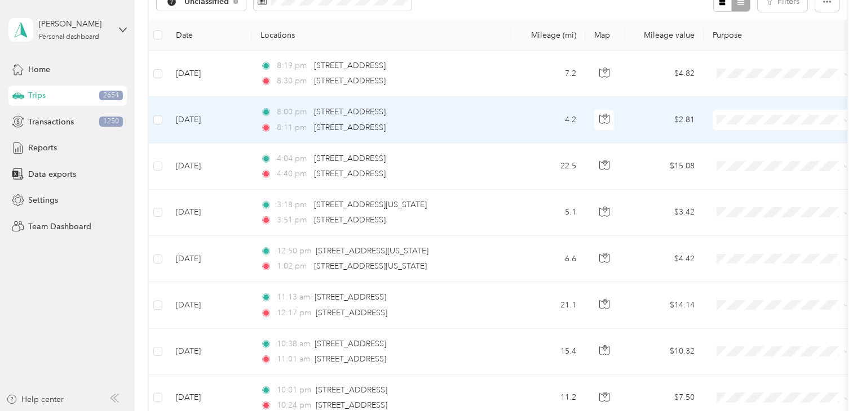
click at [729, 125] on span at bounding box center [782, 120] width 140 height 20
click at [744, 154] on span "Personal" at bounding box center [793, 160] width 104 height 12
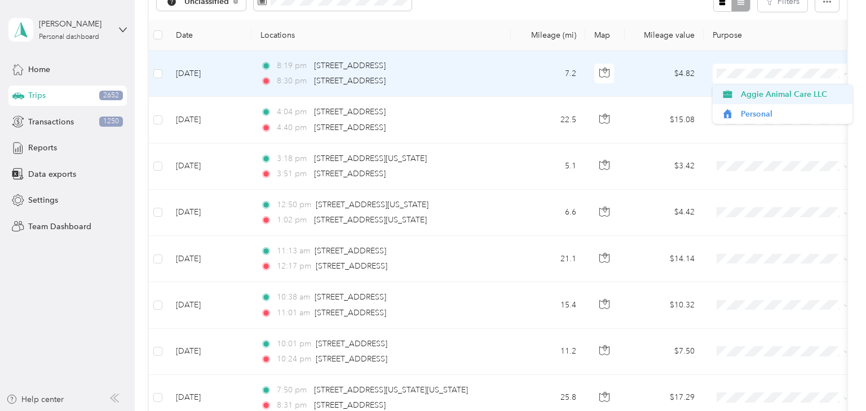
click at [769, 94] on span "Aggie Animal Care LLC" at bounding box center [793, 94] width 104 height 12
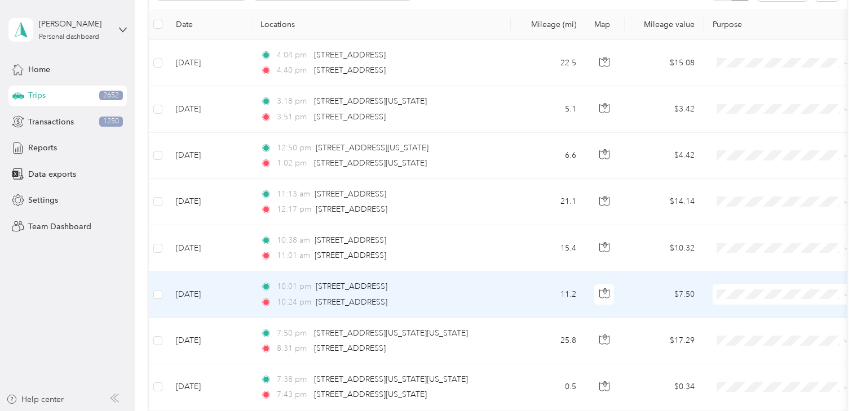
scroll to position [150, 0]
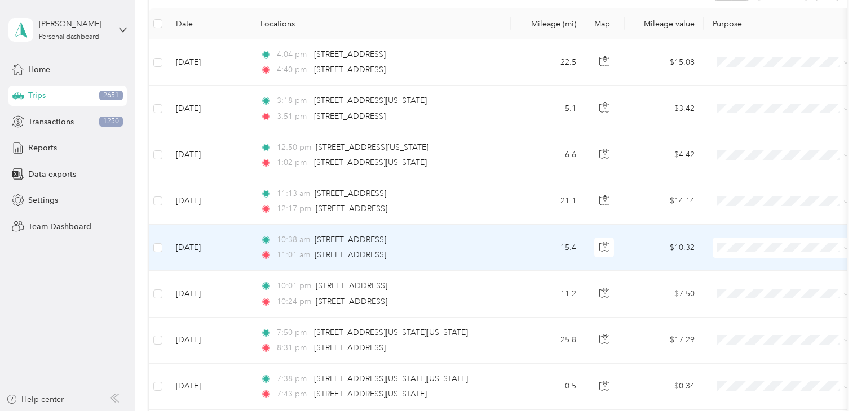
click at [518, 256] on td "15.4" at bounding box center [548, 248] width 74 height 46
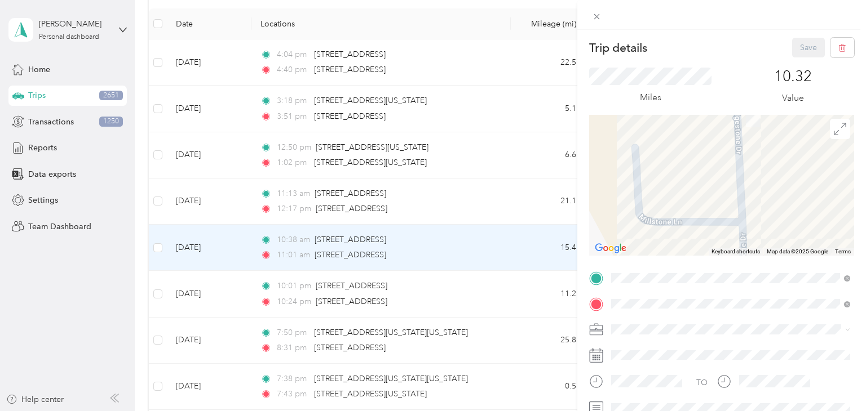
click at [521, 250] on div "Trip details Save This trip cannot be edited because it is either under review,…" at bounding box center [433, 205] width 866 height 411
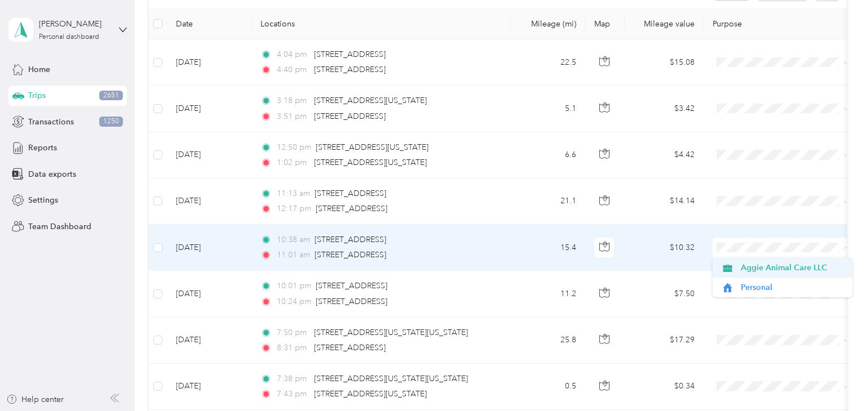
click at [753, 268] on span "Aggie Animal Care LLC" at bounding box center [793, 268] width 104 height 12
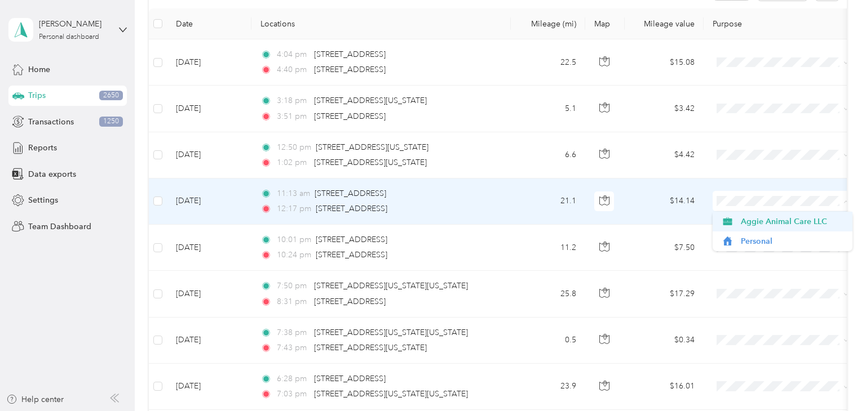
click at [763, 224] on span "Aggie Animal Care LLC" at bounding box center [793, 222] width 104 height 12
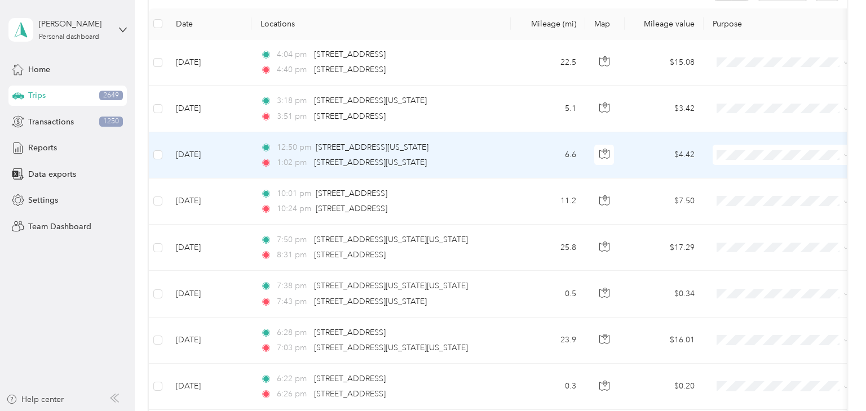
click at [524, 152] on td "6.6" at bounding box center [548, 155] width 74 height 46
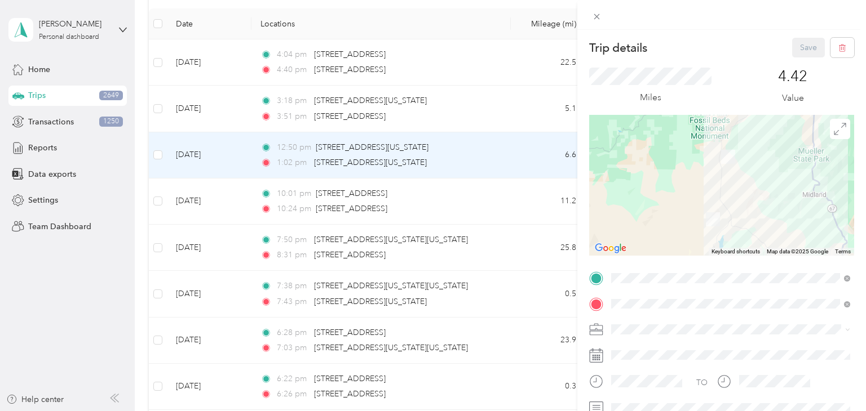
click at [517, 153] on div "Trip details Save This trip cannot be edited because it is either under review,…" at bounding box center [433, 205] width 866 height 411
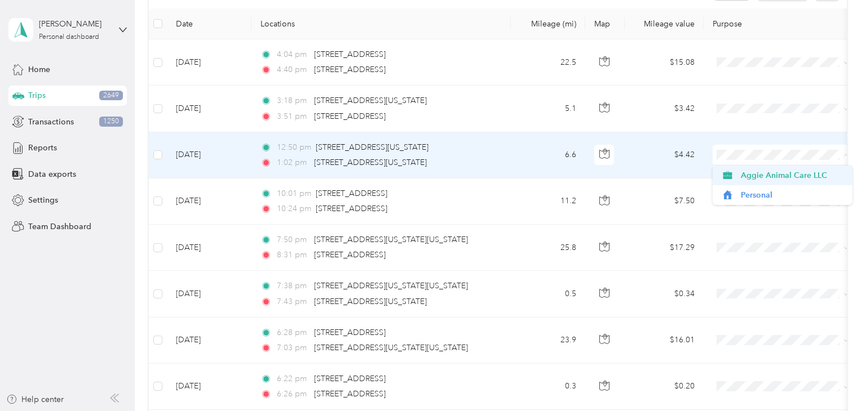
click at [759, 173] on span "Aggie Animal Care LLC" at bounding box center [793, 176] width 104 height 12
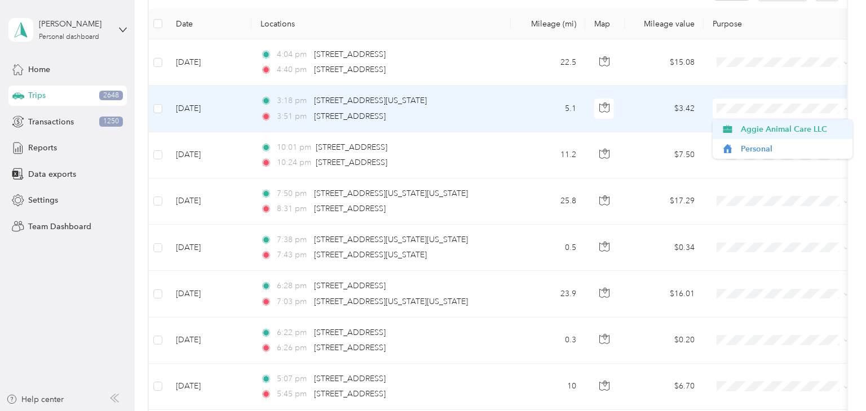
click at [763, 125] on span "Aggie Animal Care LLC" at bounding box center [793, 129] width 104 height 12
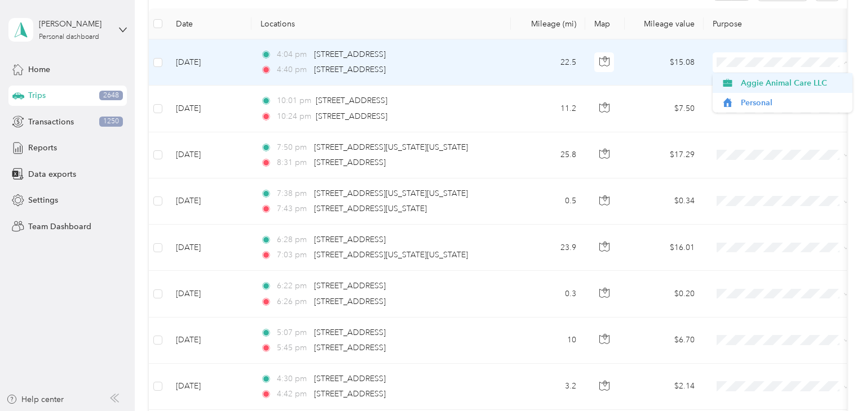
click at [756, 76] on li "Aggie Animal Care LLC" at bounding box center [782, 83] width 140 height 20
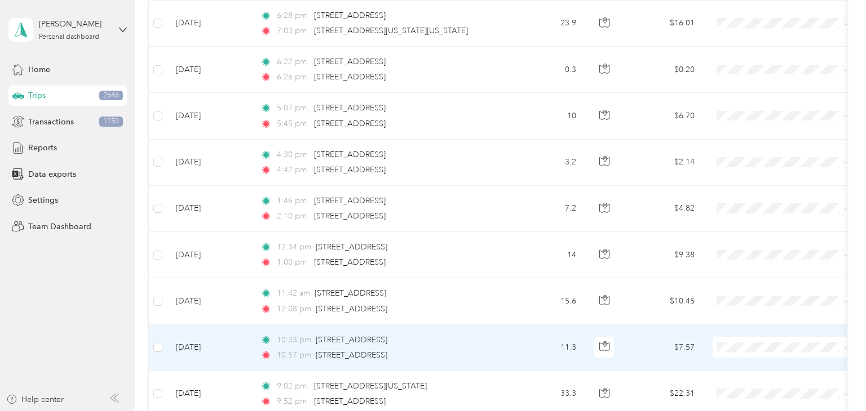
scroll to position [329, 0]
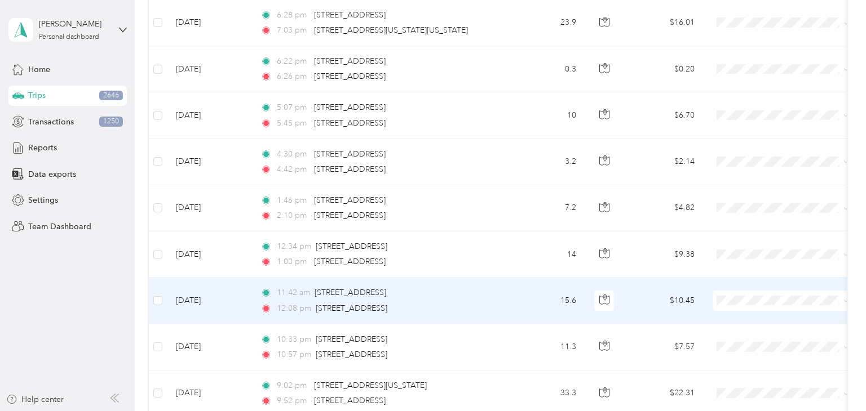
click at [531, 302] on td "15.6" at bounding box center [548, 301] width 74 height 46
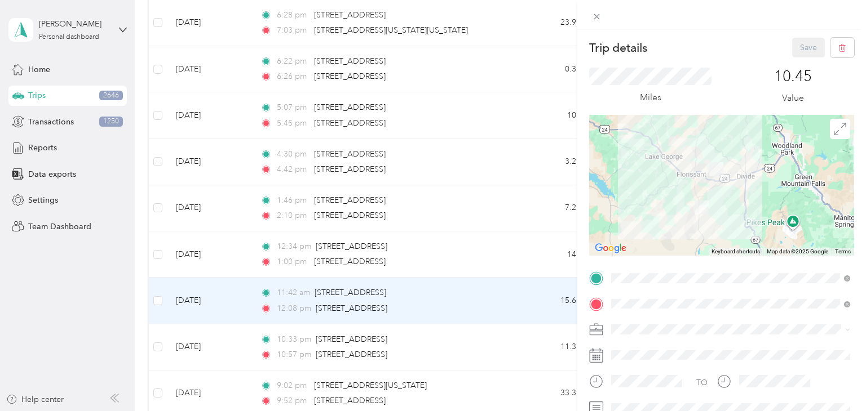
click at [526, 291] on div "Trip details Save This trip cannot be edited because it is either under review,…" at bounding box center [433, 205] width 866 height 411
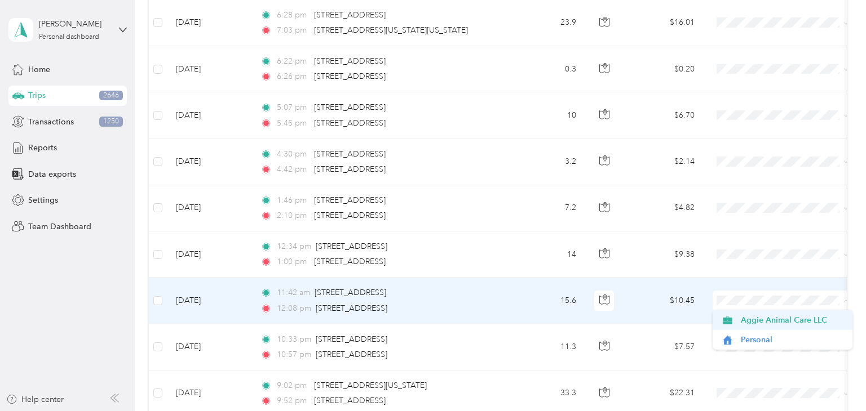
click at [735, 317] on span "Aggie Animal Care LLC" at bounding box center [782, 320] width 124 height 12
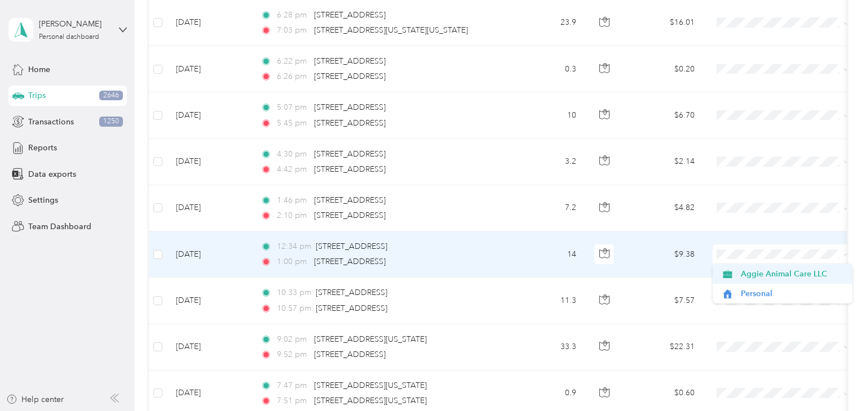
click at [755, 271] on span "Aggie Animal Care LLC" at bounding box center [793, 274] width 104 height 12
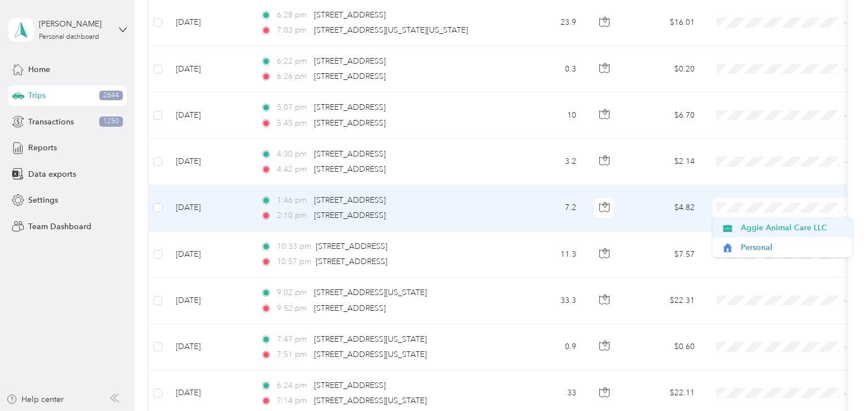
click at [741, 232] on span "Aggie Animal Care LLC" at bounding box center [793, 228] width 104 height 12
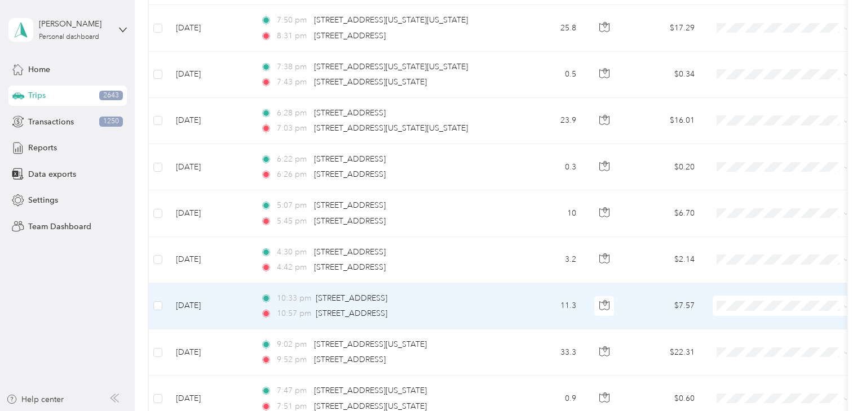
scroll to position [232, 0]
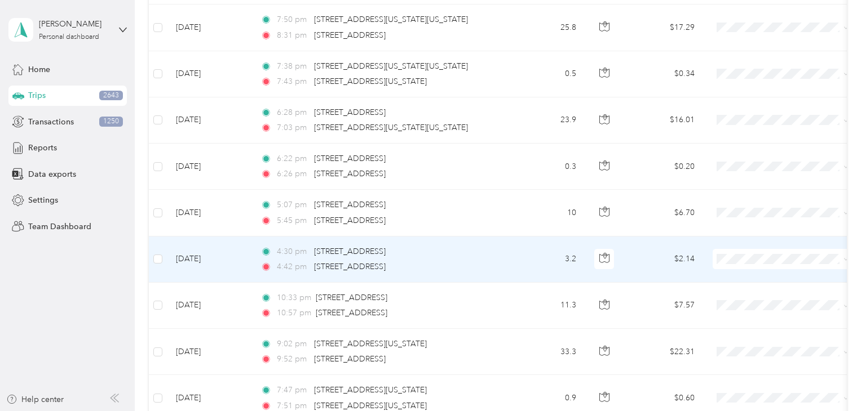
click at [529, 258] on td "3.2" at bounding box center [548, 260] width 74 height 46
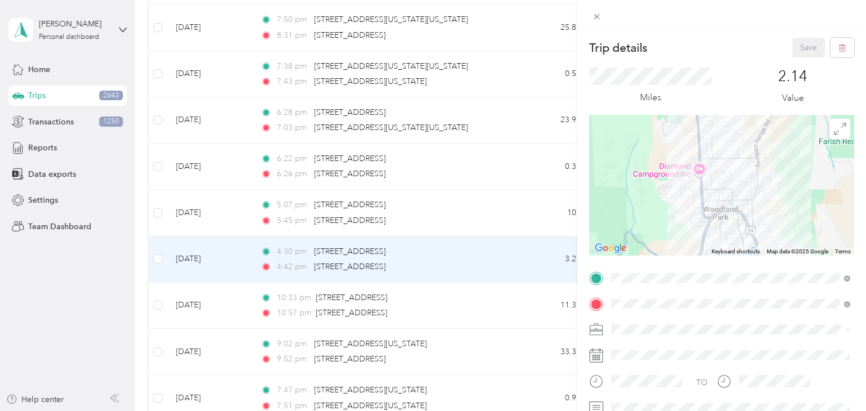
click at [529, 258] on div "Trip details Save This trip cannot be edited because it is either under review,…" at bounding box center [433, 205] width 866 height 411
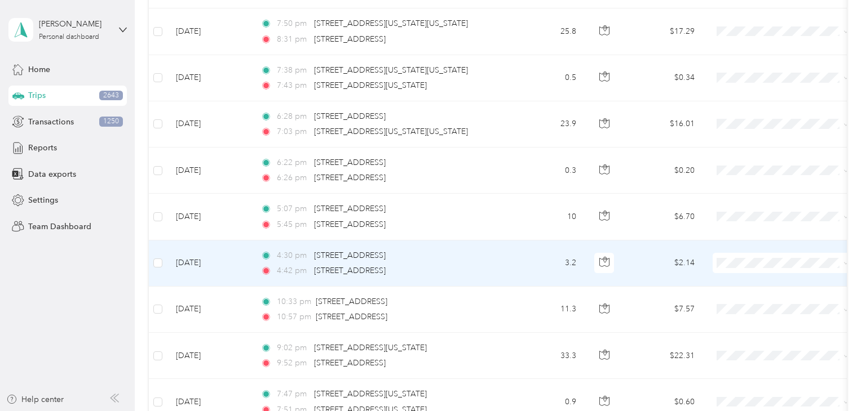
scroll to position [228, 0]
click at [529, 265] on td "3.2" at bounding box center [548, 264] width 74 height 46
